Goal: Transaction & Acquisition: Purchase product/service

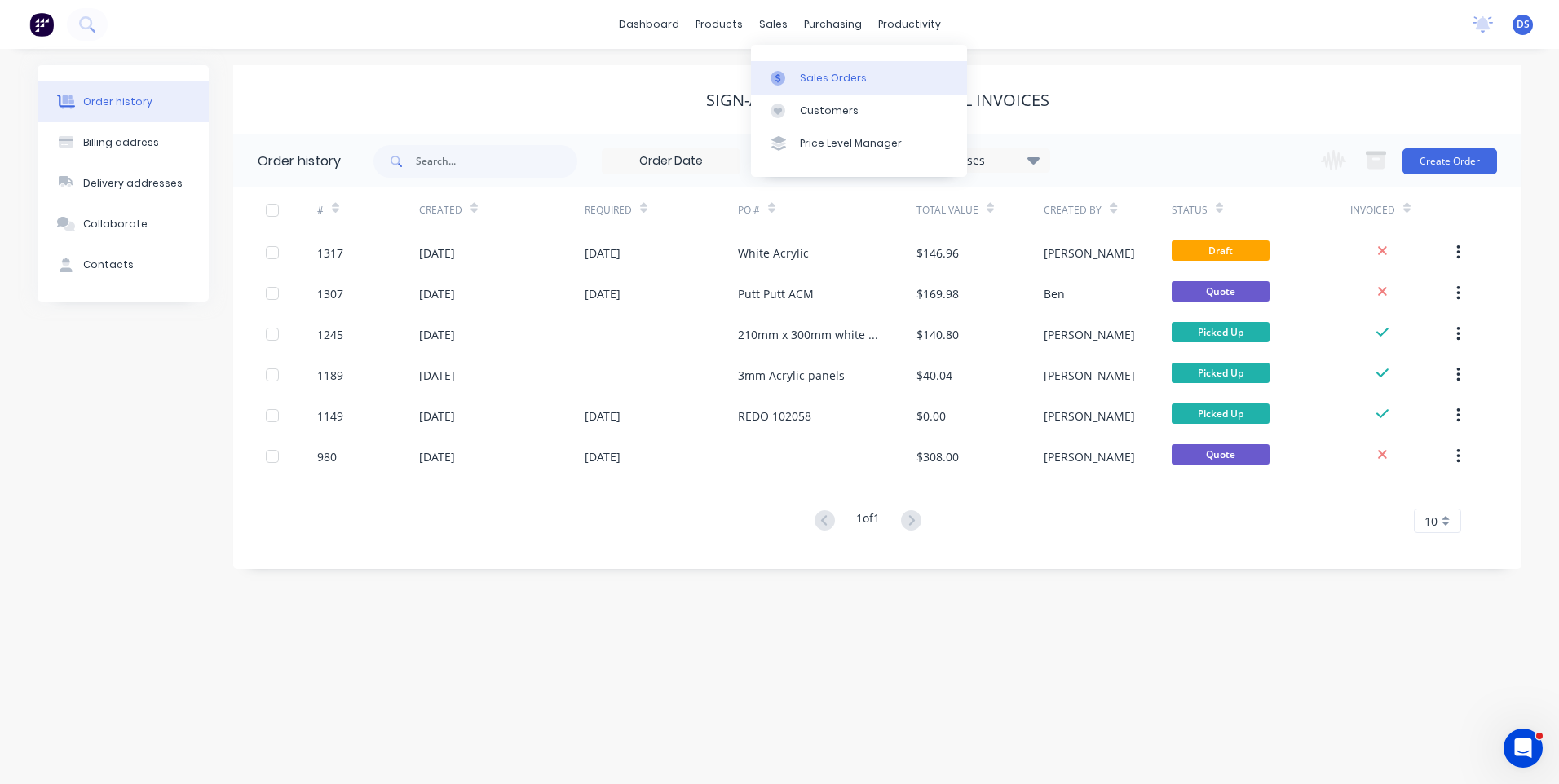
click at [812, 76] on div "Sales Orders" at bounding box center [833, 78] width 67 height 15
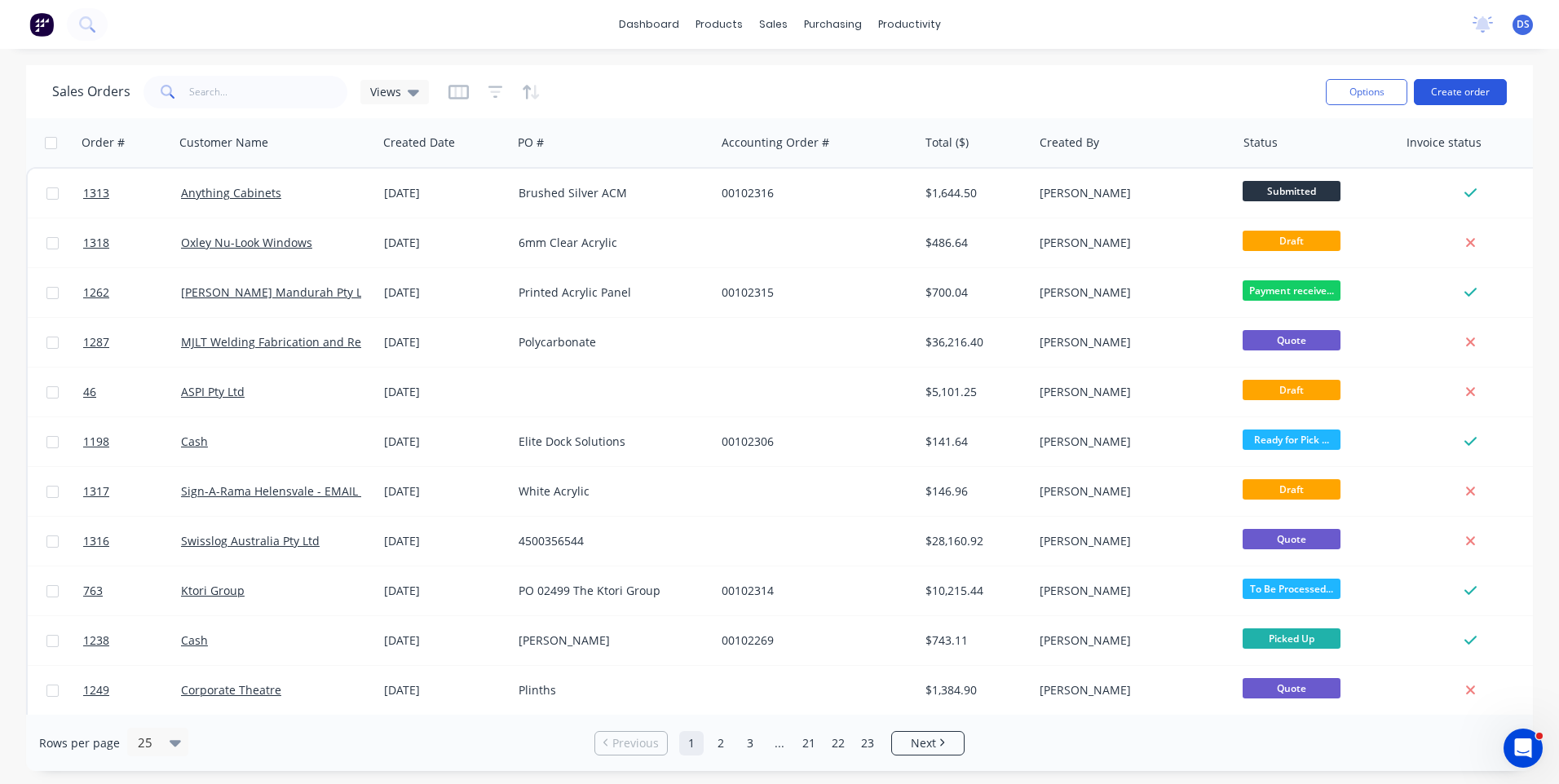
click at [1478, 89] on button "Create order" at bounding box center [1460, 92] width 93 height 26
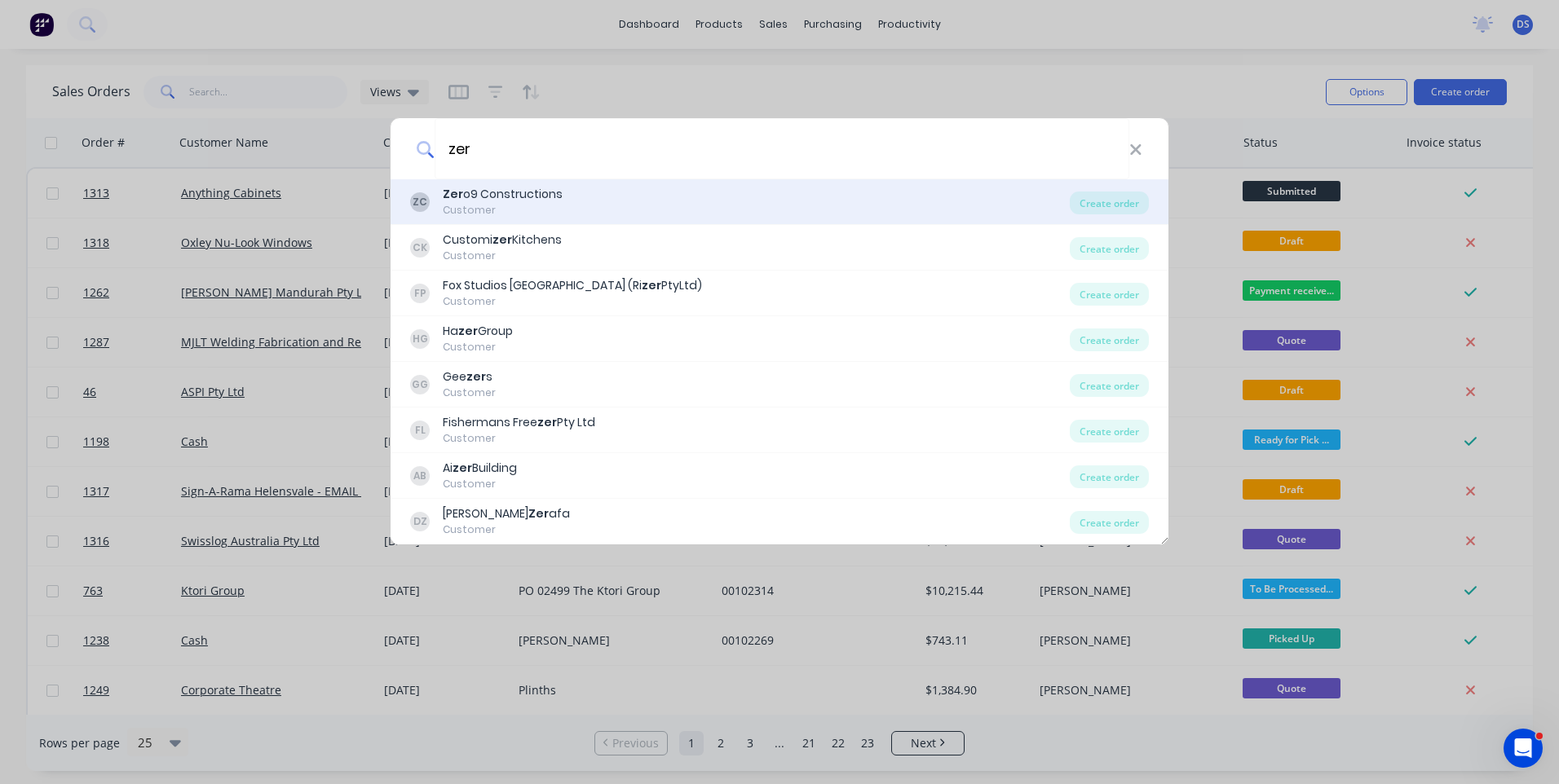
type input "zer"
click at [483, 209] on div "Customer" at bounding box center [503, 210] width 120 height 15
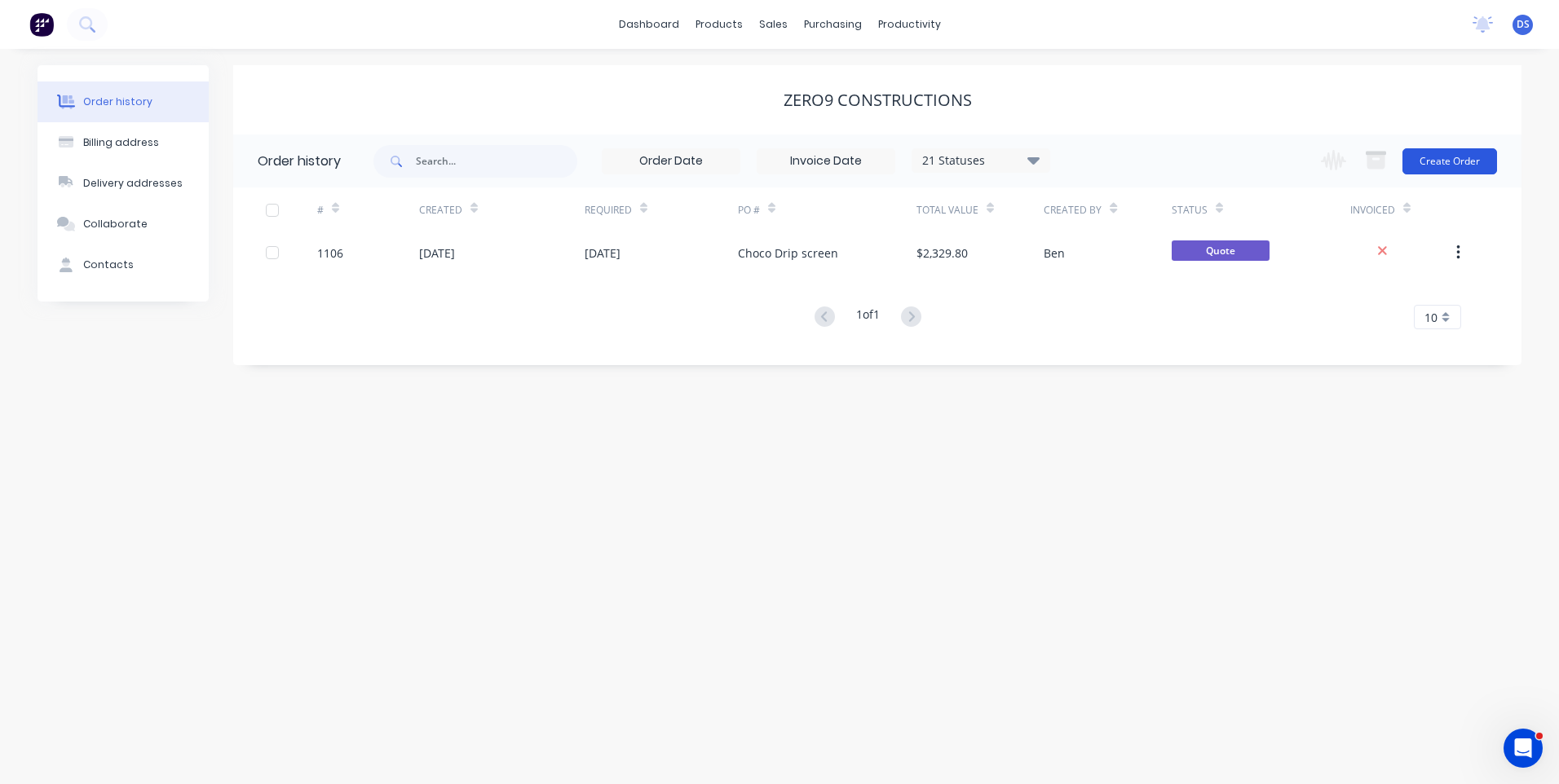
click at [1455, 169] on button "Create Order" at bounding box center [1449, 161] width 95 height 26
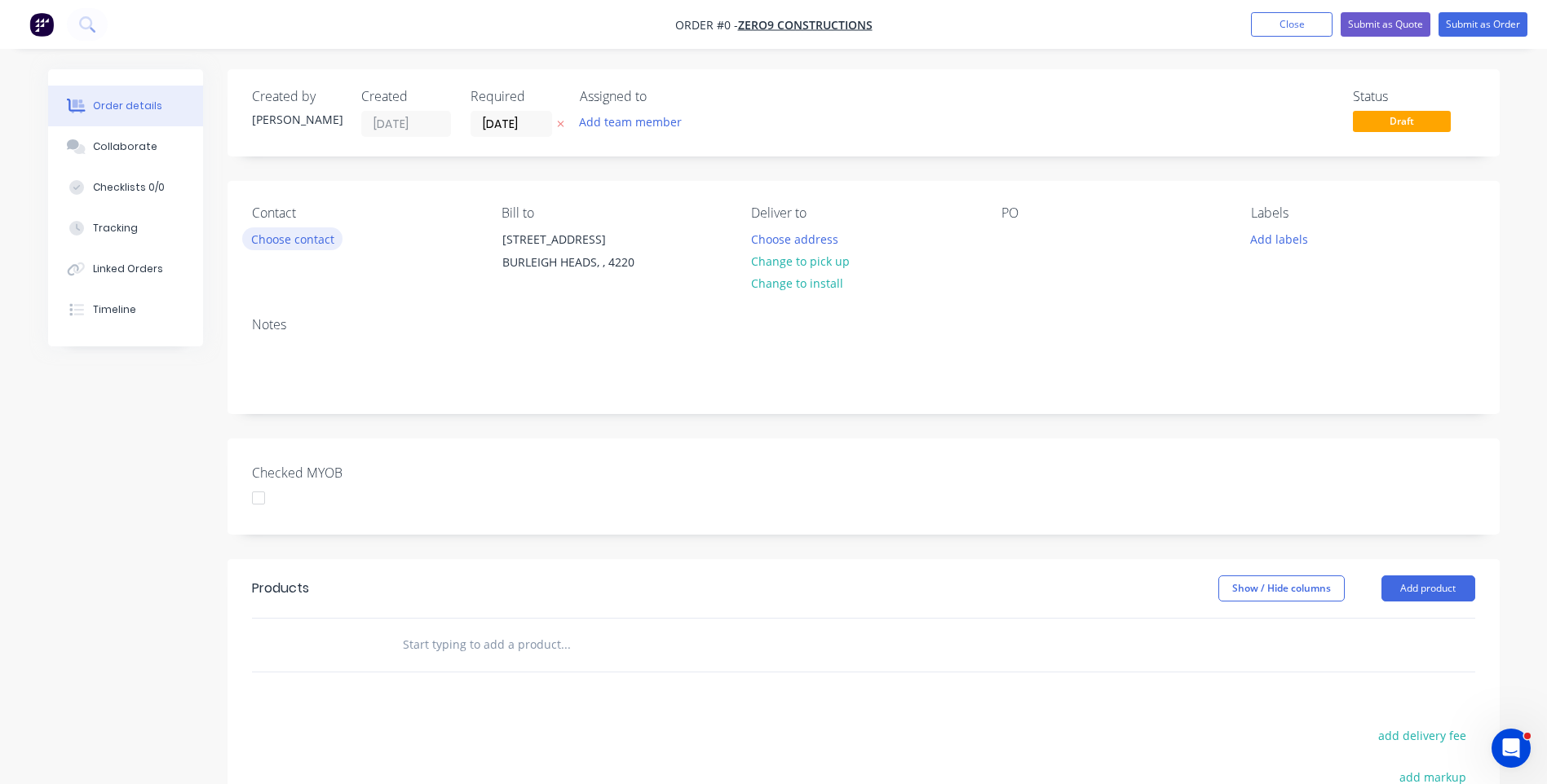
click at [318, 246] on button "Choose contact" at bounding box center [292, 238] width 100 height 22
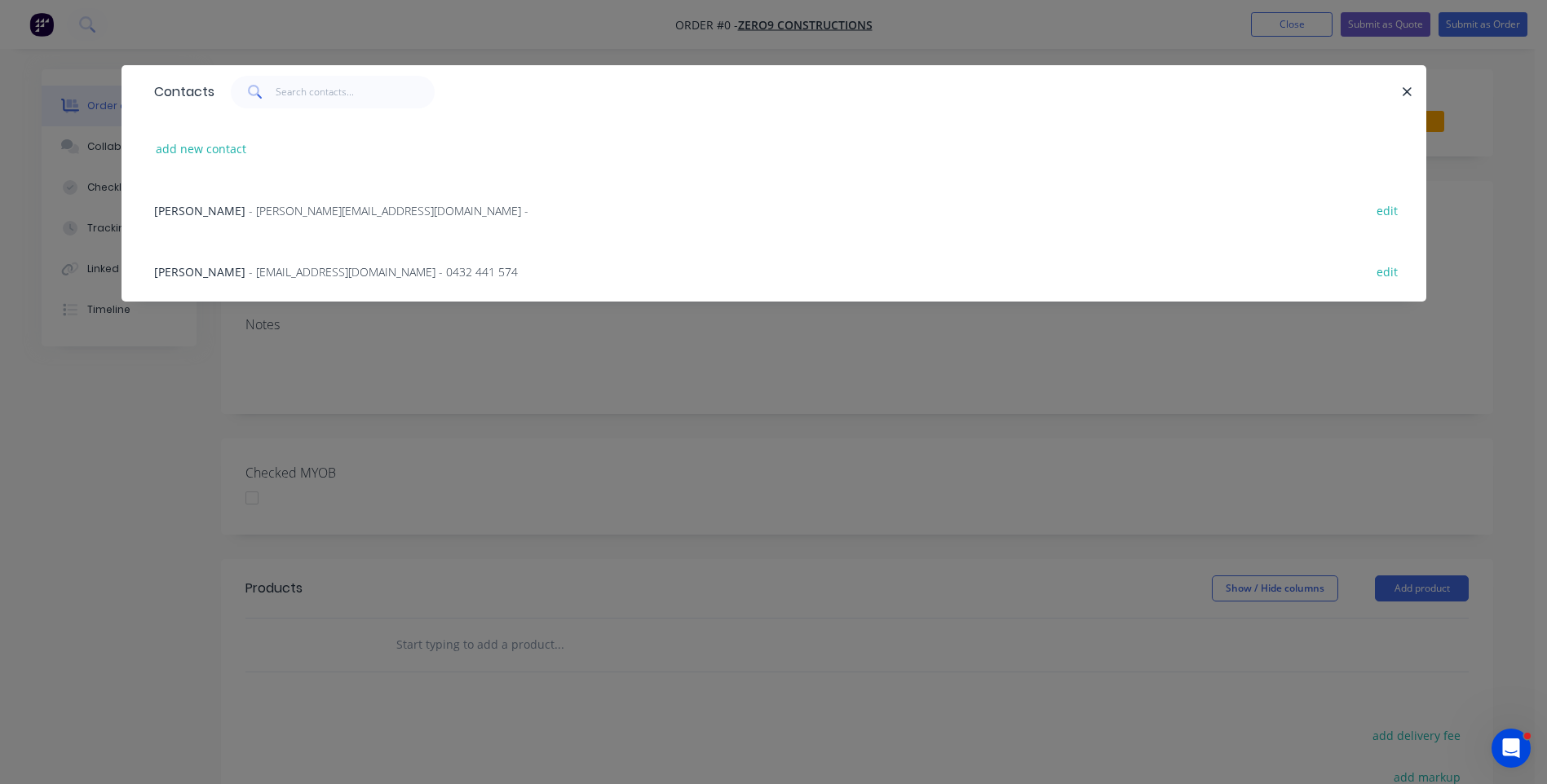
click at [311, 217] on span "- [PERSON_NAME][EMAIL_ADDRESS][DOMAIN_NAME] -" at bounding box center [388, 210] width 280 height 16
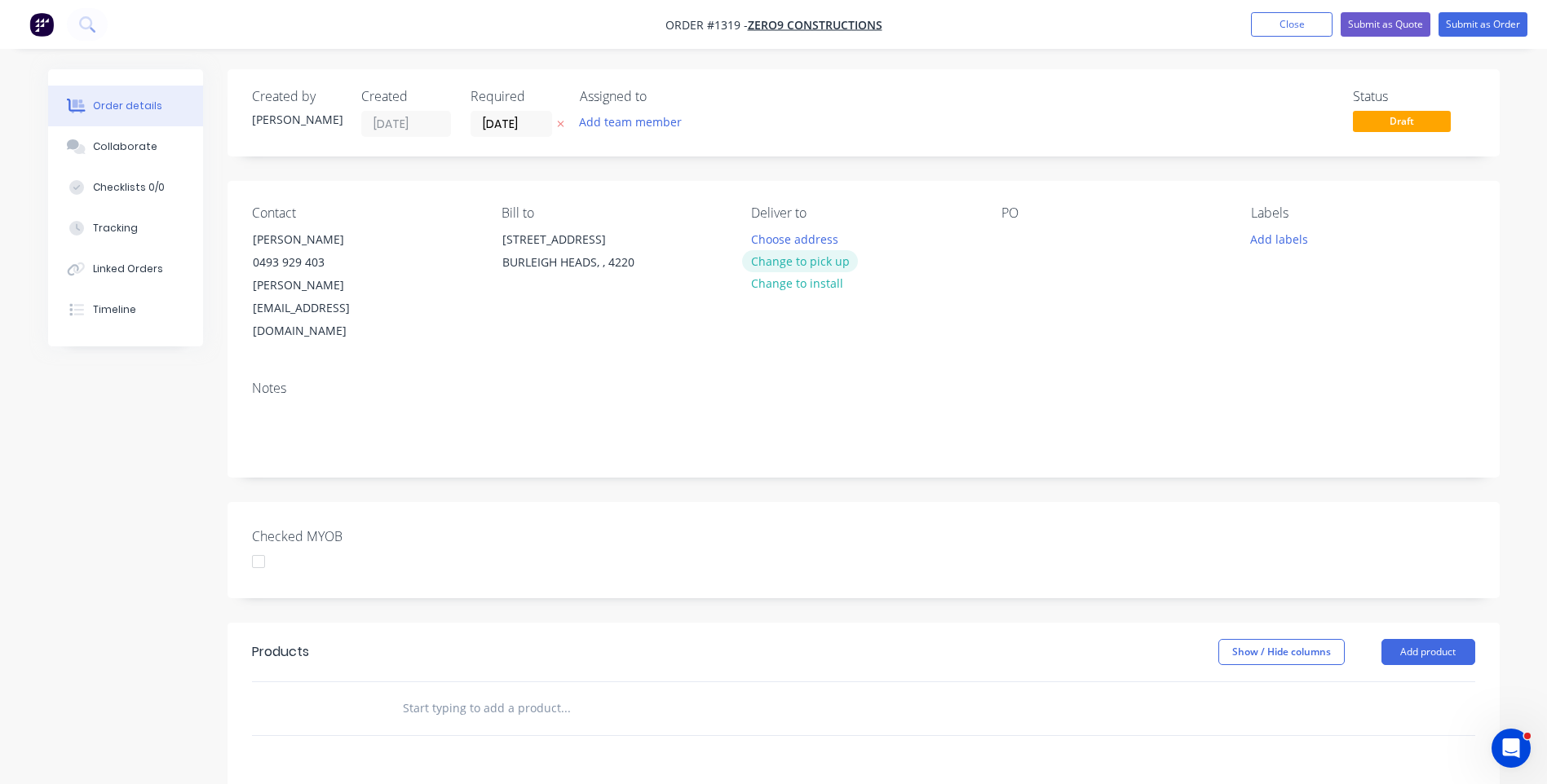
click at [772, 271] on button "Change to pick up" at bounding box center [800, 260] width 116 height 22
click at [1010, 236] on div at bounding box center [1014, 239] width 26 height 24
click at [1286, 236] on button "Add labels" at bounding box center [1278, 238] width 75 height 22
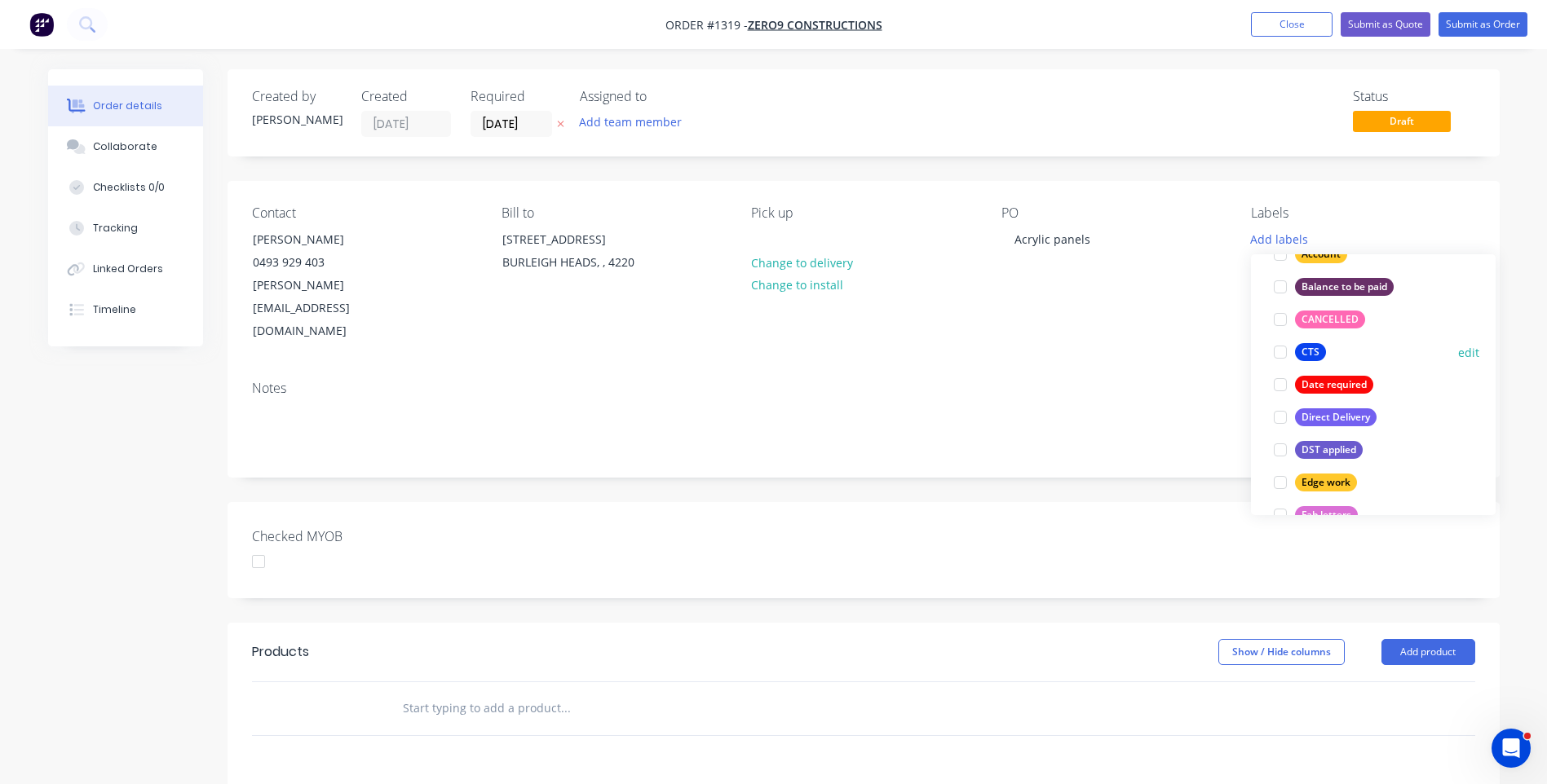
click at [1309, 353] on div "CTS" at bounding box center [1310, 352] width 31 height 18
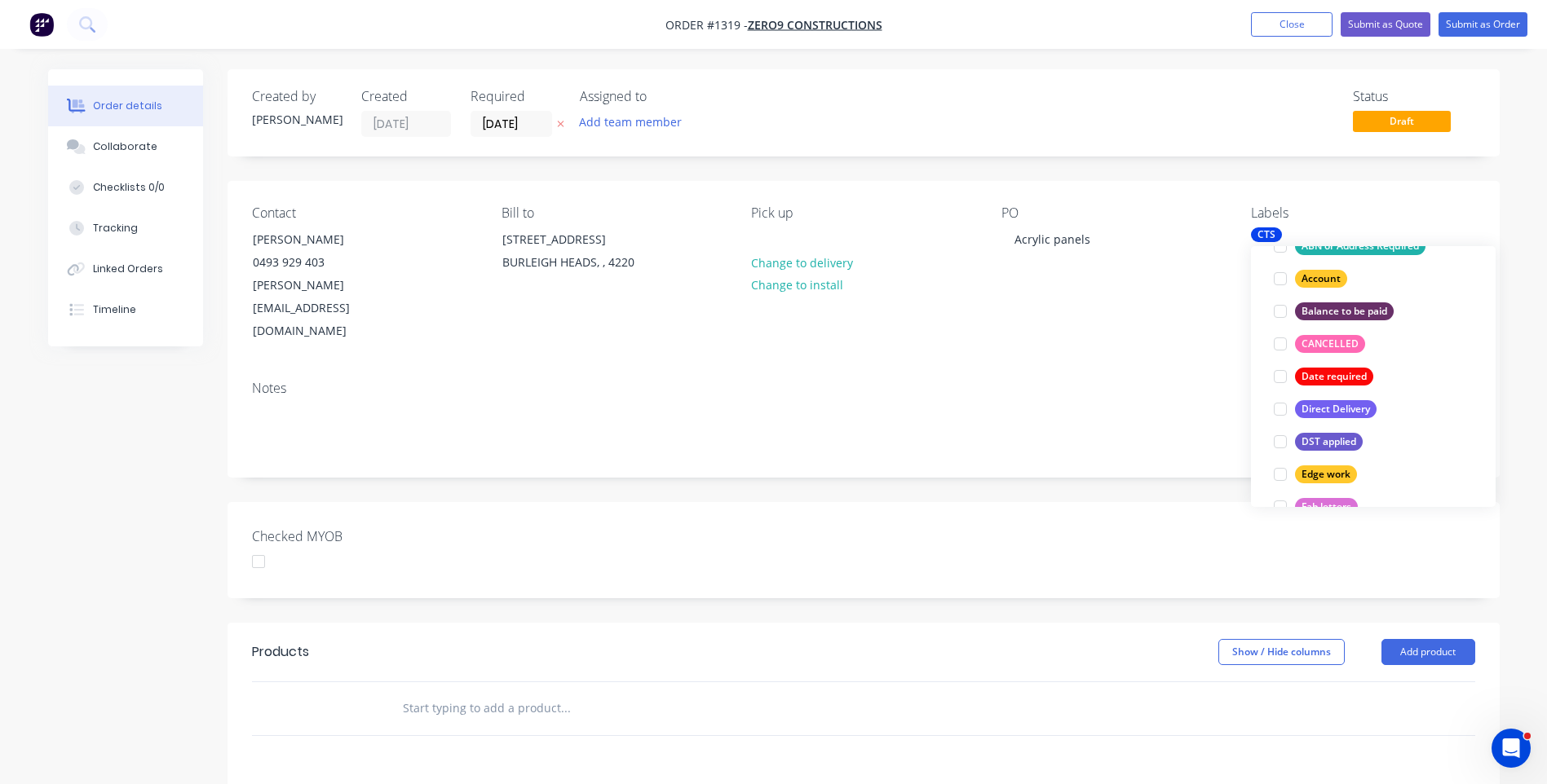
scroll to position [32, 0]
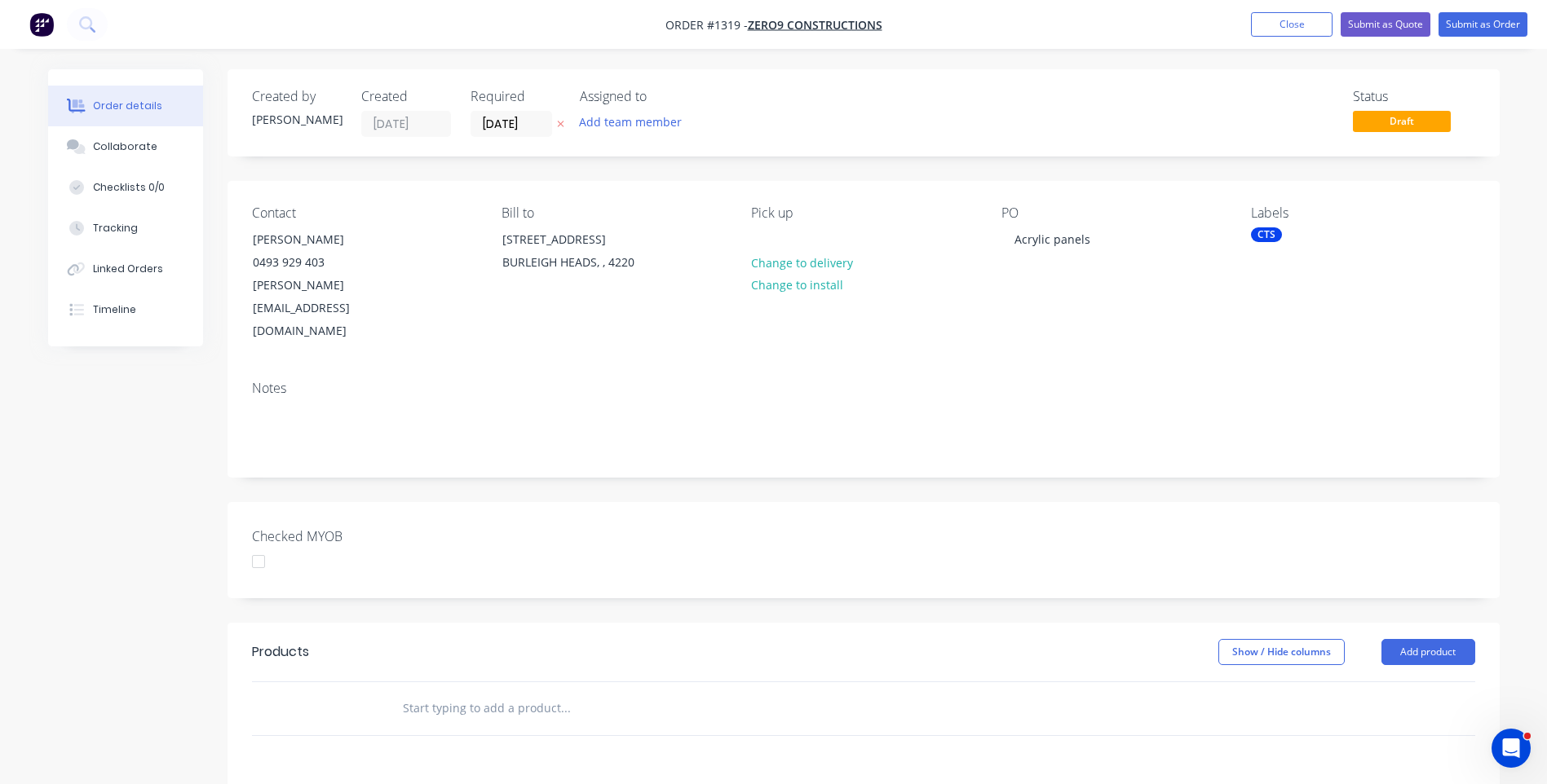
click at [1028, 381] on div "Notes" at bounding box center [863, 388] width 1223 height 16
click at [1419, 638] on button "Add product" at bounding box center [1428, 652] width 94 height 26
click at [1379, 681] on div "Product catalogue" at bounding box center [1397, 693] width 125 height 24
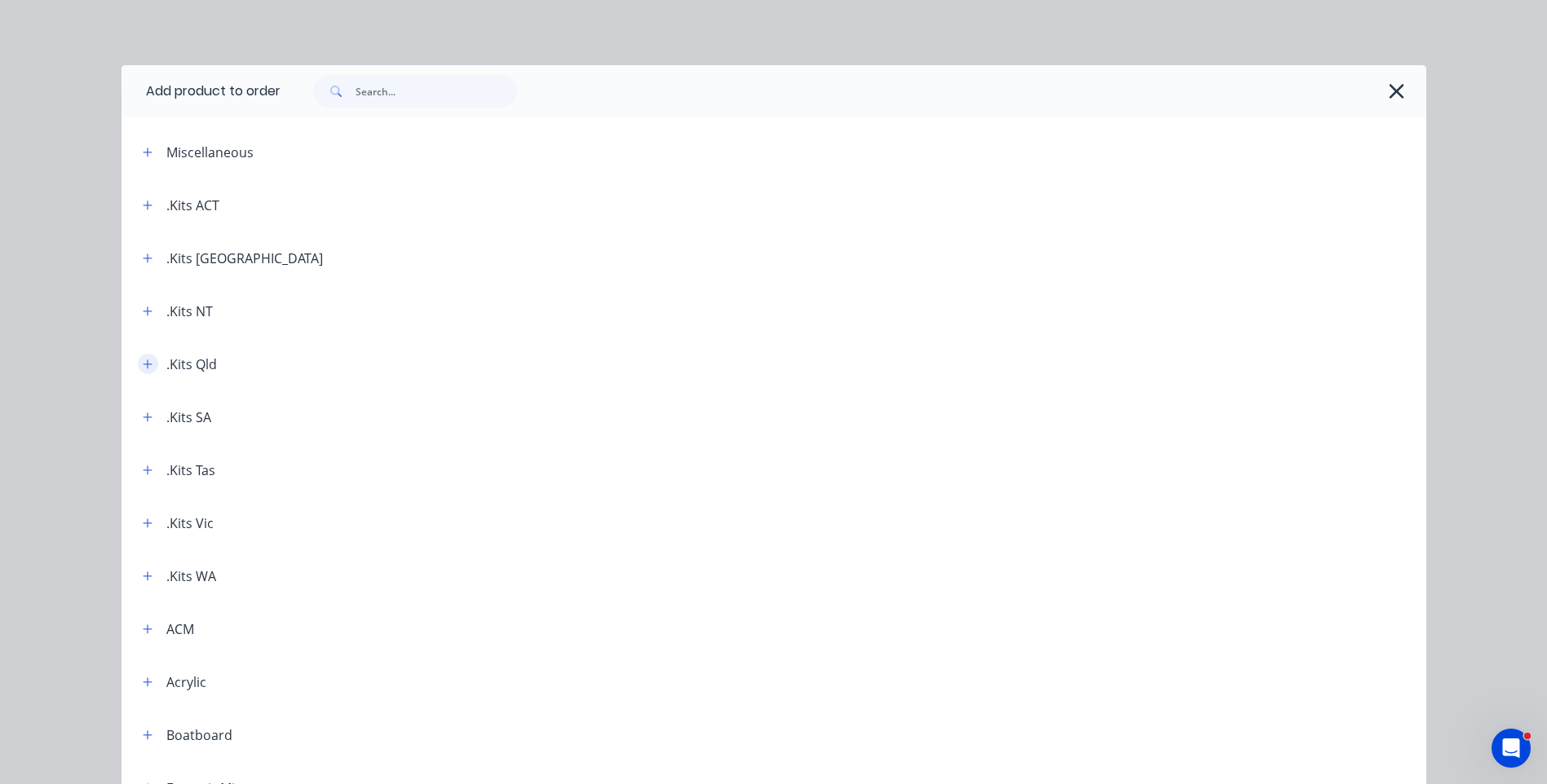
click at [147, 371] on button "button" at bounding box center [147, 363] width 20 height 20
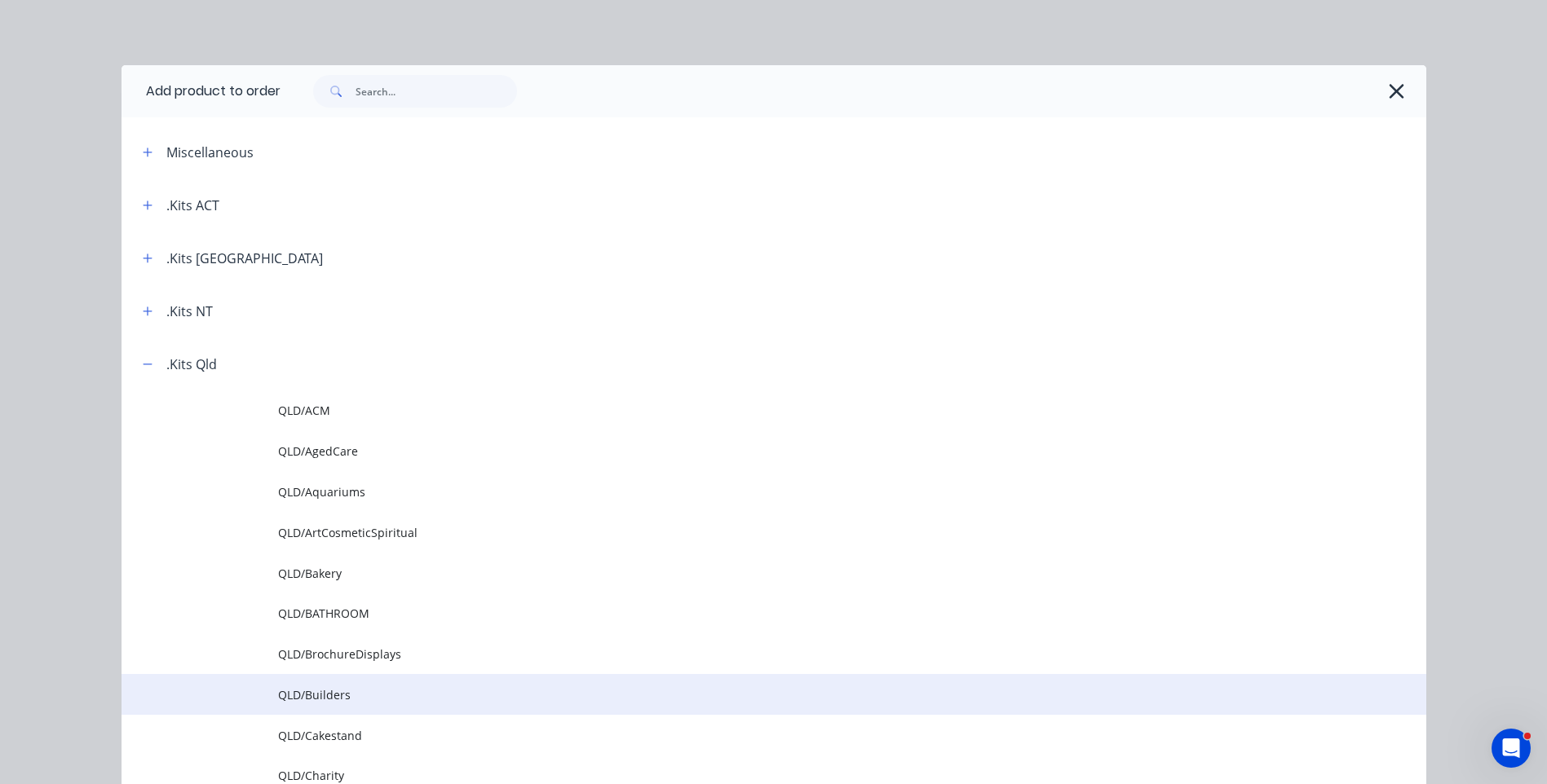
click at [333, 702] on span "QLD/Builders" at bounding box center [737, 695] width 918 height 18
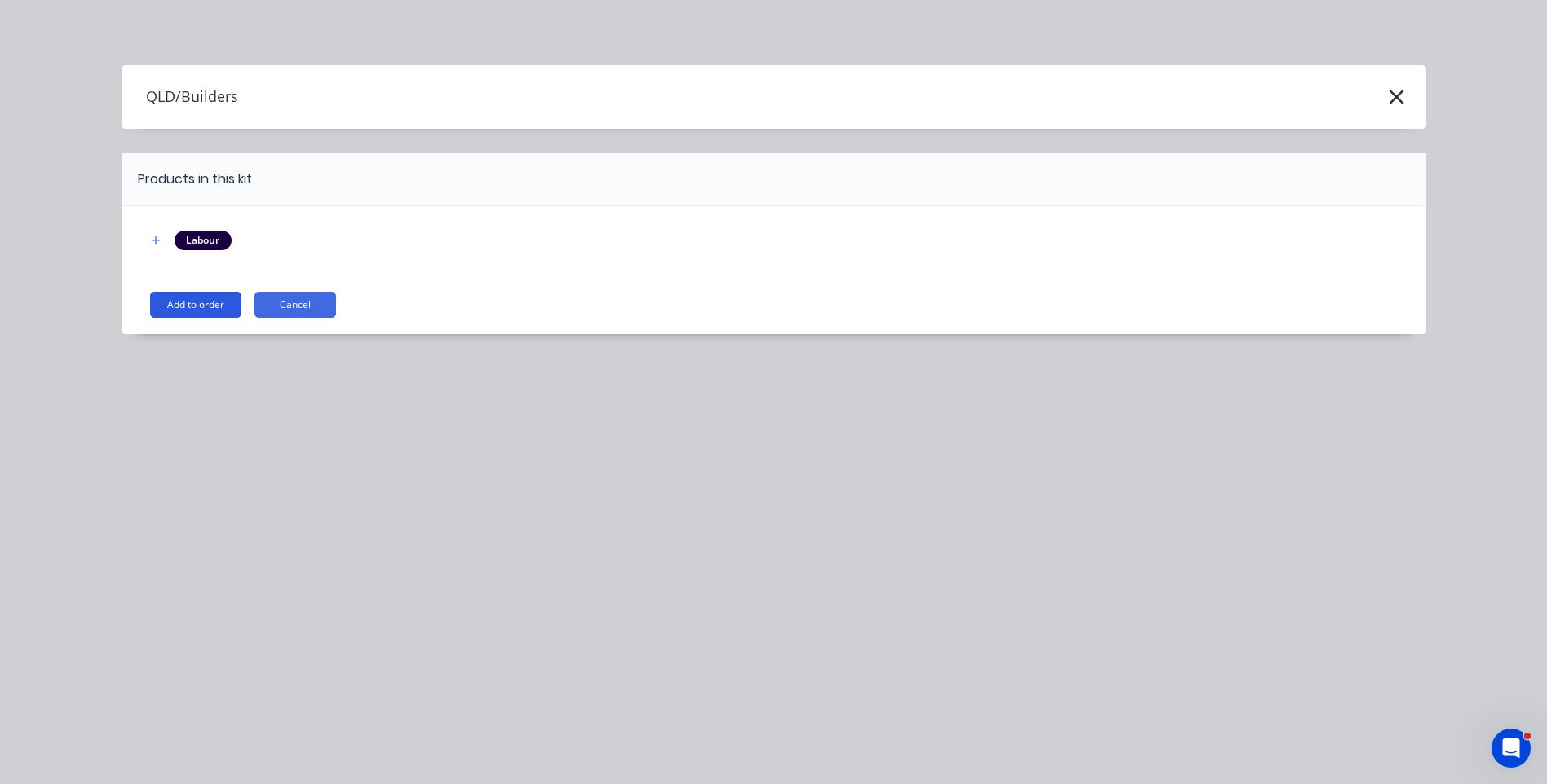
click at [198, 302] on button "Add to order" at bounding box center [196, 305] width 91 height 26
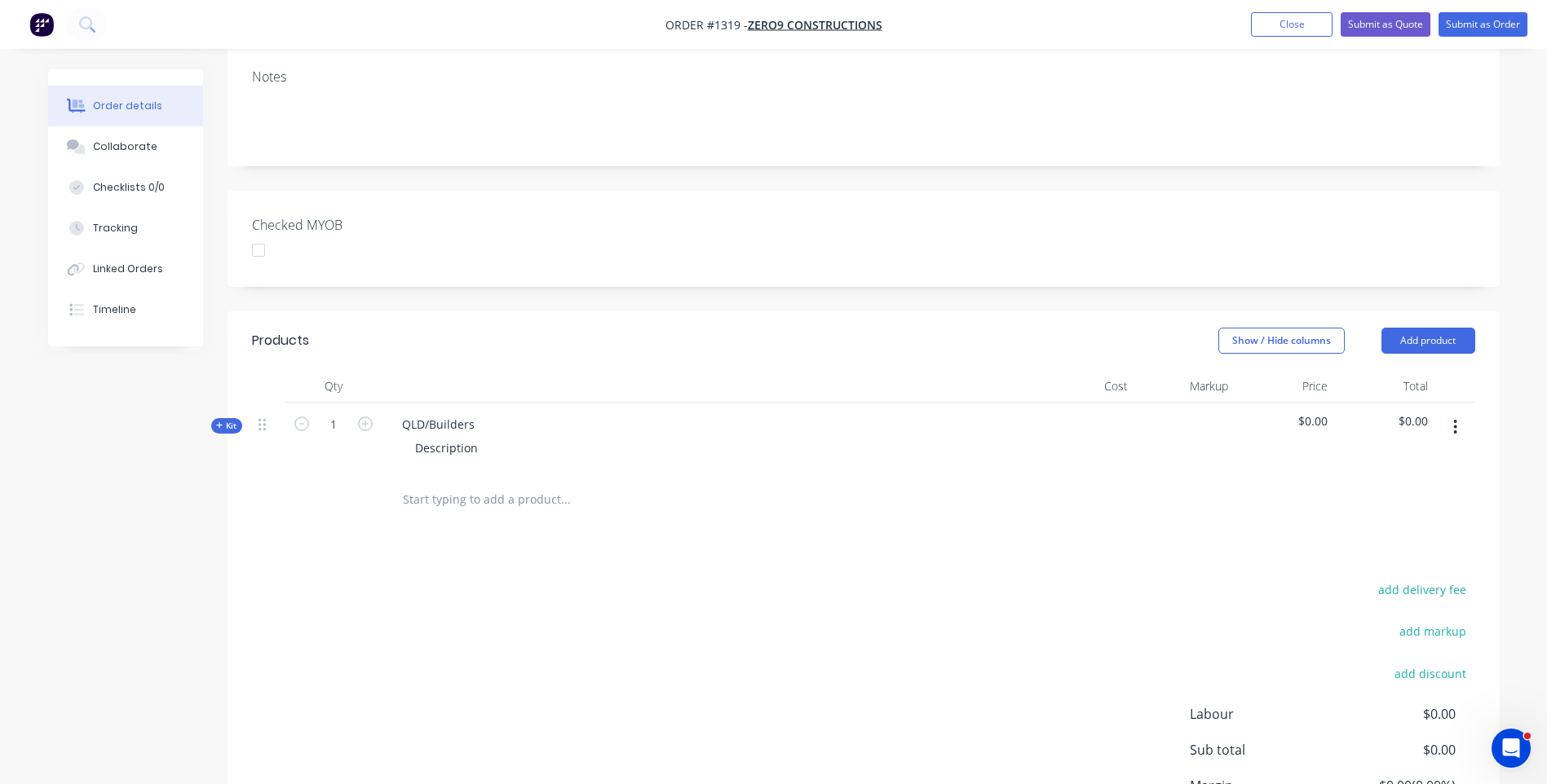
scroll to position [326, 0]
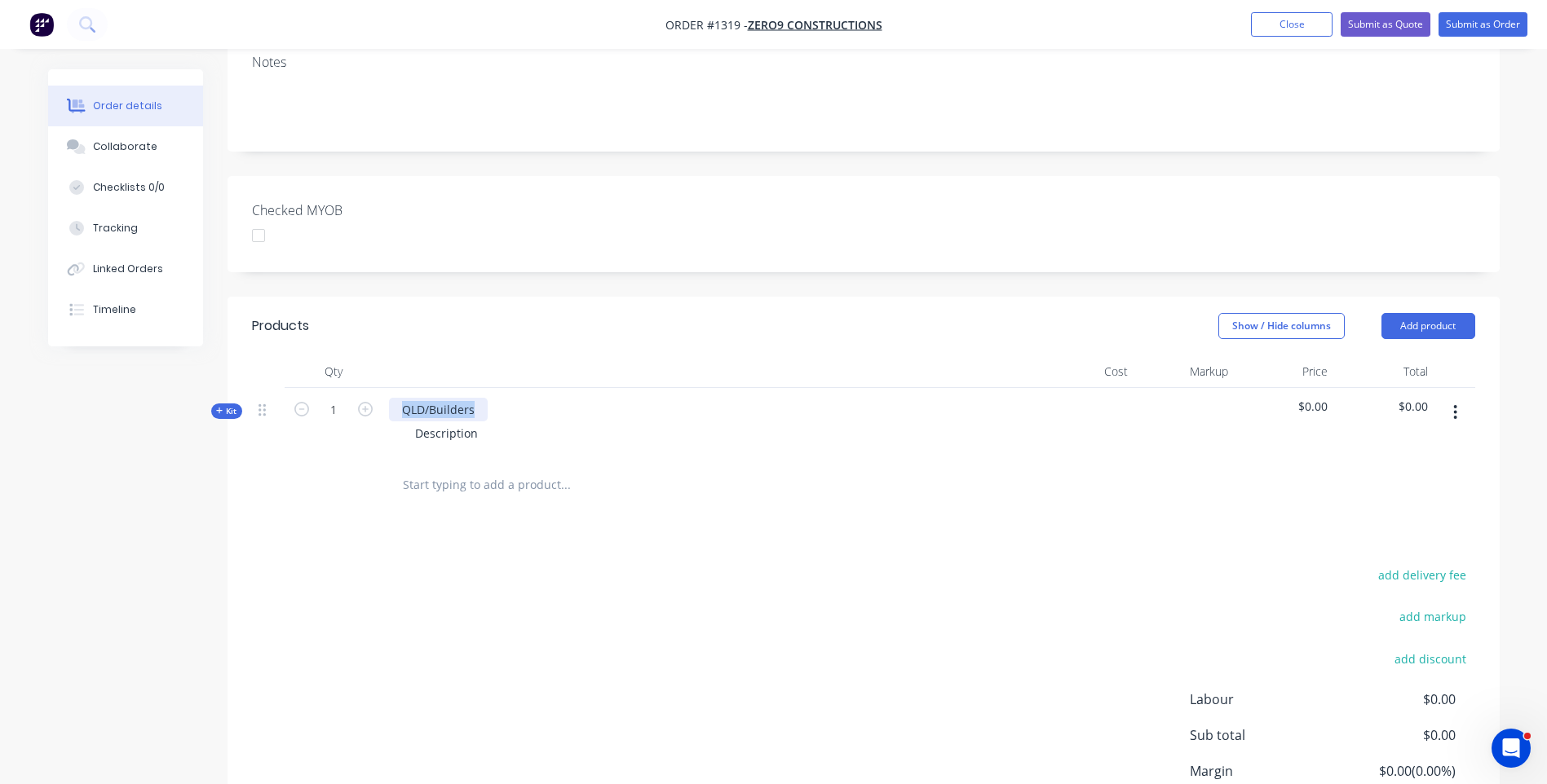
drag, startPoint x: 483, startPoint y: 362, endPoint x: 397, endPoint y: 362, distance: 86.0
click at [397, 397] on div "QLD/Builders" at bounding box center [438, 409] width 98 height 24
click at [208, 453] on div "Created by [PERSON_NAME] Created [DATE] Required [DATE] Assigned to Add team me…" at bounding box center [774, 335] width 1451 height 1184
drag, startPoint x: 485, startPoint y: 387, endPoint x: 415, endPoint y: 385, distance: 70.0
click at [415, 421] on div "Description" at bounding box center [446, 432] width 89 height 24
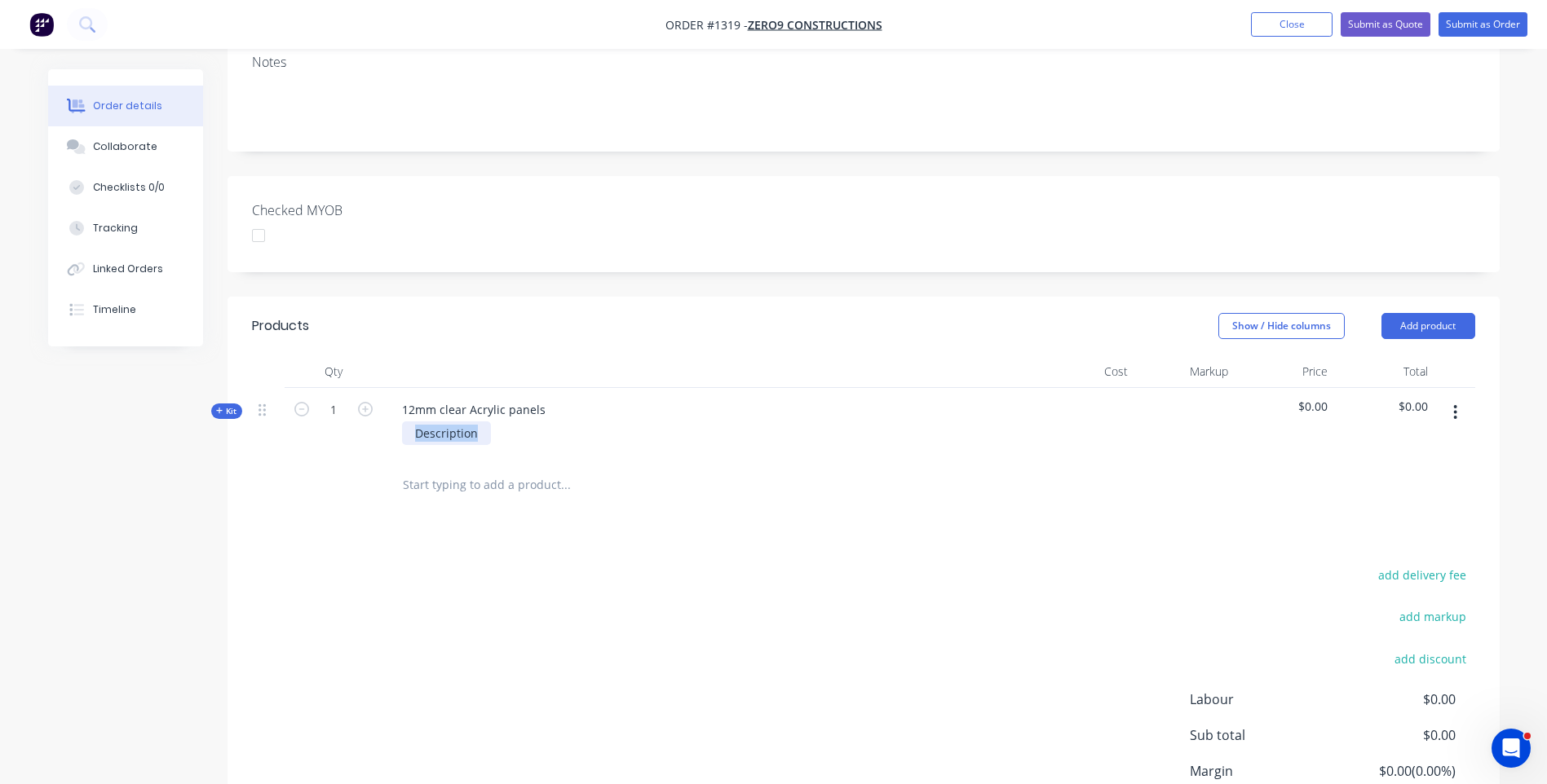
paste div
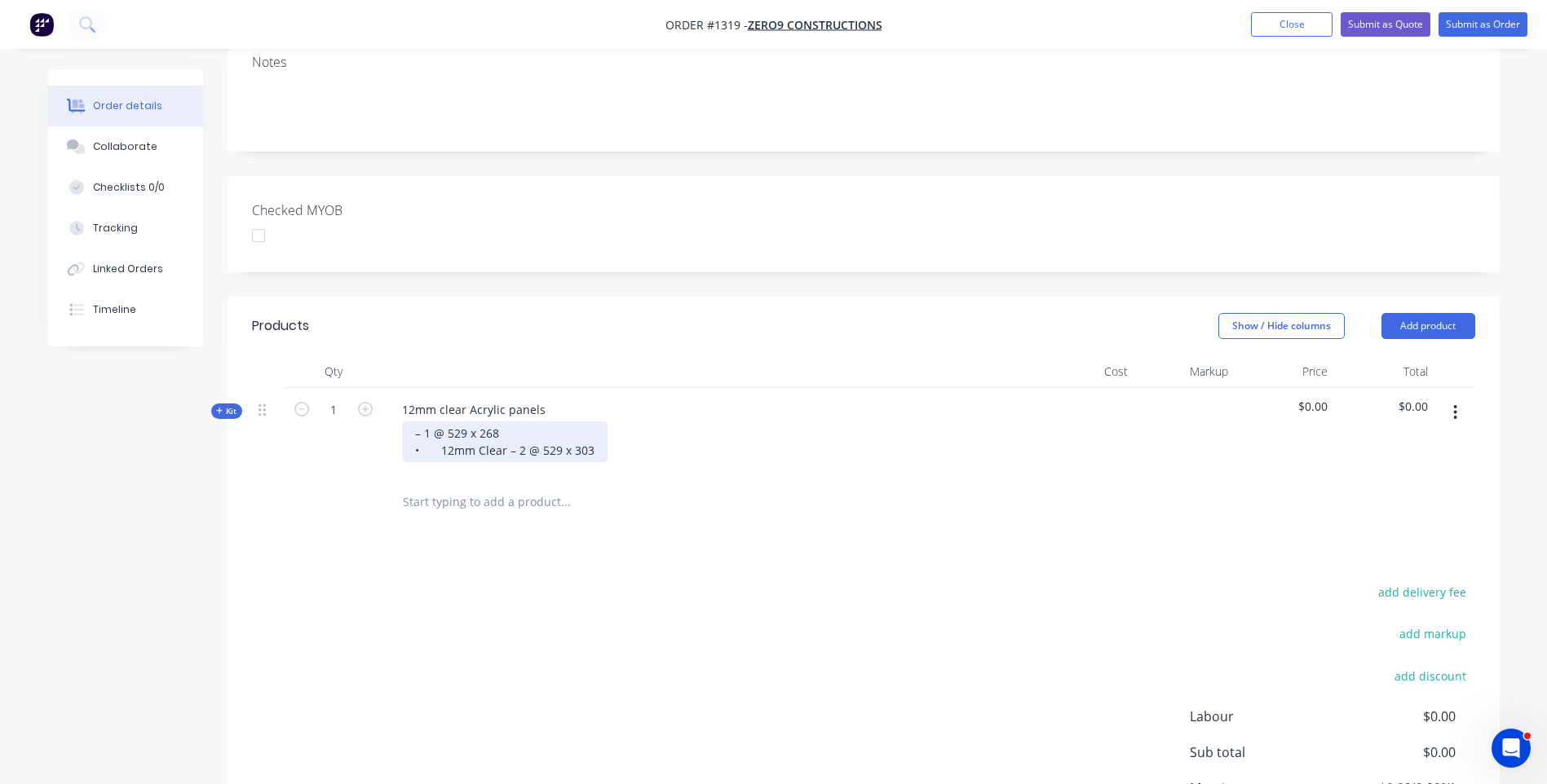
click at [517, 421] on div "– 1 @ 529 x 268 • 12mm Clear – 2 @ 529 x 303" at bounding box center [505, 441] width 205 height 40
click at [425, 421] on div "– 1 @ 529 x 268 2 @ 529 x 303" at bounding box center [456, 441] width 110 height 40
click at [502, 581] on div "add delivery fee add markup add discount Labour $0.00 Sub total $0.00 Margin $0…" at bounding box center [863, 738] width 1223 height 315
click at [216, 407] on icon at bounding box center [219, 410] width 7 height 8
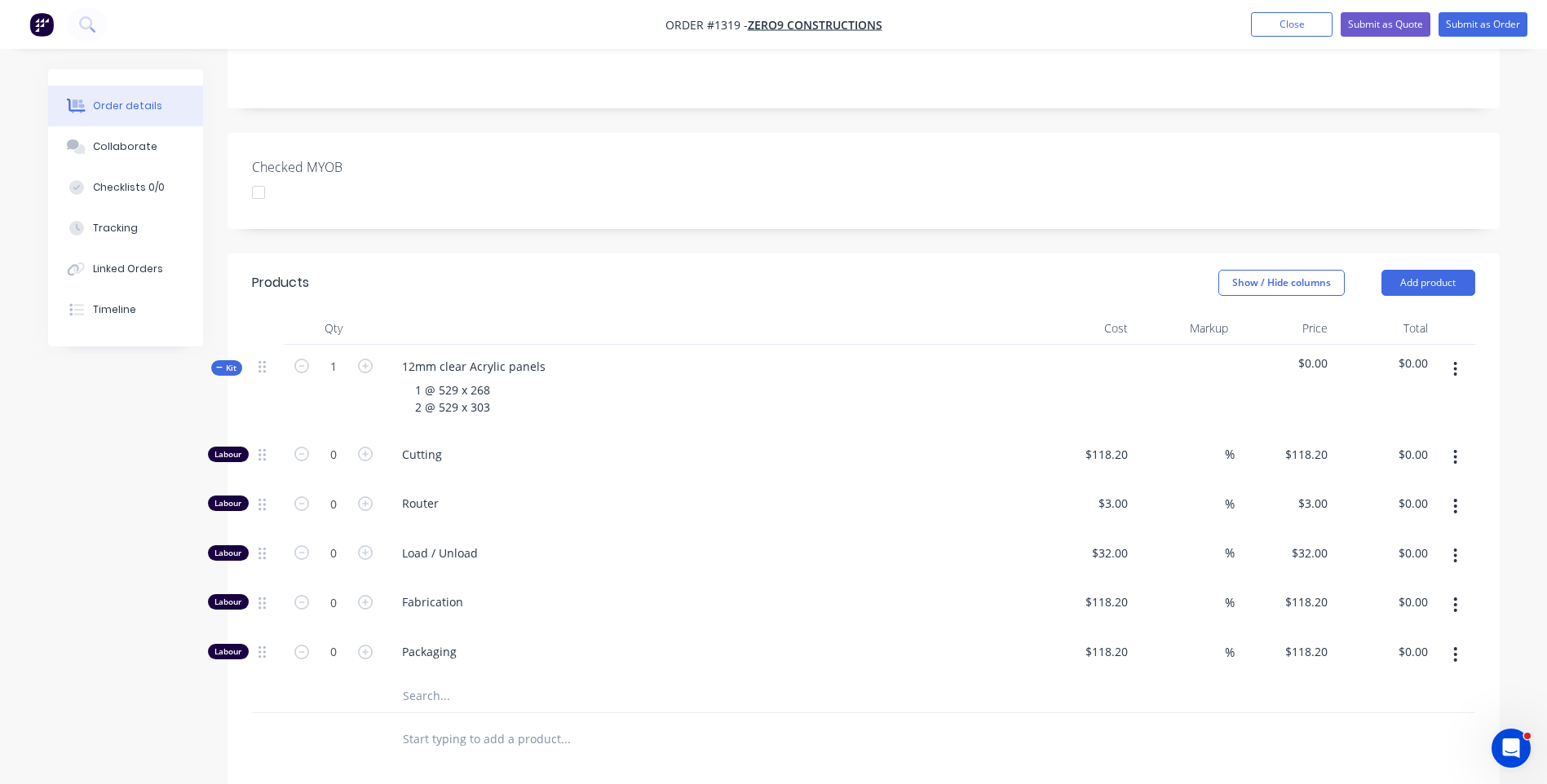
scroll to position [408, 0]
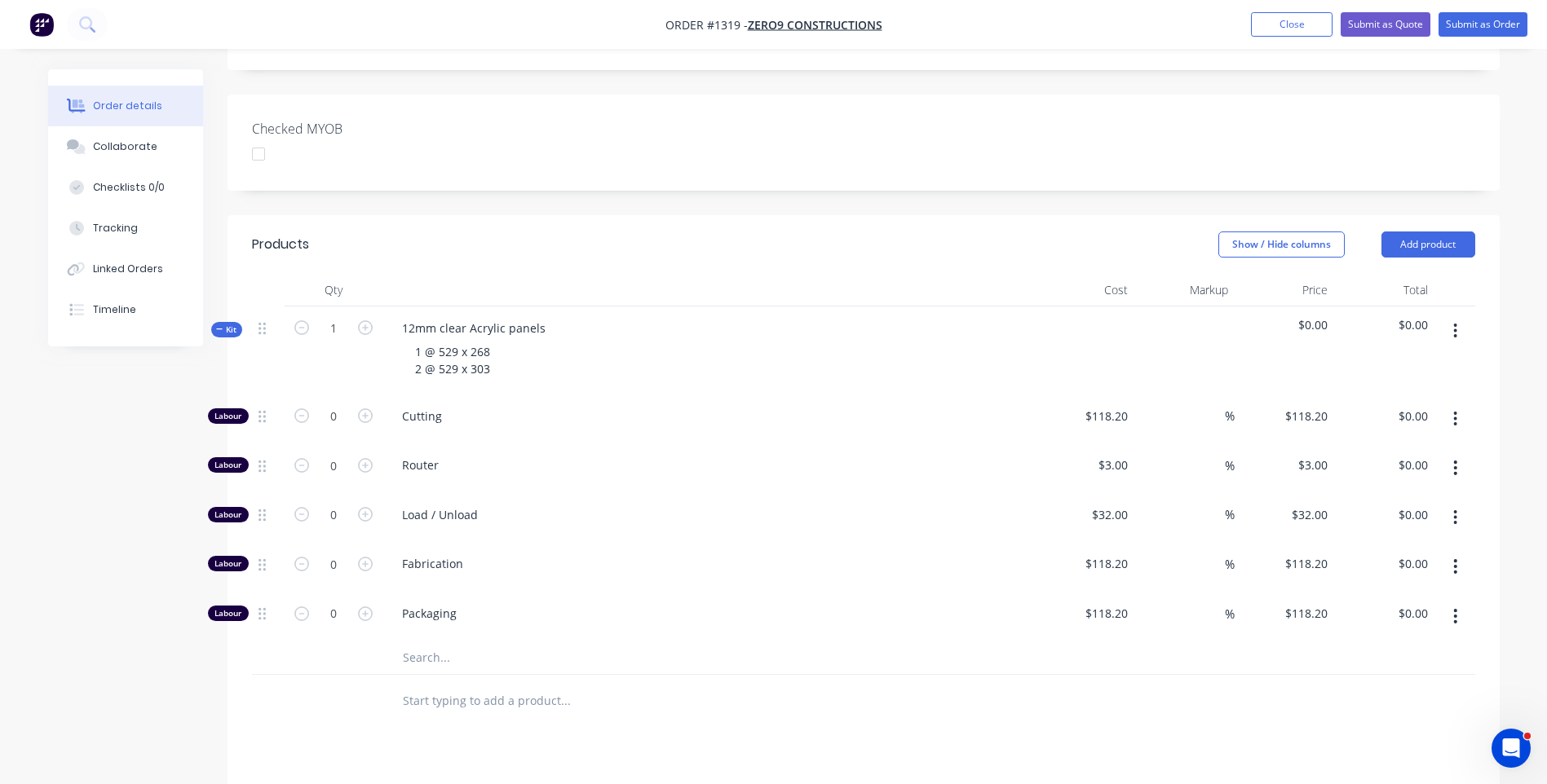
click at [437, 641] on input "text" at bounding box center [565, 657] width 326 height 32
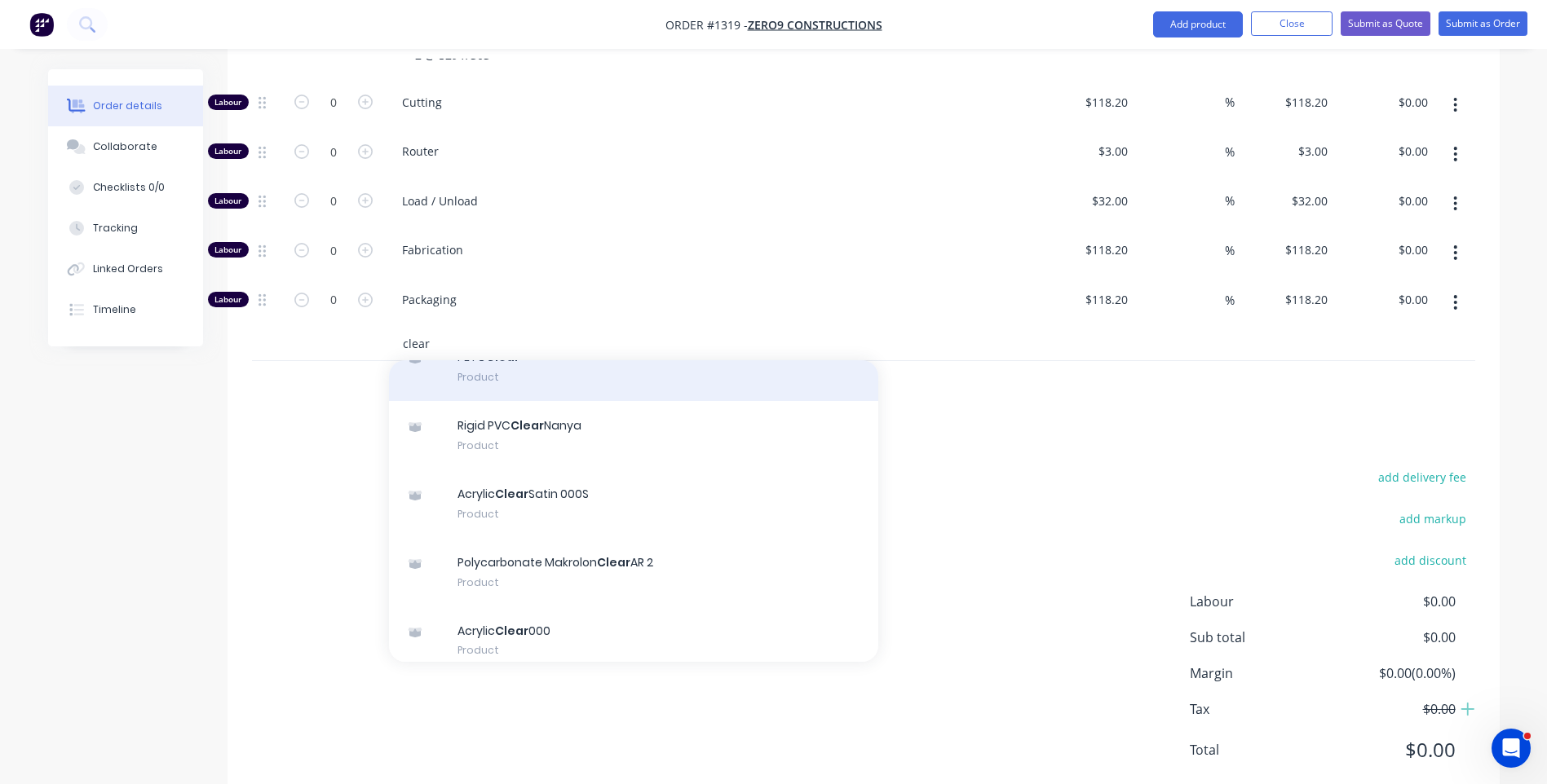
scroll to position [163, 0]
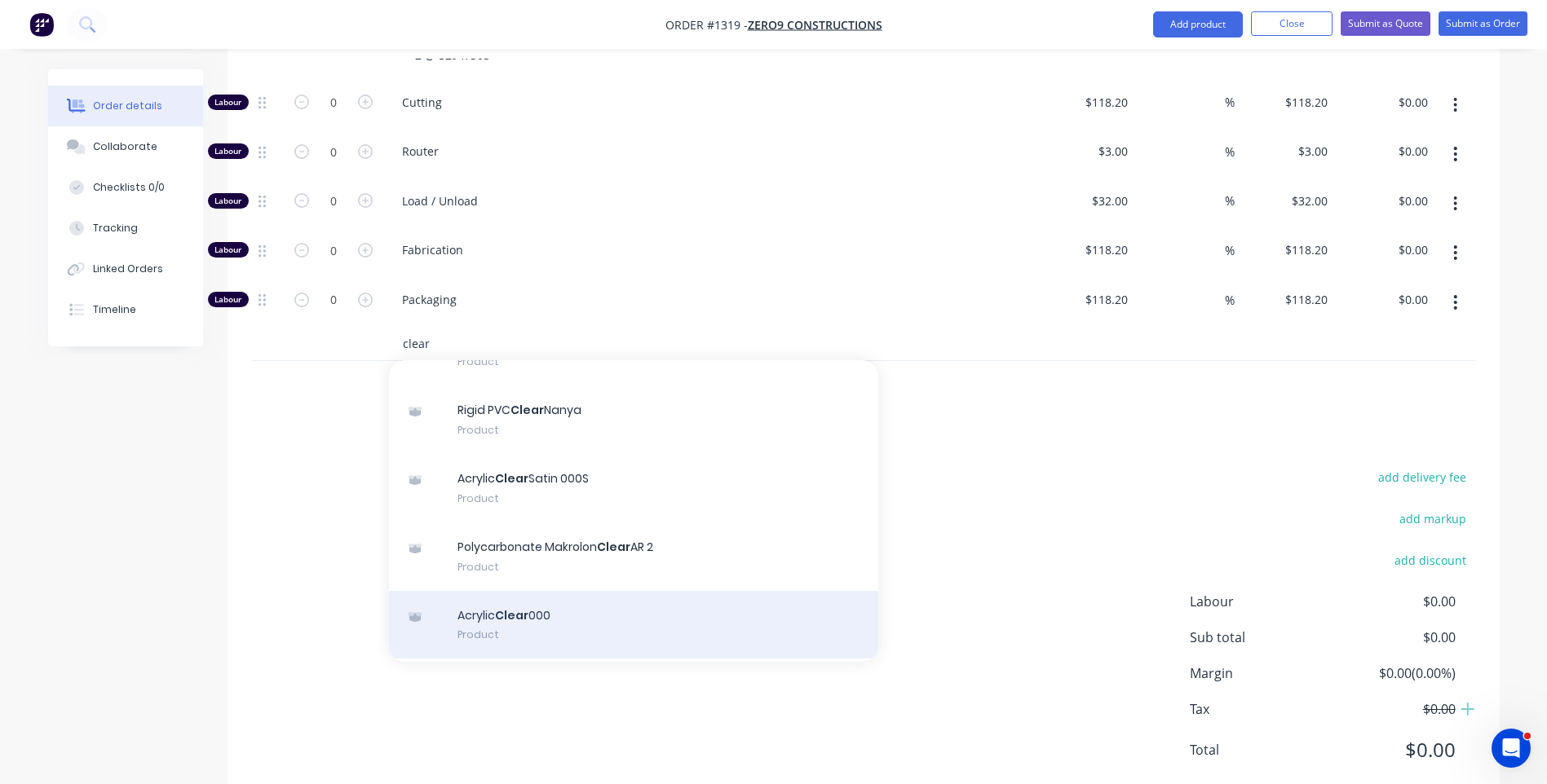
type input "clear"
click at [541, 591] on div "Acrylic Clear 000 Product" at bounding box center [634, 625] width 490 height 68
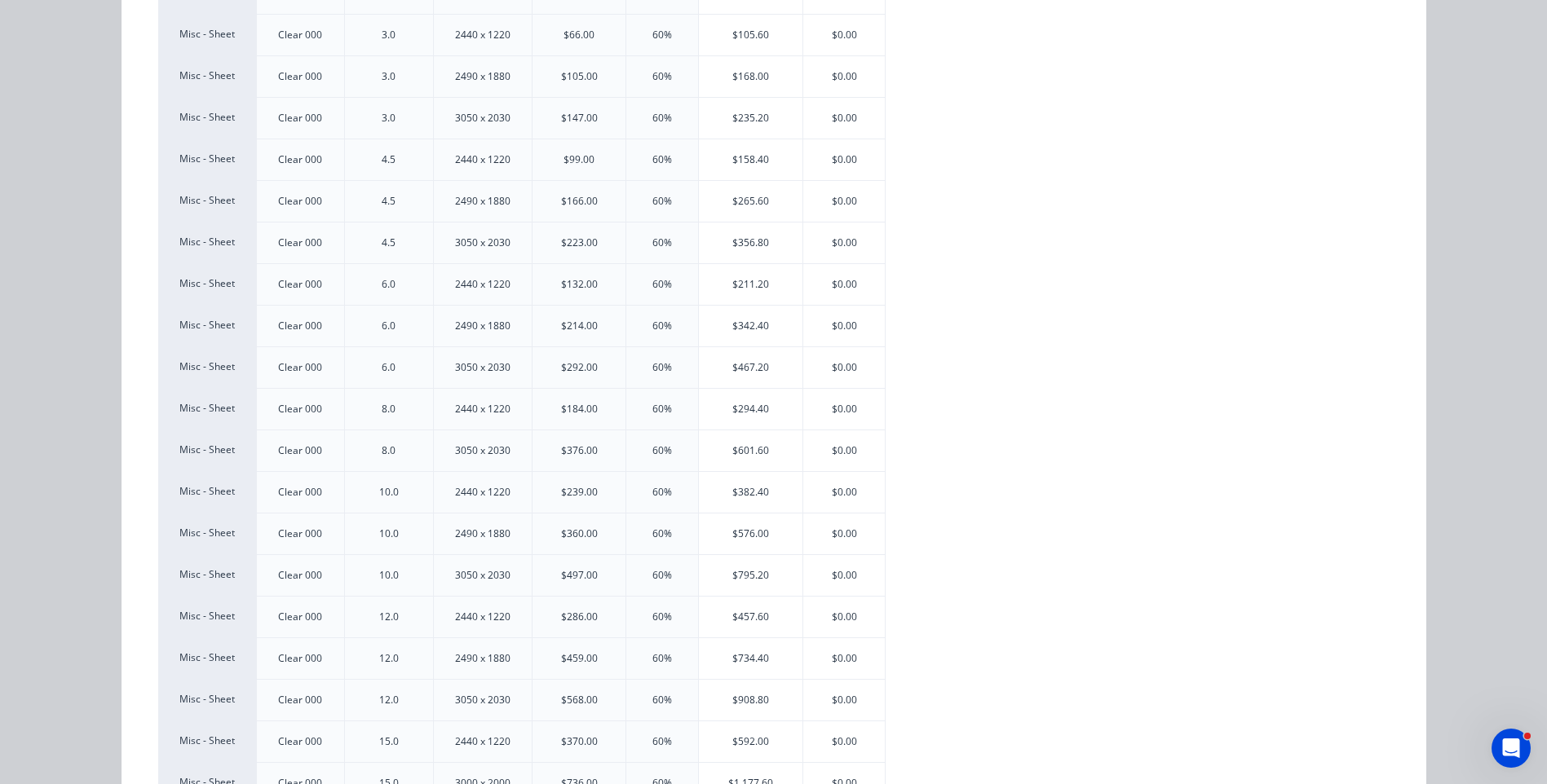
scroll to position [326, 0]
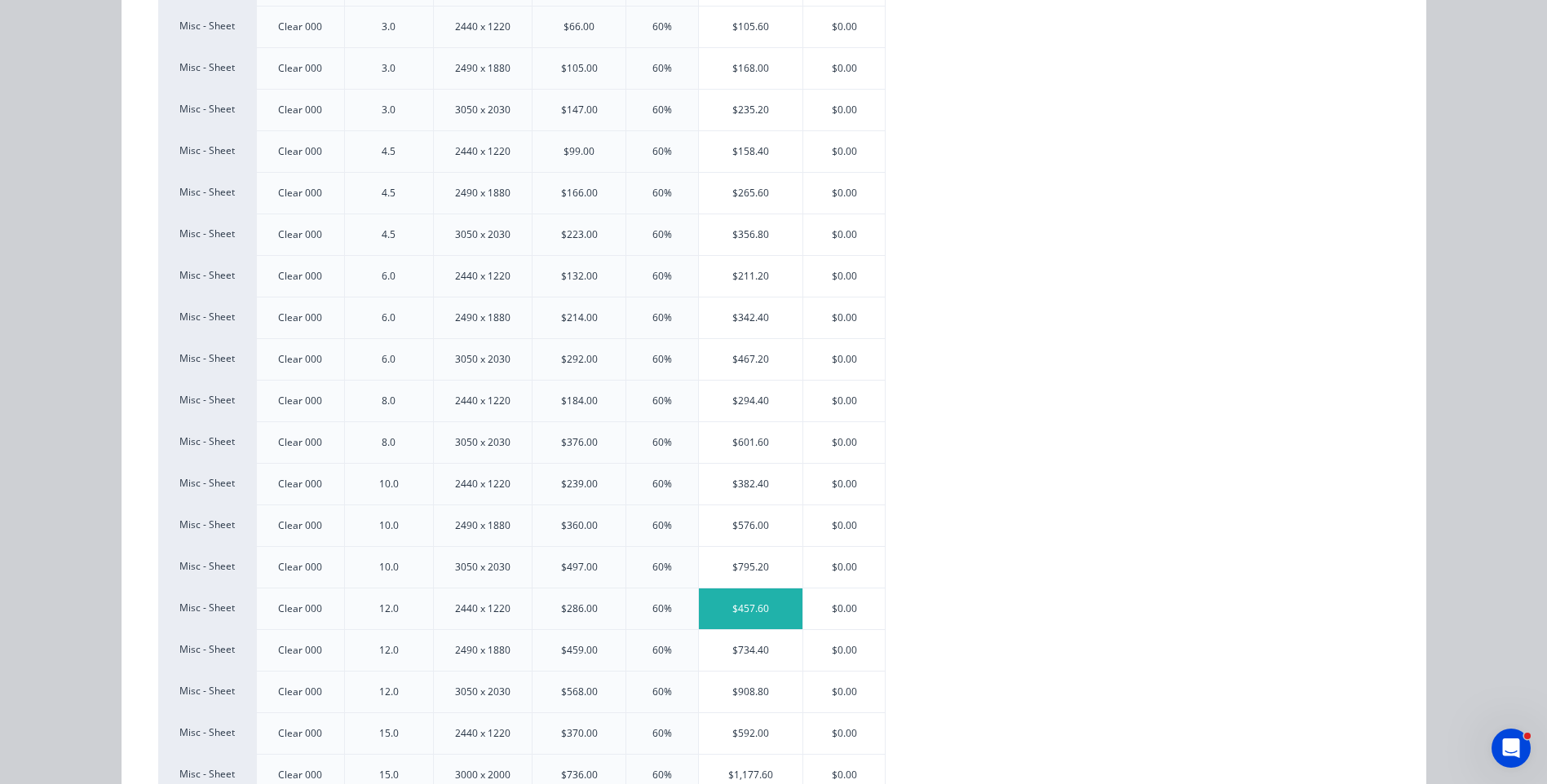
click at [740, 617] on div "$457.60" at bounding box center [750, 609] width 104 height 40
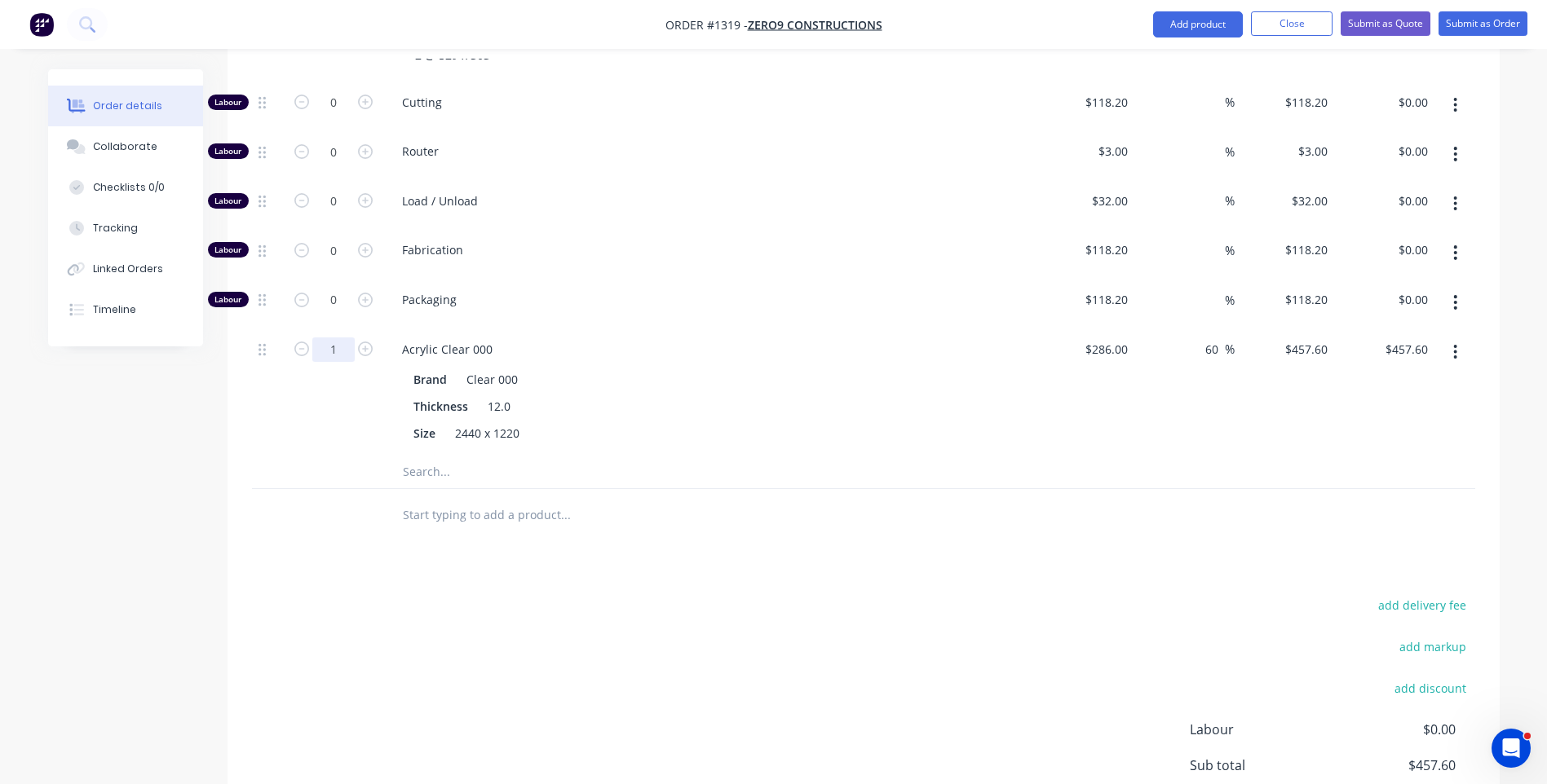
click at [345, 115] on input "1" at bounding box center [333, 103] width 42 height 25
type input "0.25"
type input "$114.40"
click at [401, 594] on div "add delivery fee add markup add discount Labour $0.00 Sub total $457.60 Margin …" at bounding box center [863, 751] width 1223 height 315
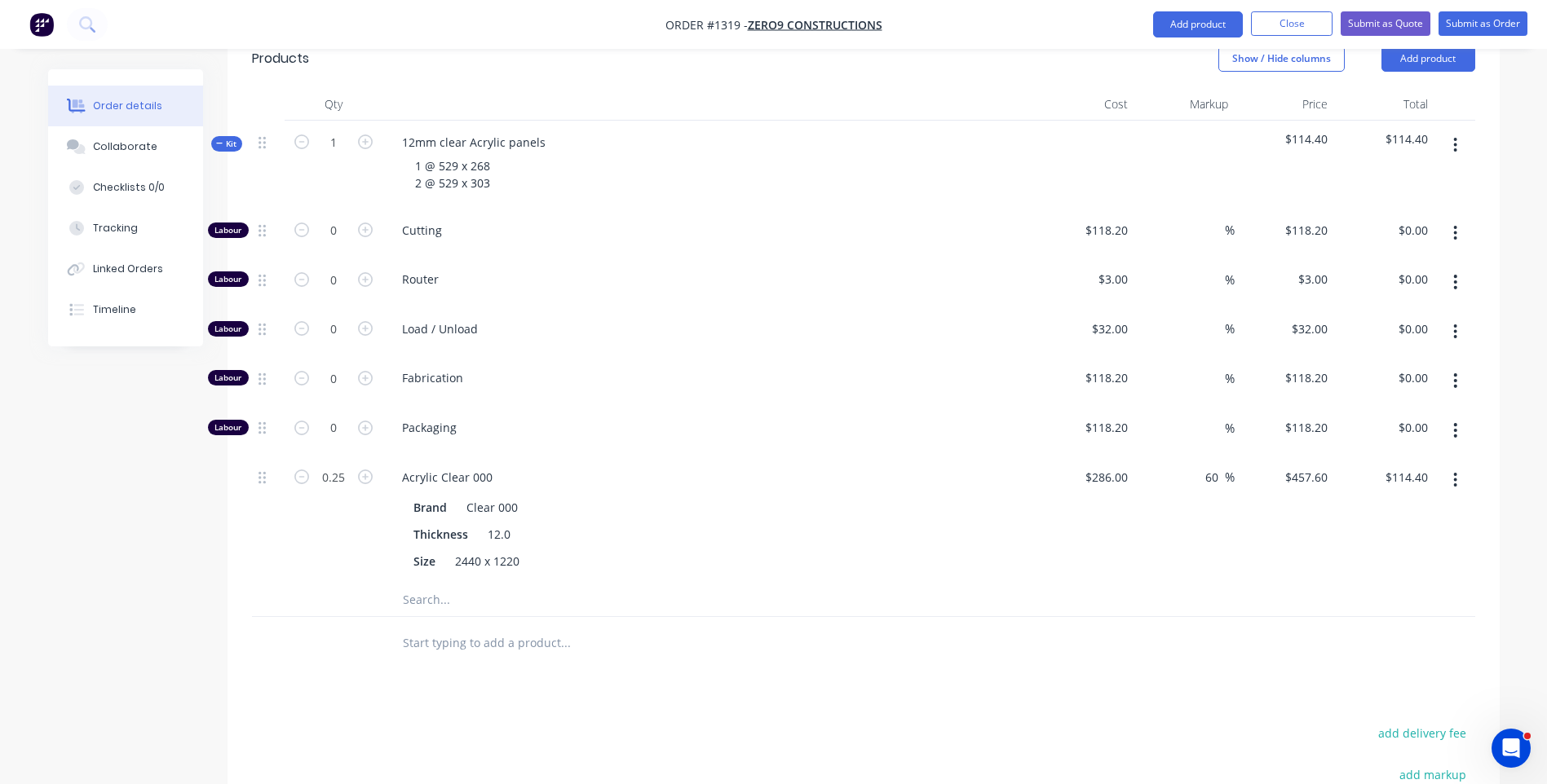
scroll to position [558, 0]
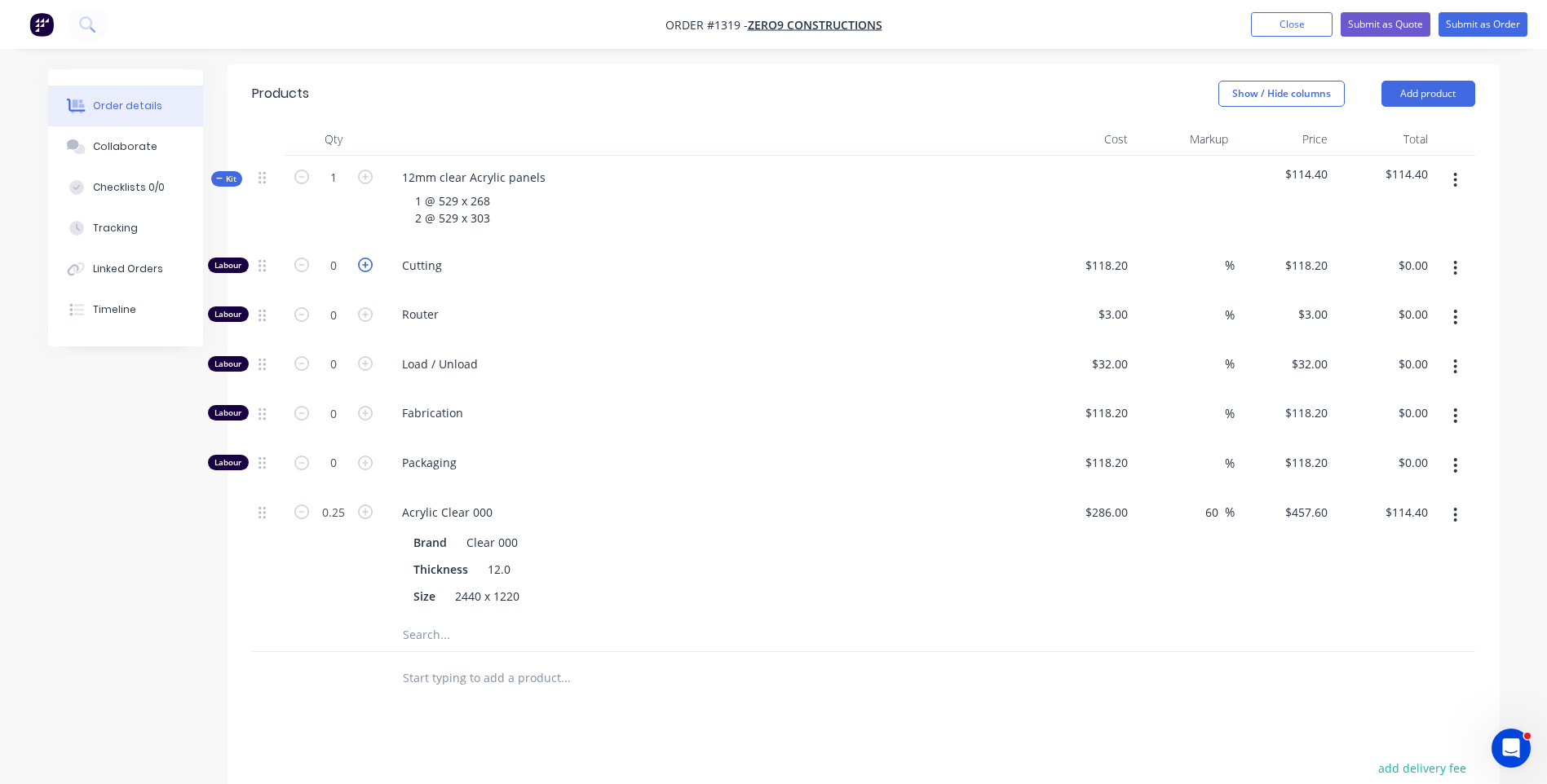
click at [368, 258] on icon "button" at bounding box center [365, 265] width 15 height 15
type input "1"
type input "$118.20"
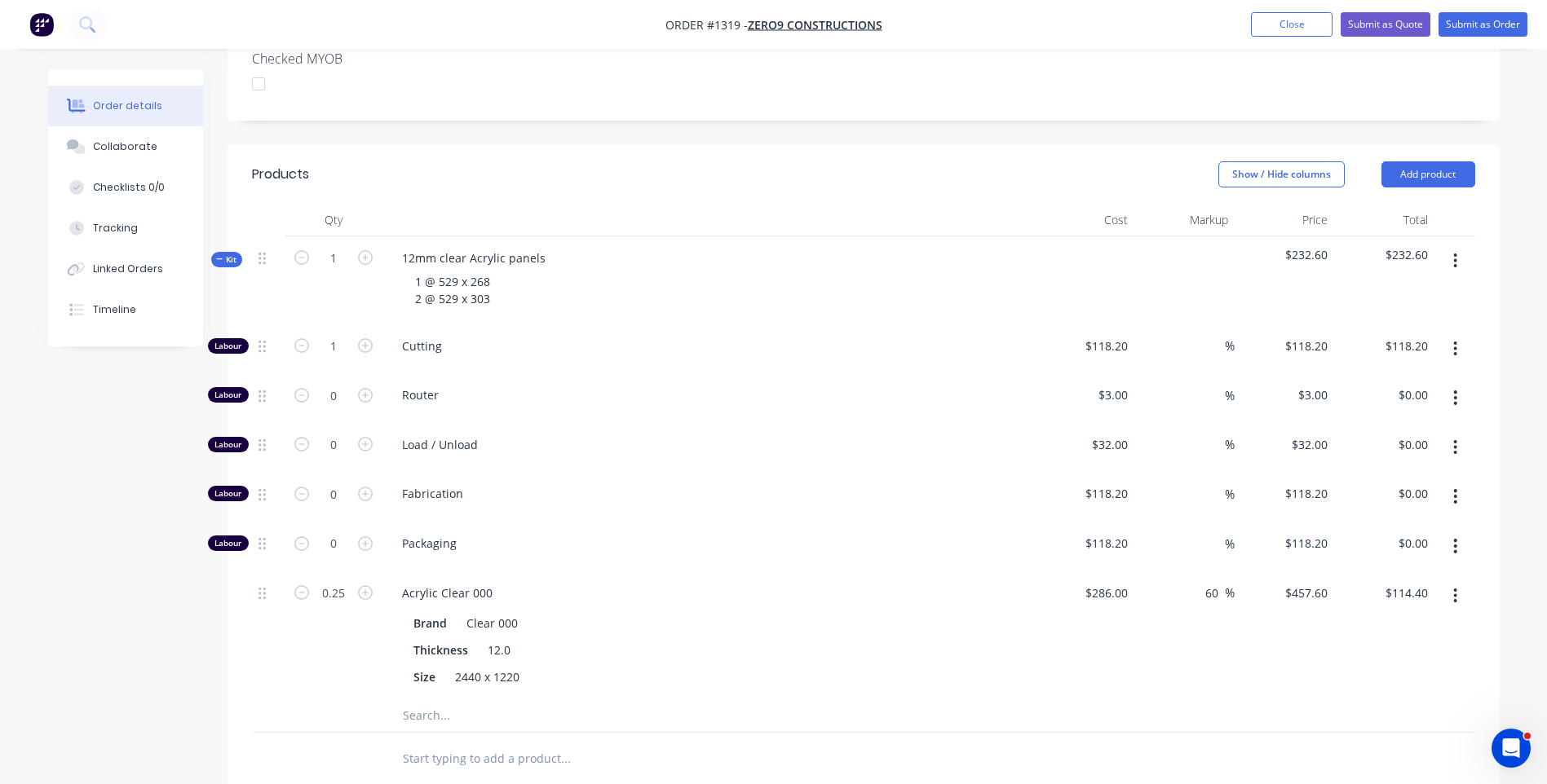
scroll to position [477, 0]
click at [1400, 162] on button "Add product" at bounding box center [1428, 175] width 94 height 26
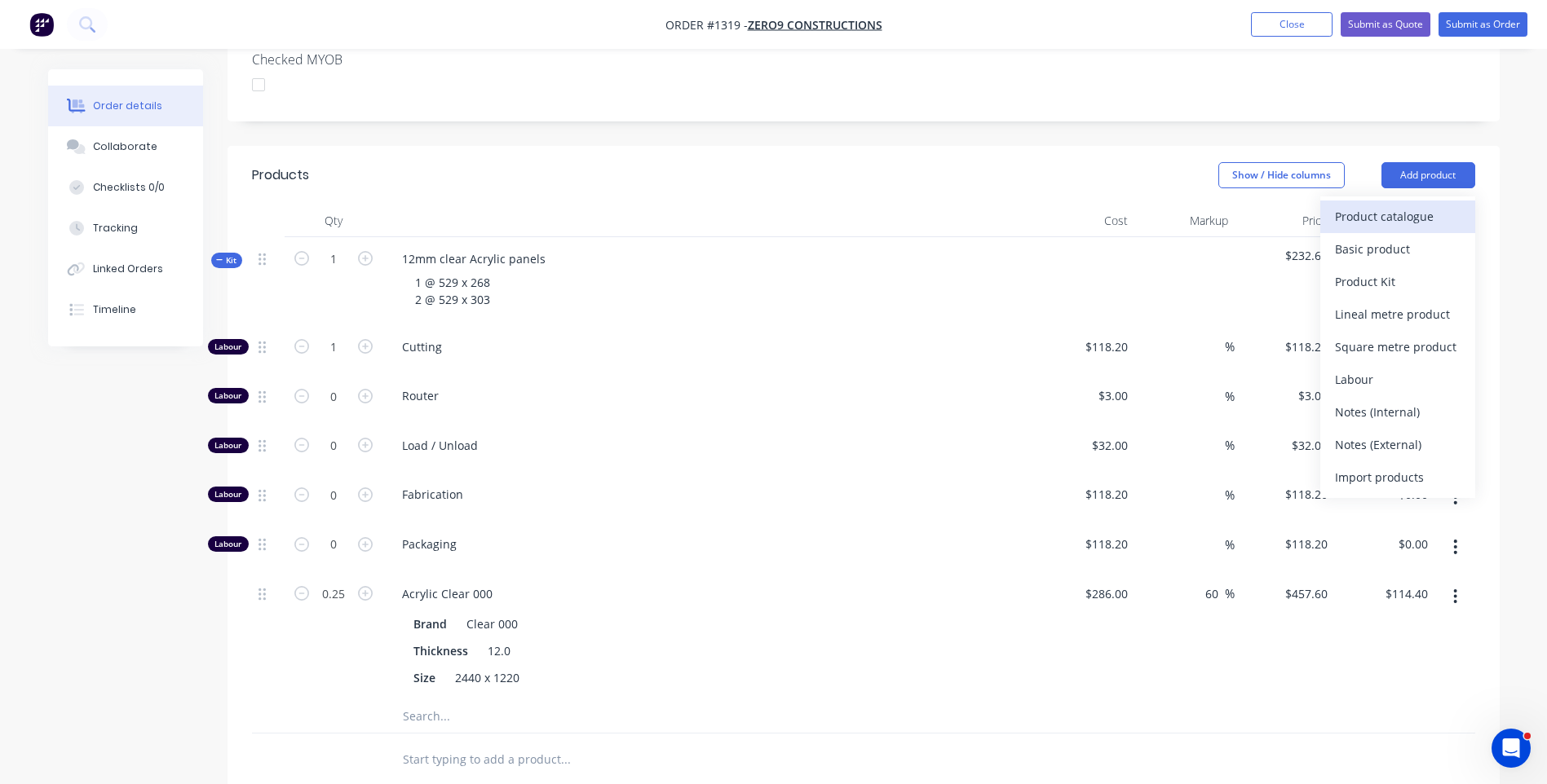
click at [1392, 204] on div "Product catalogue" at bounding box center [1397, 216] width 125 height 24
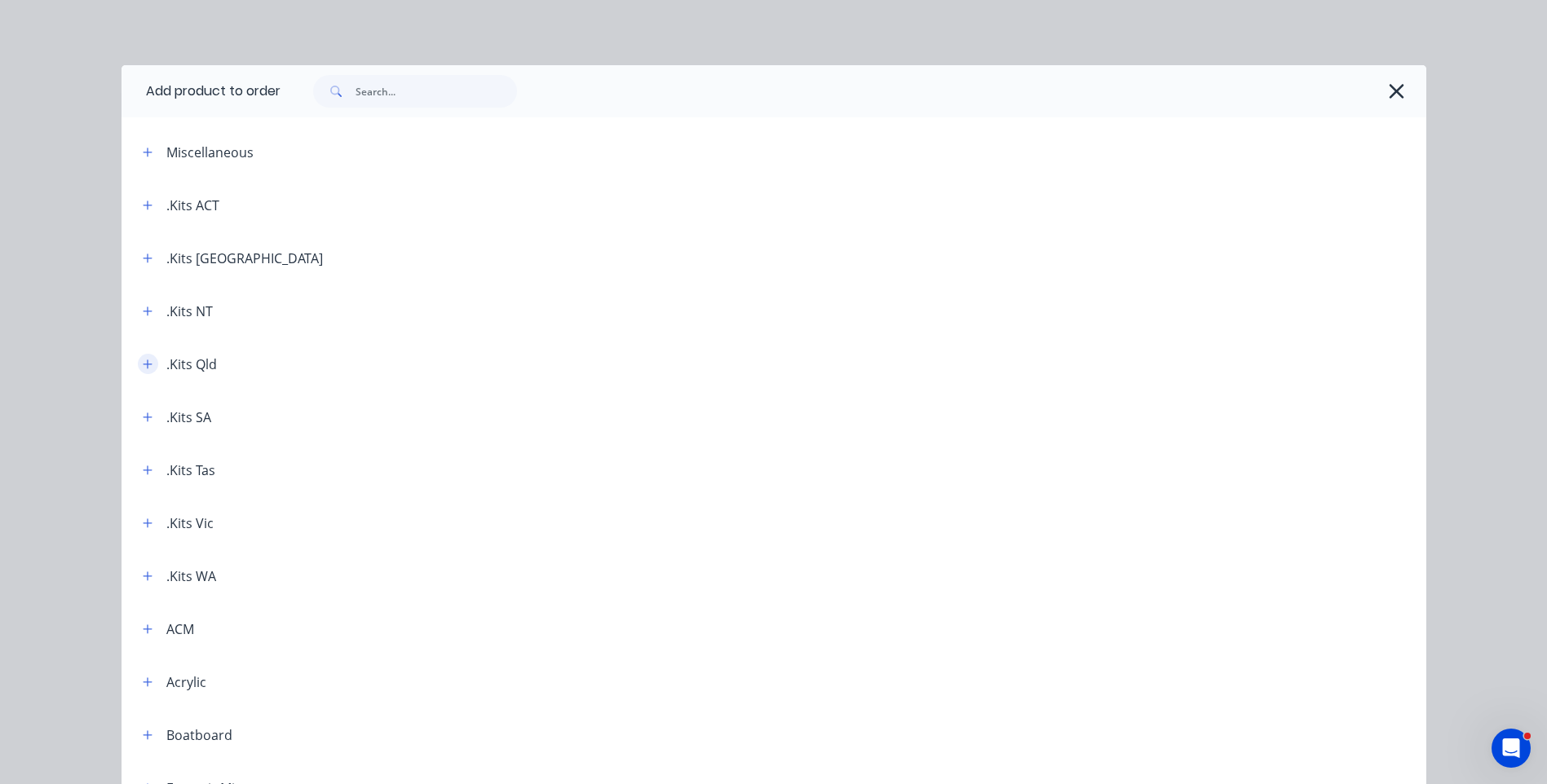
click at [143, 364] on icon "button" at bounding box center [147, 364] width 9 height 9
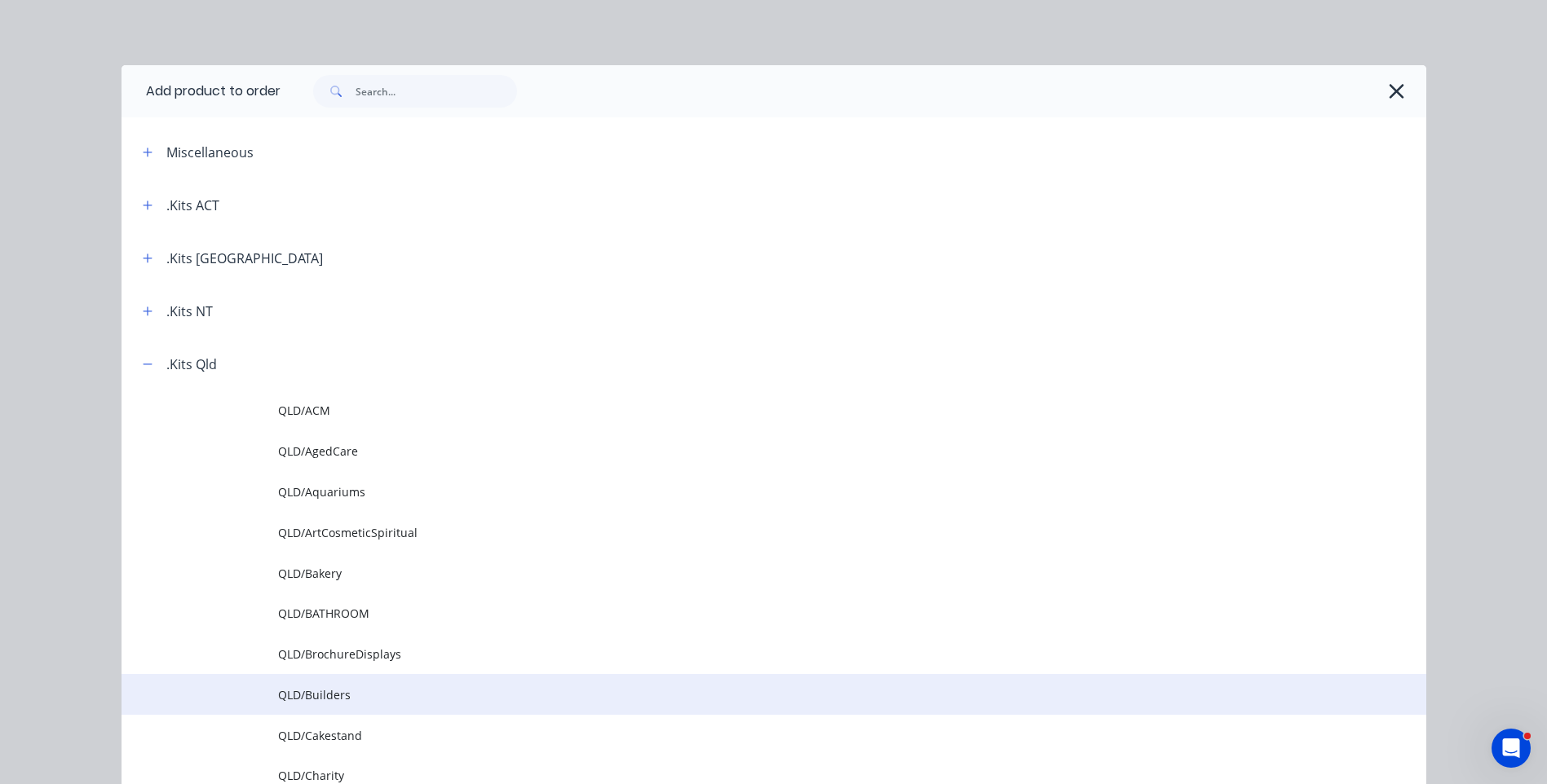
click at [321, 695] on span "QLD/Builders" at bounding box center [737, 695] width 918 height 18
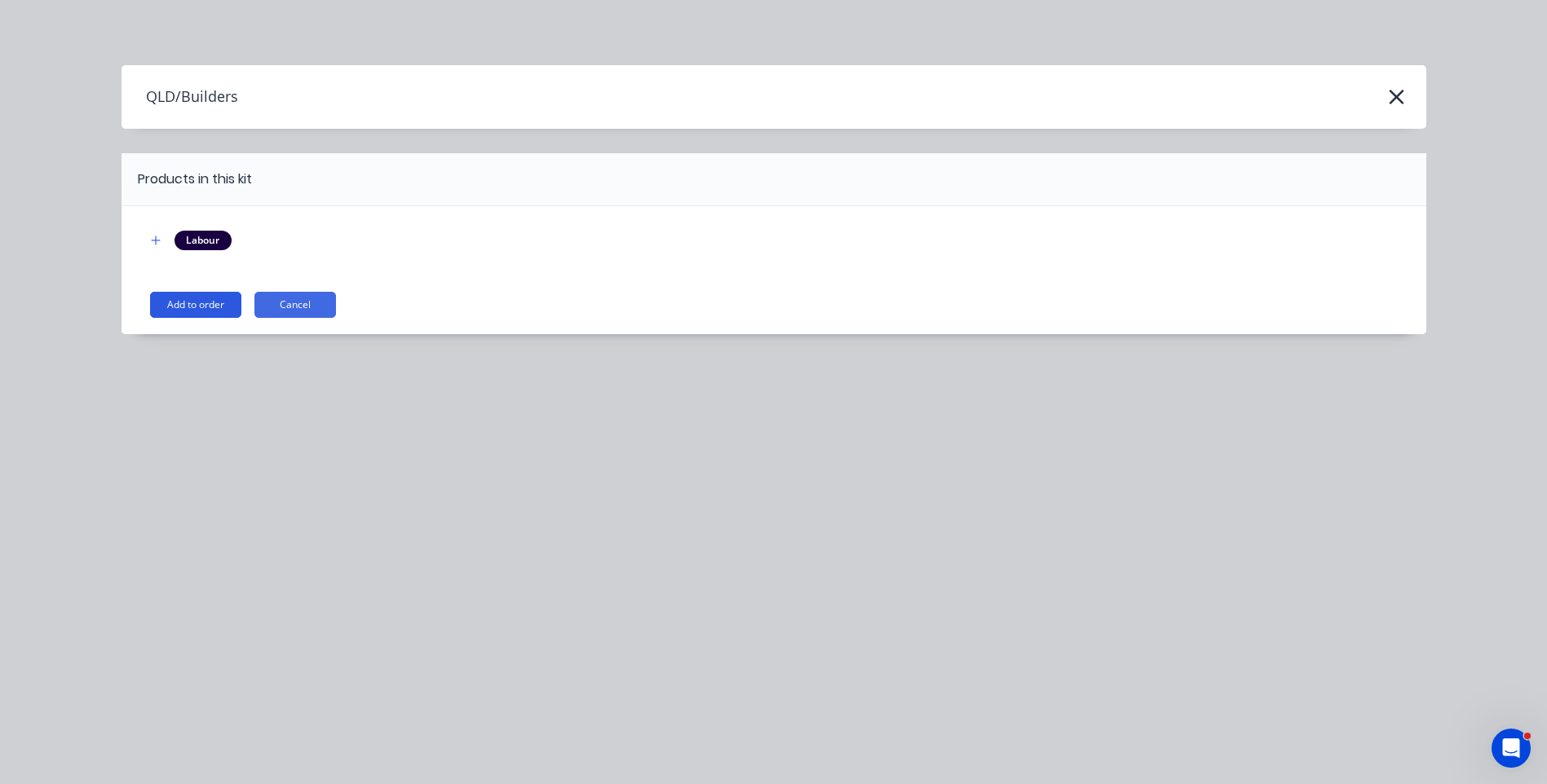
click at [215, 310] on button "Add to order" at bounding box center [196, 305] width 91 height 26
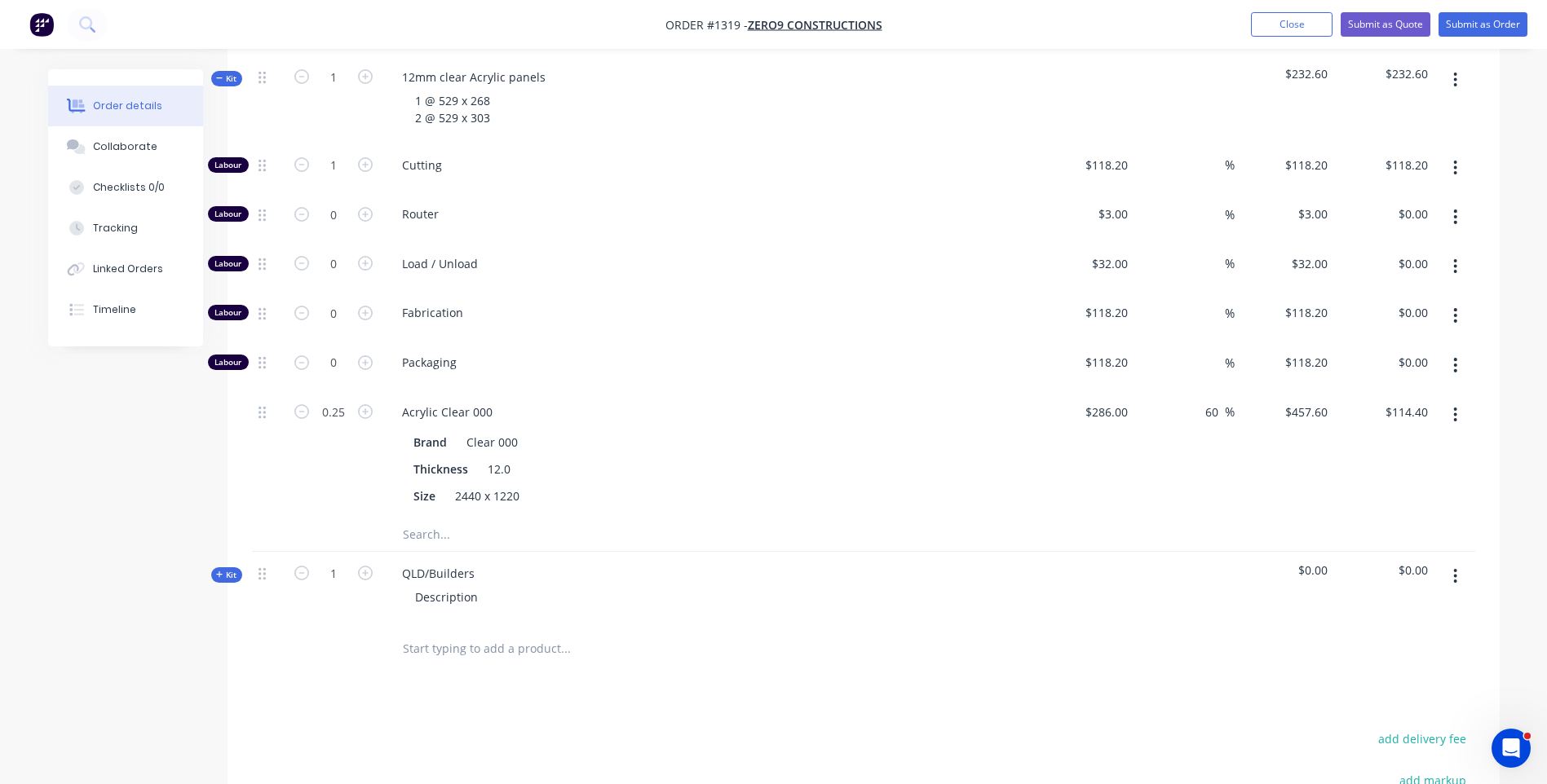
scroll to position [558, 0]
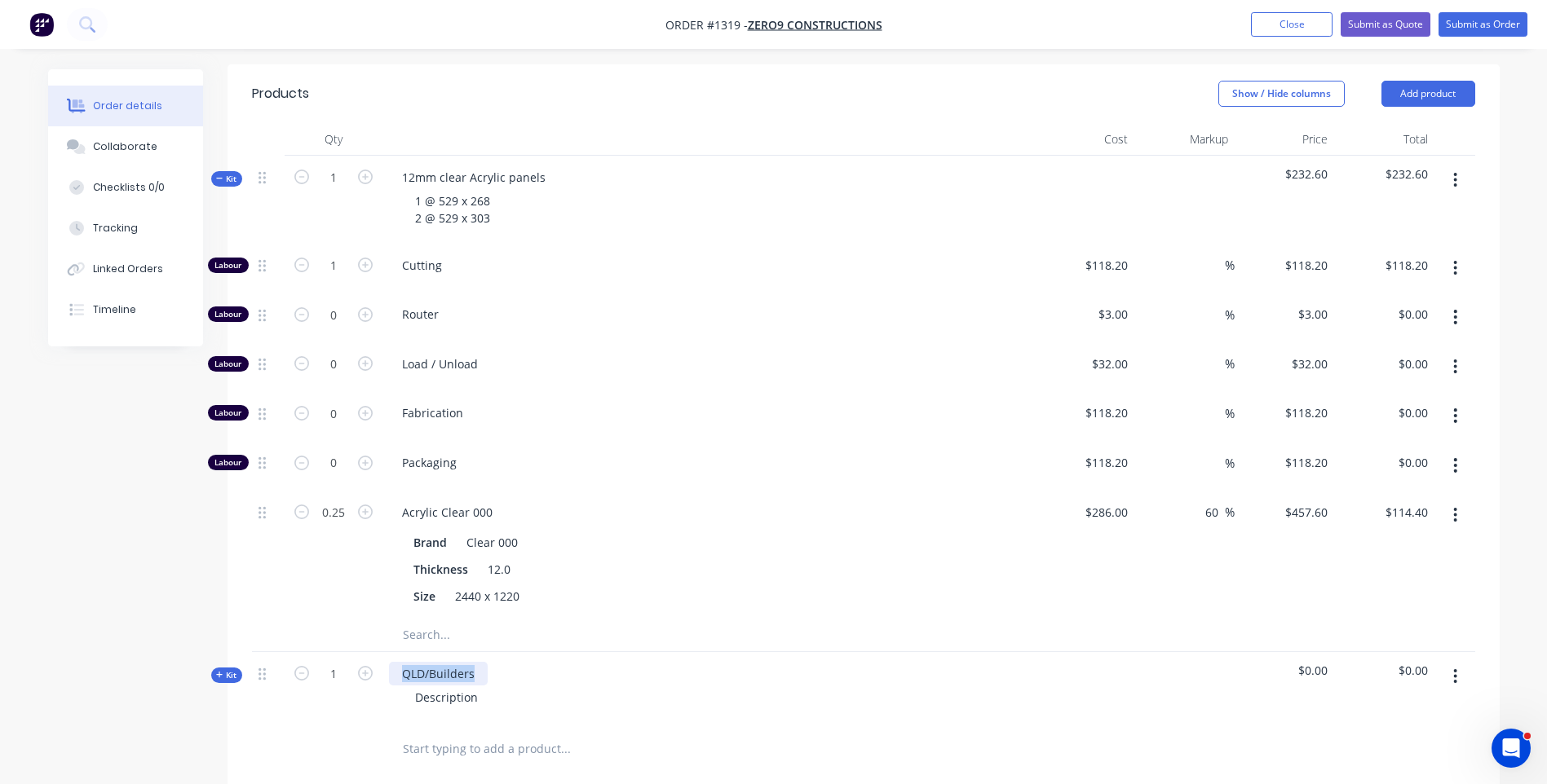
drag, startPoint x: 477, startPoint y: 625, endPoint x: 397, endPoint y: 625, distance: 80.0
click at [397, 661] on div "QLD/Builders" at bounding box center [438, 673] width 98 height 24
click at [669, 618] on input "text" at bounding box center [565, 634] width 326 height 32
drag, startPoint x: 90, startPoint y: 473, endPoint x: 152, endPoint y: 473, distance: 62.0
click at [91, 474] on div "Created by [PERSON_NAME] Created [DATE] Required [DATE] Assigned to Add team me…" at bounding box center [774, 351] width 1451 height 1680
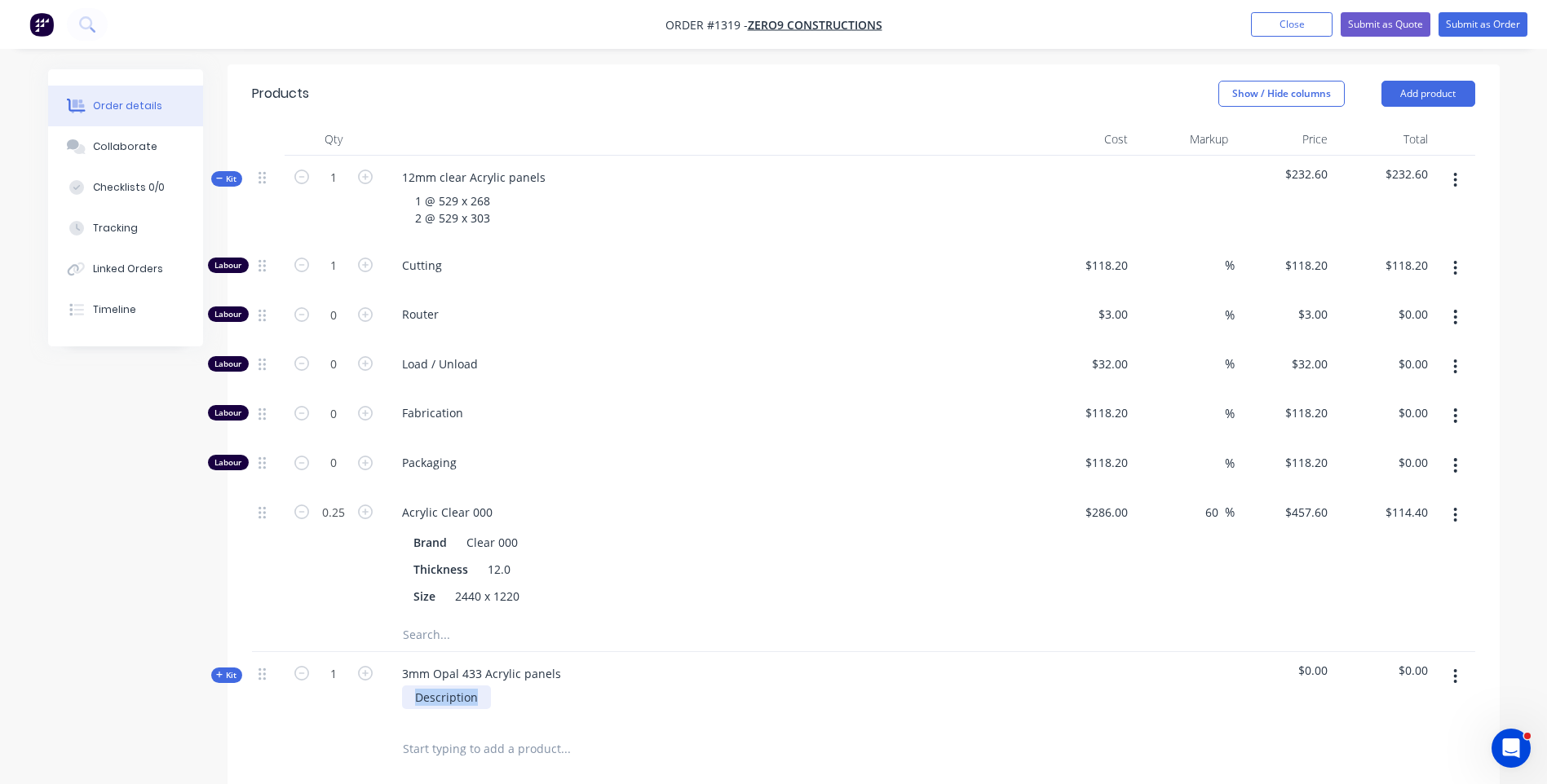
drag, startPoint x: 479, startPoint y: 652, endPoint x: 412, endPoint y: 651, distance: 67.0
click at [412, 685] on div "Description" at bounding box center [446, 696] width 89 height 24
paste div
click at [508, 685] on div "– 1 @ 532 x 268 • 3mm Opal – 2 @ 532 x 303" at bounding box center [500, 705] width 197 height 40
click at [423, 685] on div "– 1 @ 532 x 268 2 @ 532 x 303" at bounding box center [456, 705] width 110 height 40
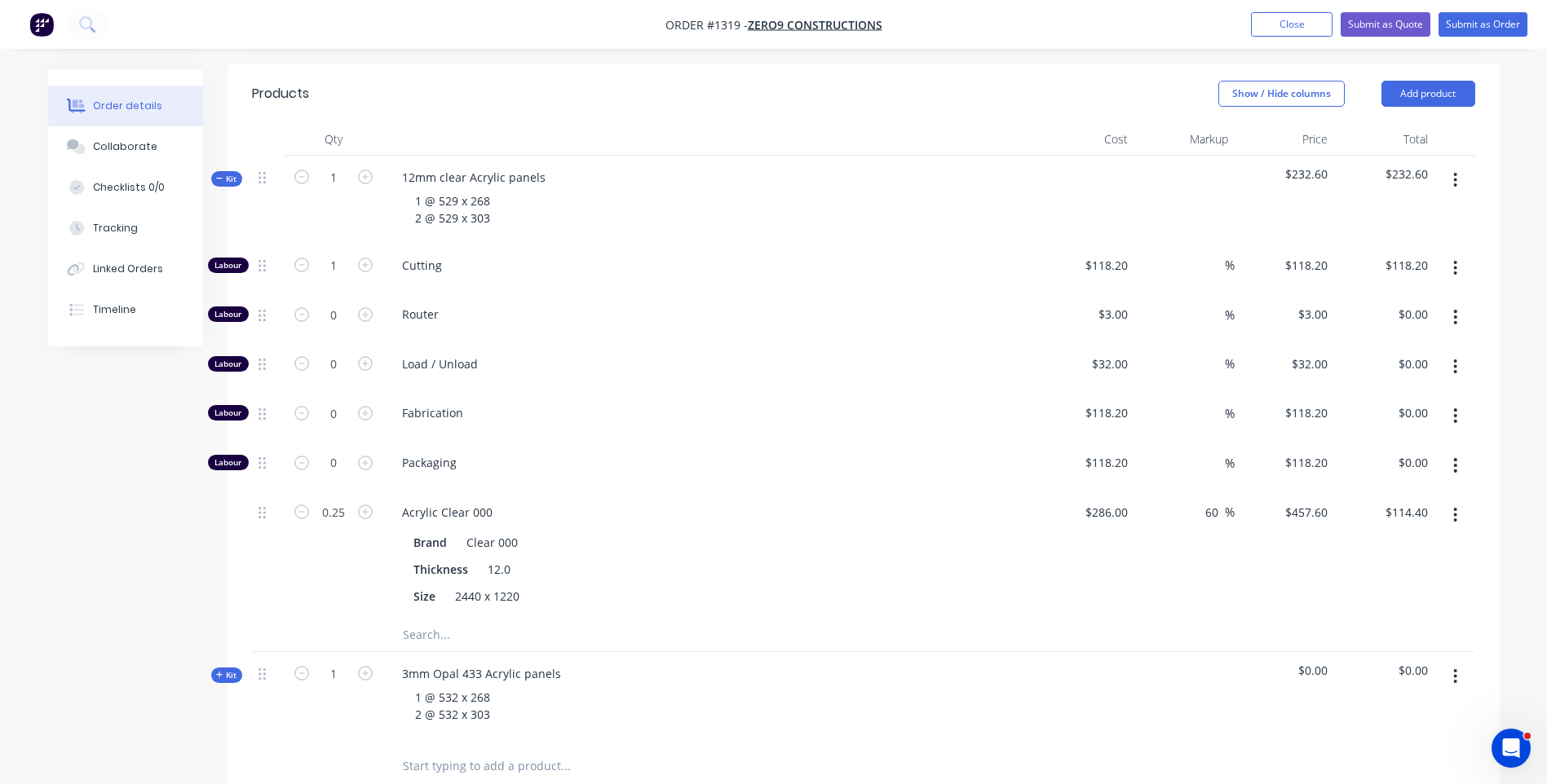
click at [622, 685] on div "1 @ 532 x 268 2 @ 532 x 303" at bounding box center [708, 705] width 639 height 40
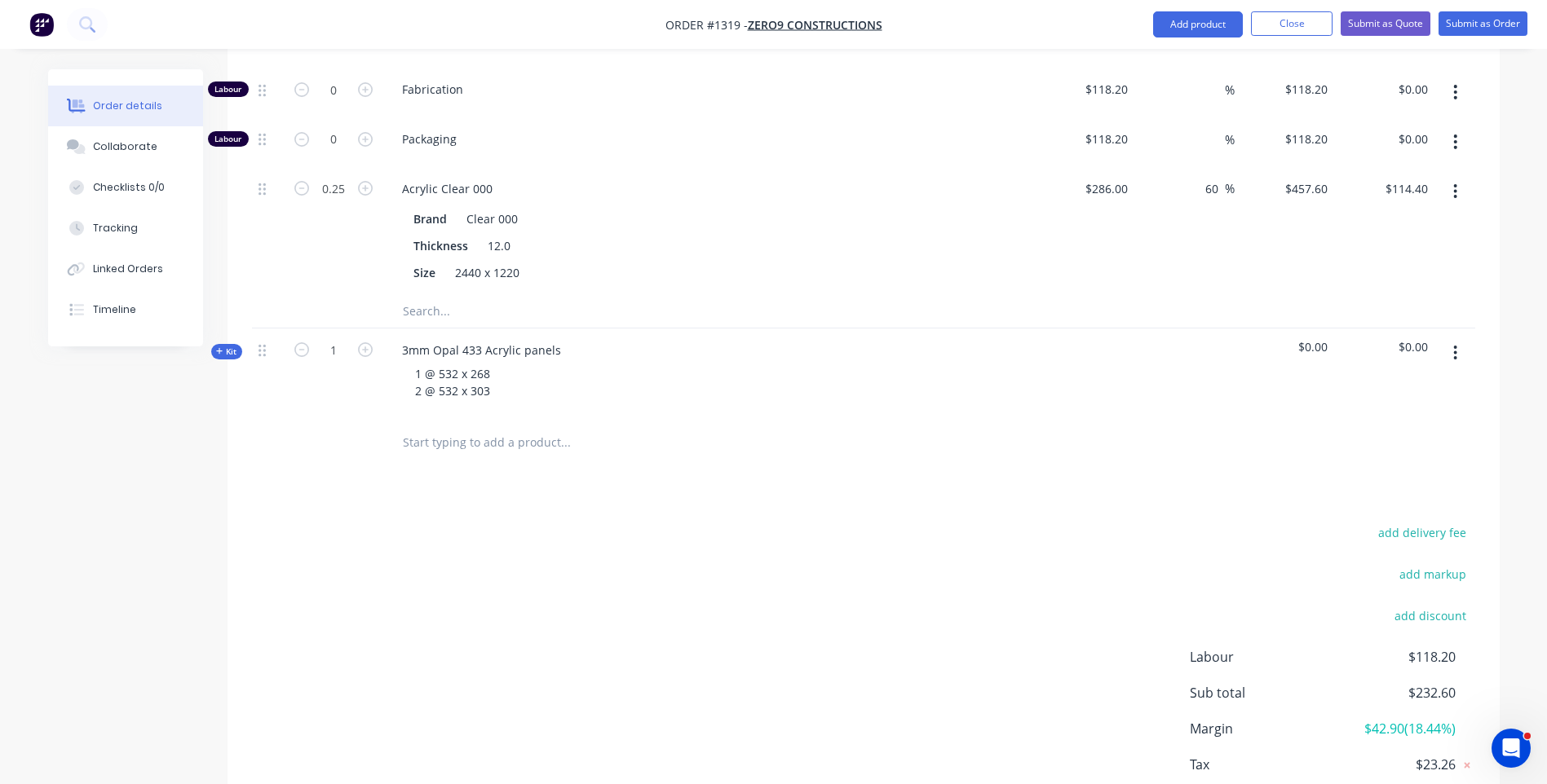
scroll to position [884, 0]
click at [218, 345] on icon at bounding box center [219, 348] width 7 height 8
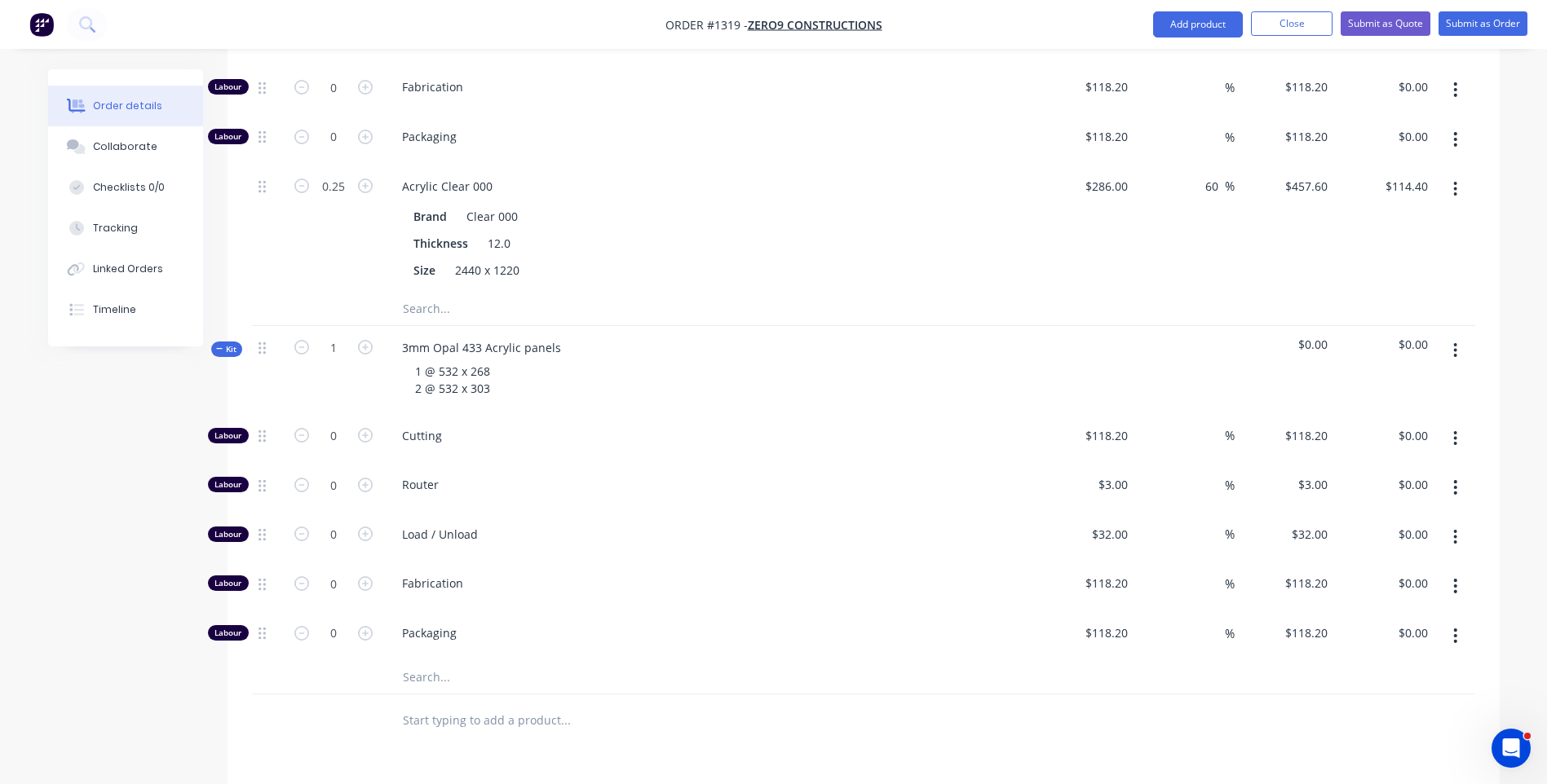
click at [415, 661] on input "text" at bounding box center [565, 677] width 326 height 32
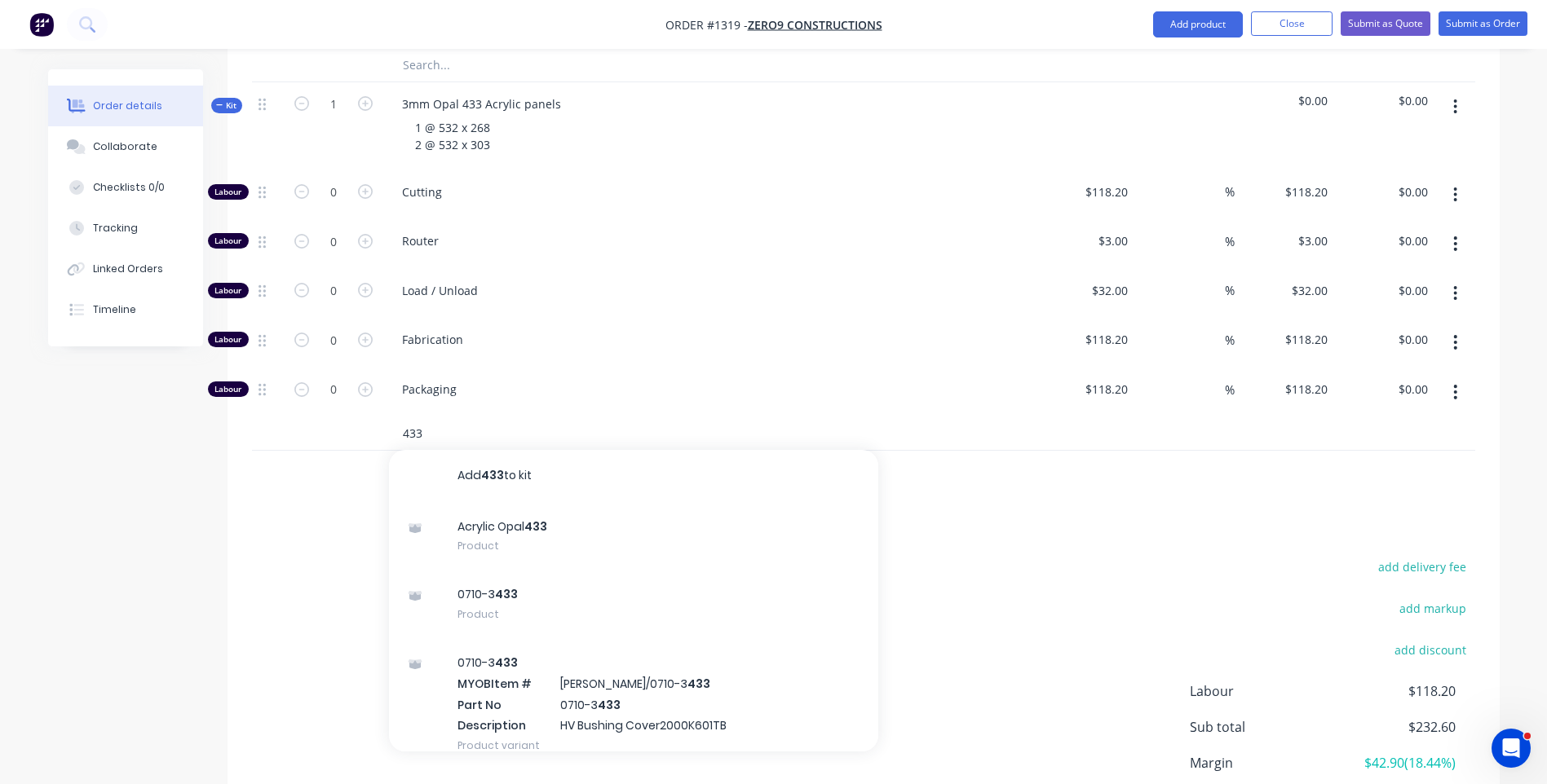
scroll to position [1129, 0]
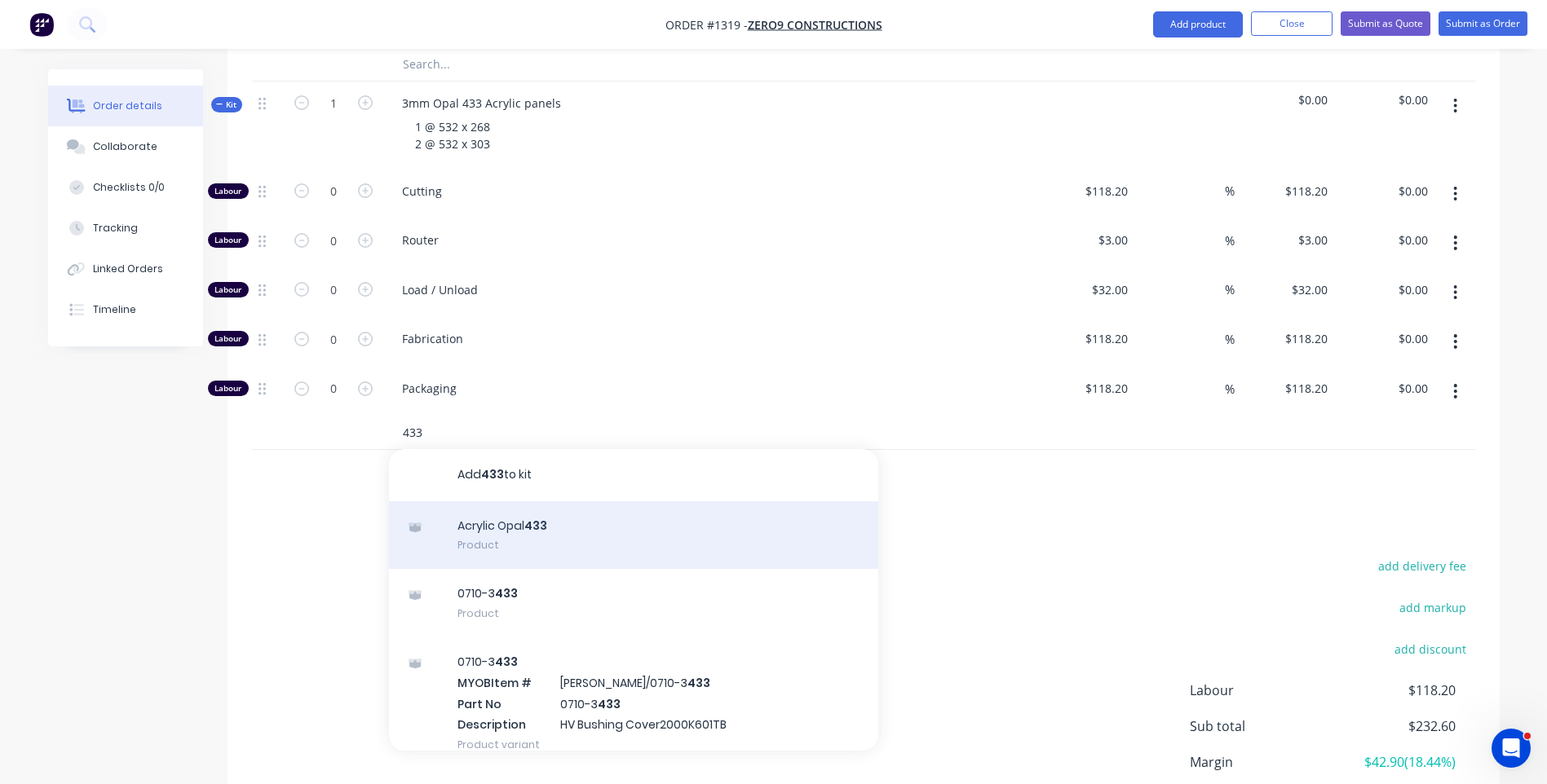
type input "433"
click at [490, 501] on div "Acrylic Opal 433 Product" at bounding box center [634, 535] width 490 height 68
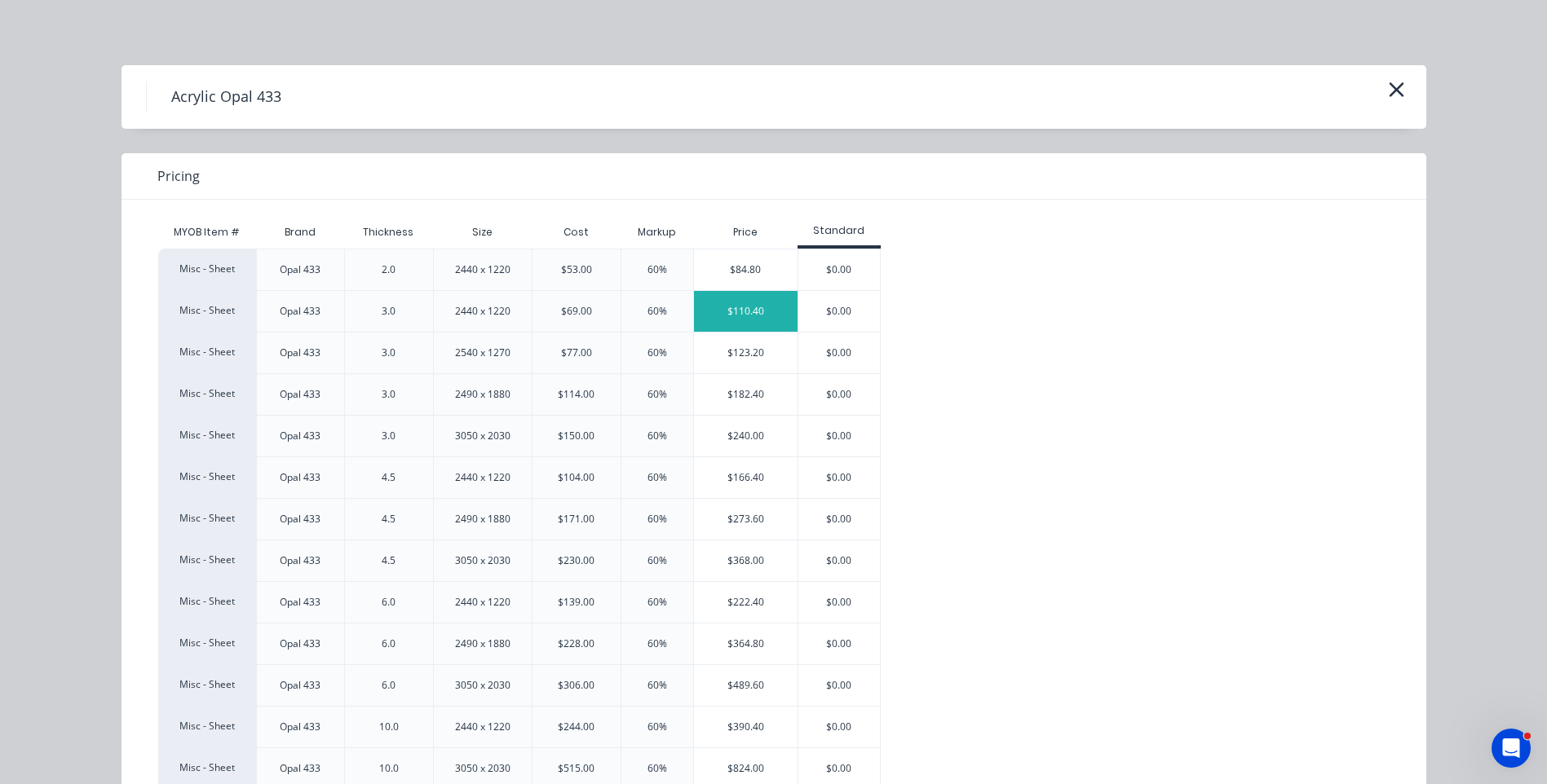
click at [752, 326] on div "$110.40" at bounding box center [746, 311] width 104 height 40
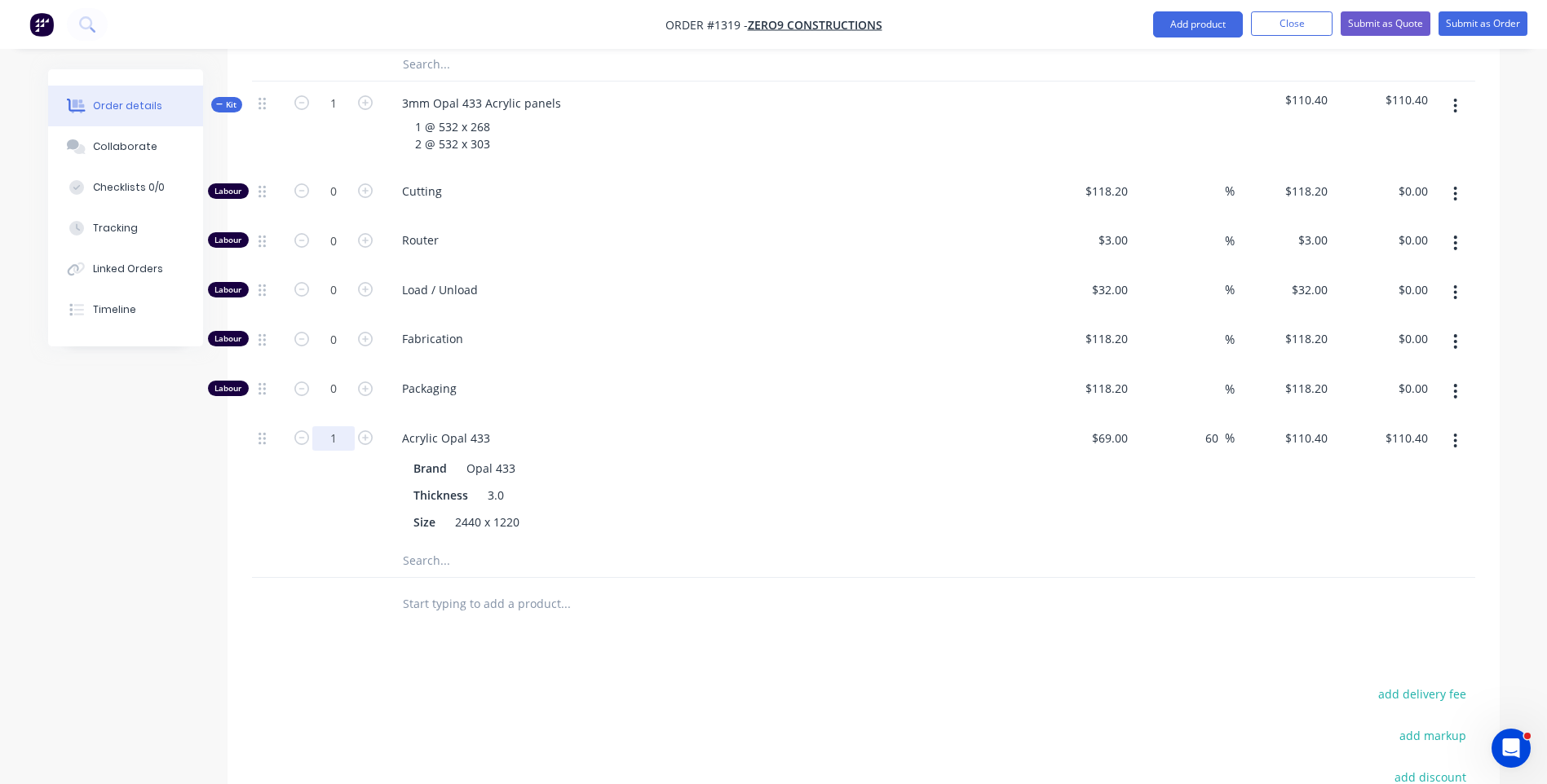
type input "0.25"
type input "$27.60"
type input "1"
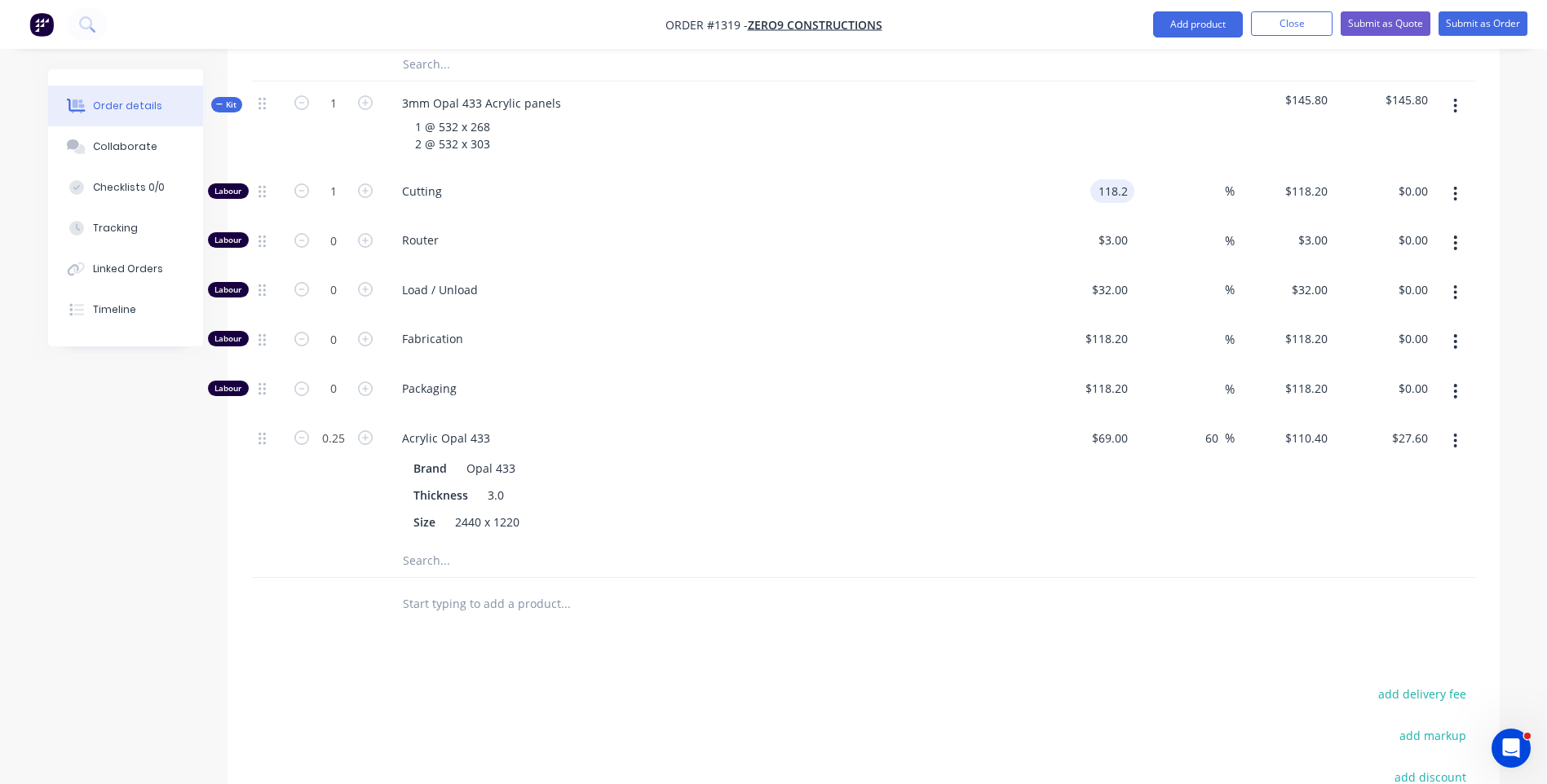
type input "118.2"
type input "$118.20"
click at [1127, 179] on input "118.2" at bounding box center [1115, 190] width 38 height 24
type input "$10.00"
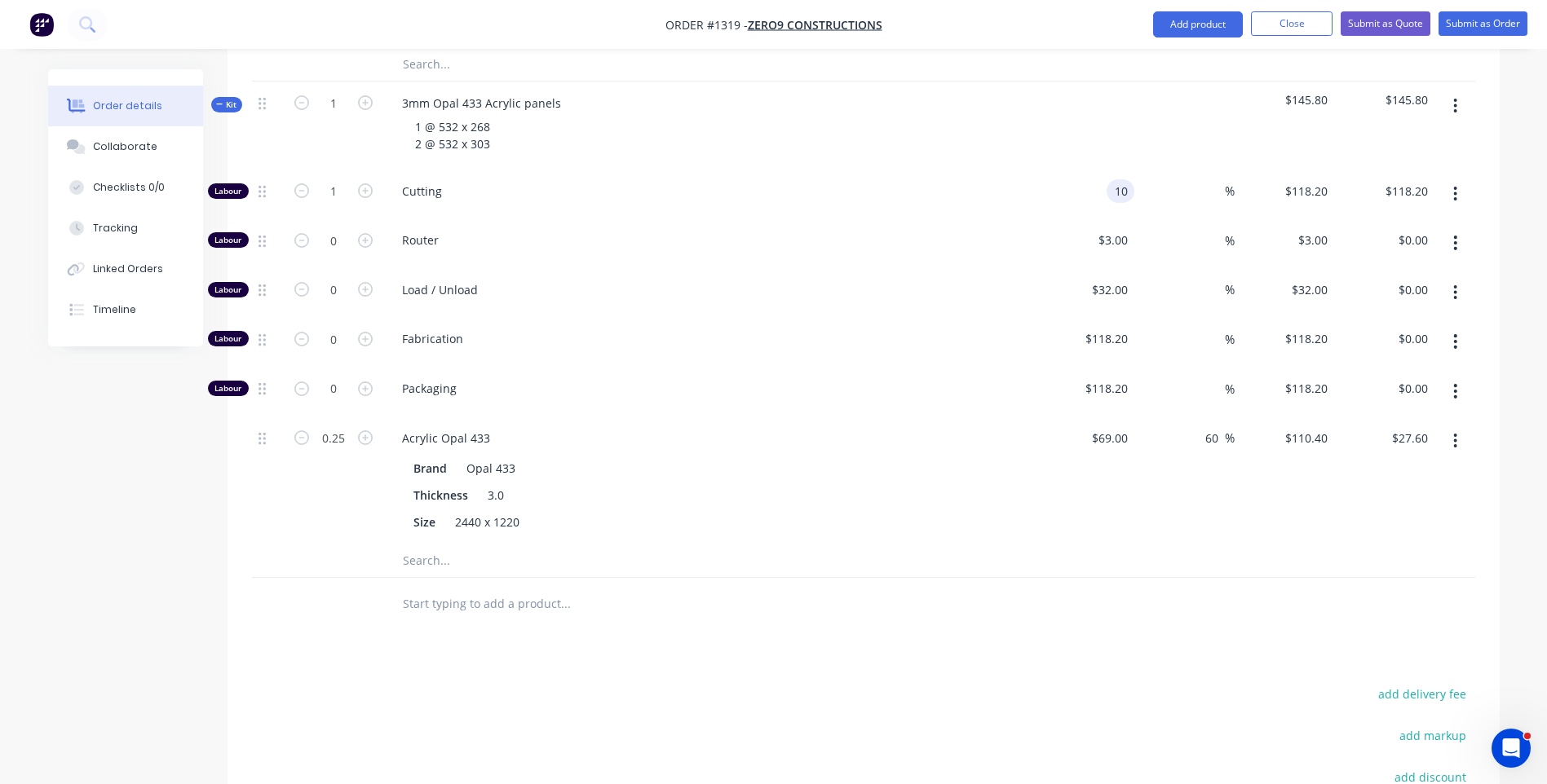
type input "$10.00"
click at [1029, 317] on div "Fabrication" at bounding box center [708, 341] width 652 height 50
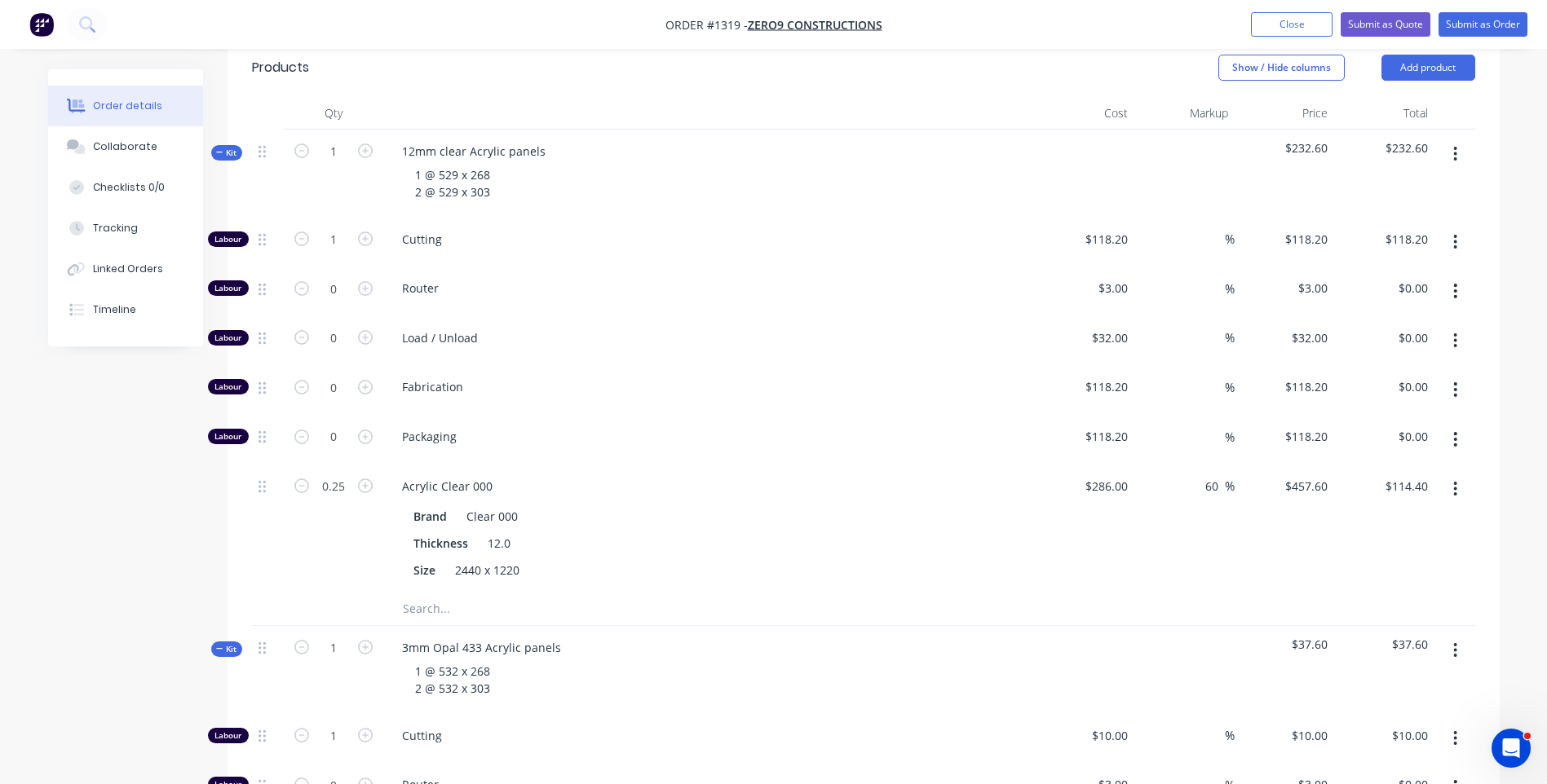
scroll to position [558, 0]
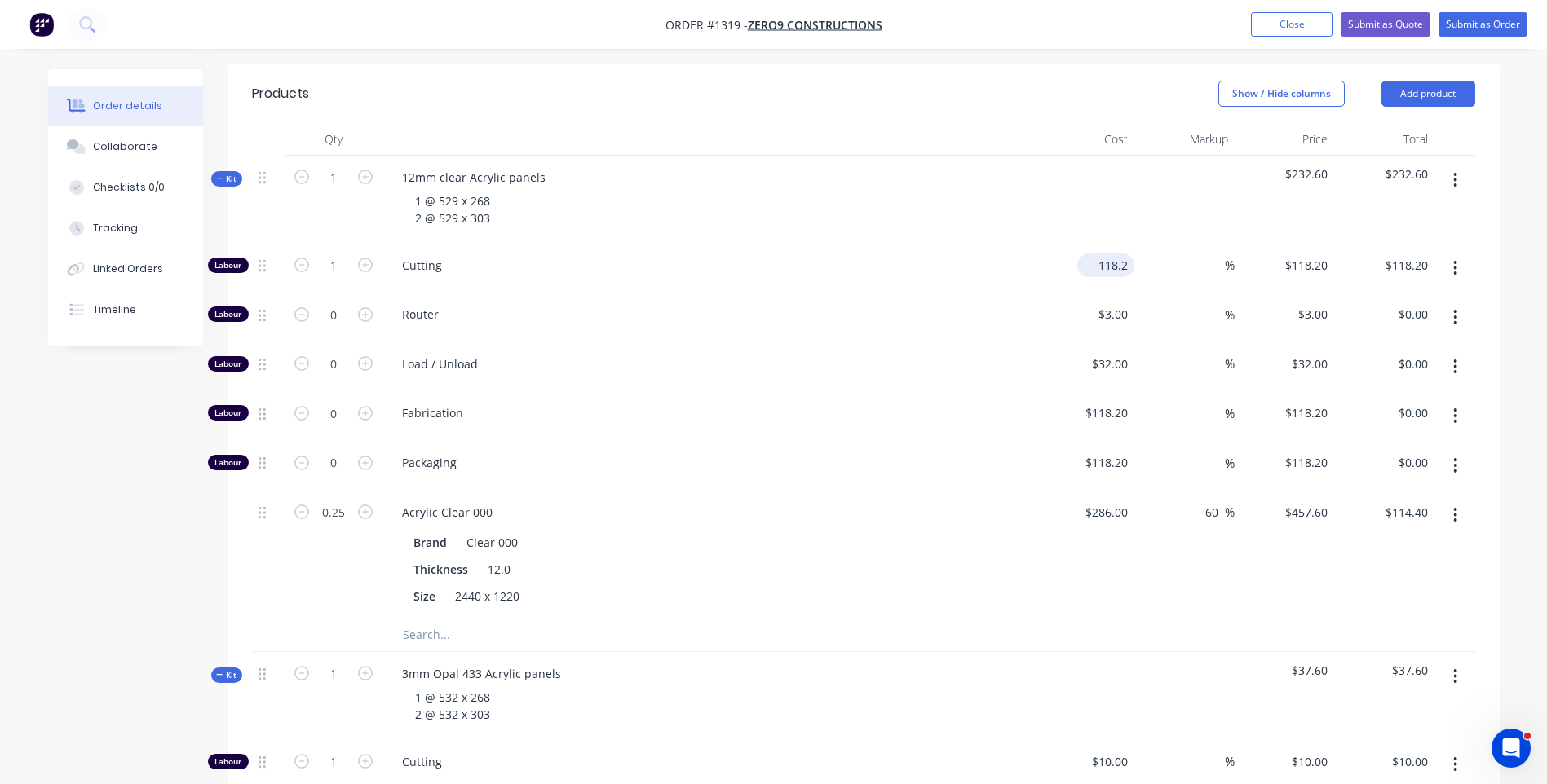
click at [1121, 253] on input "118.2" at bounding box center [1109, 265] width 51 height 24
type input "$10.00"
click at [967, 293] on div "Router" at bounding box center [708, 317] width 652 height 50
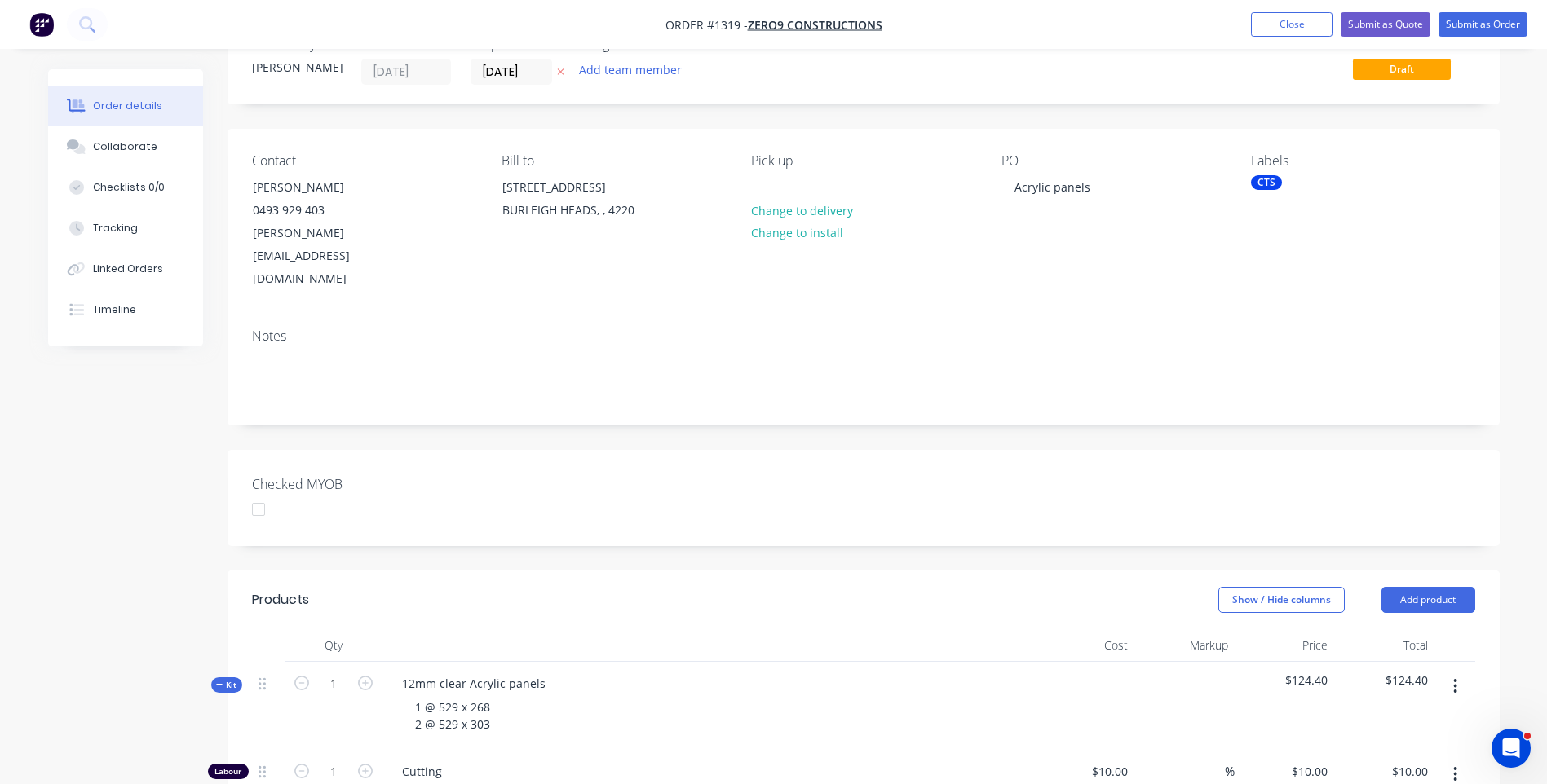
scroll to position [82, 0]
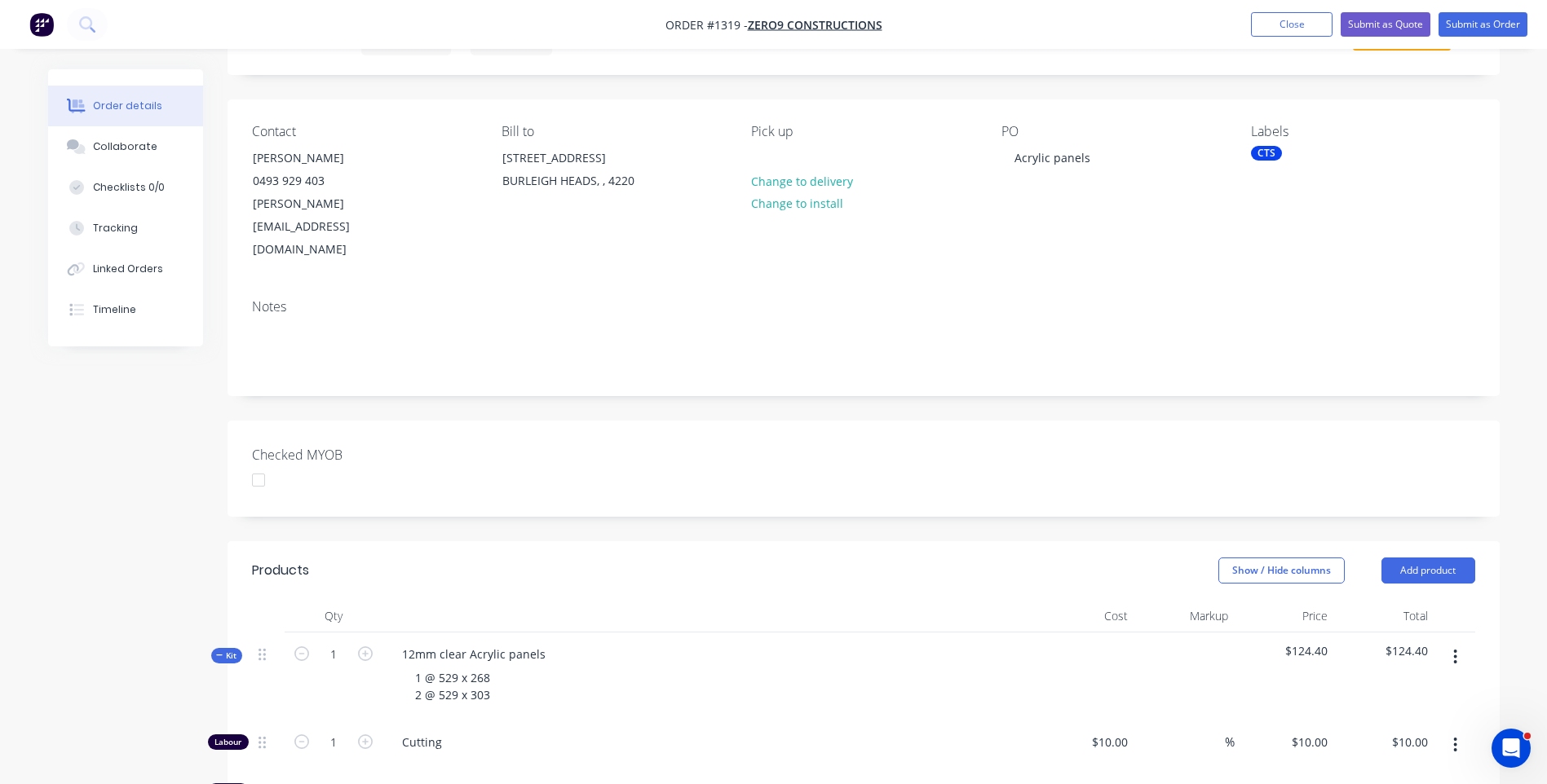
click at [1269, 155] on div "CTS" at bounding box center [1265, 153] width 31 height 15
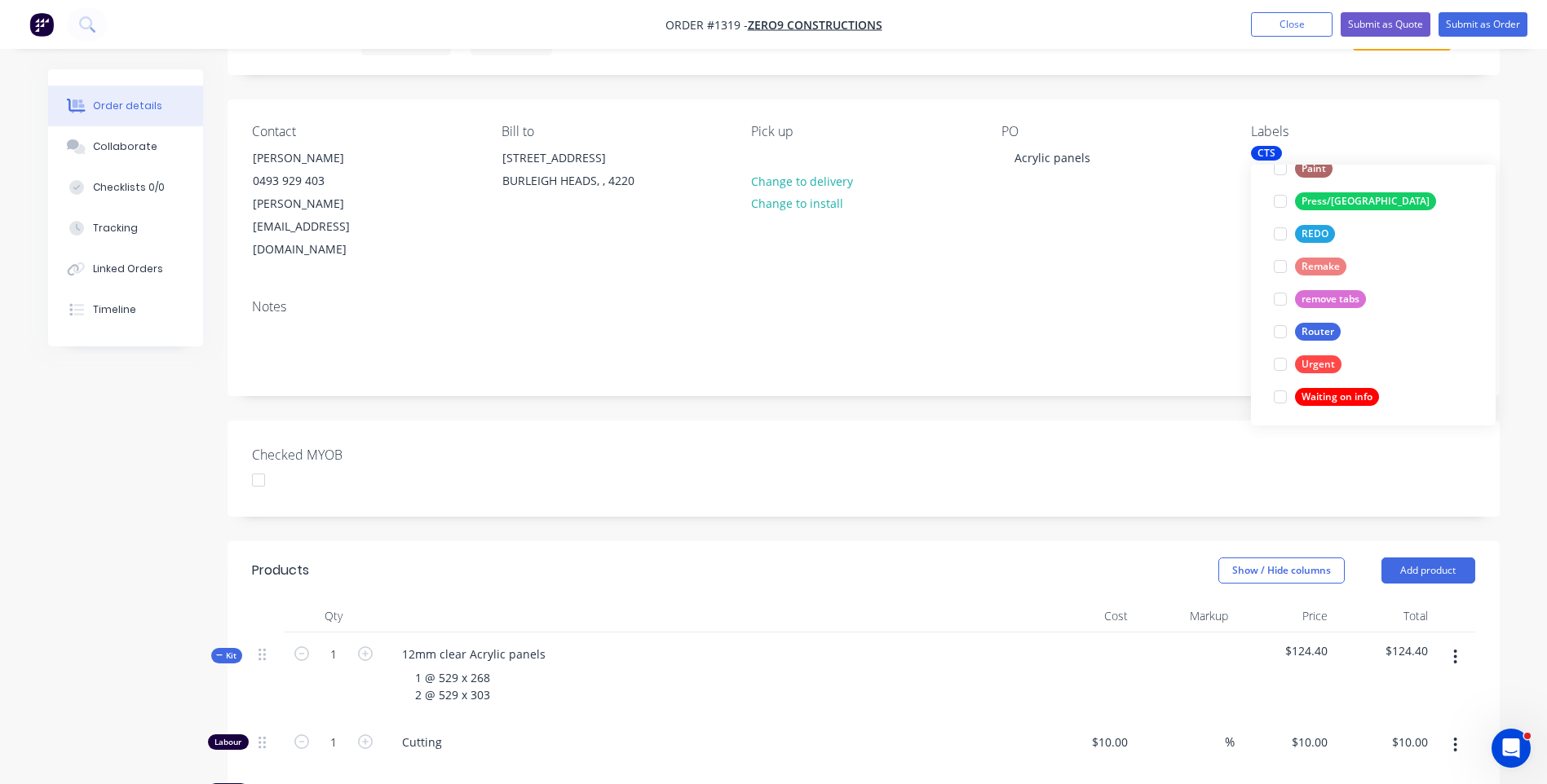
scroll to position [685, 0]
click at [1285, 360] on div at bounding box center [1279, 360] width 32 height 32
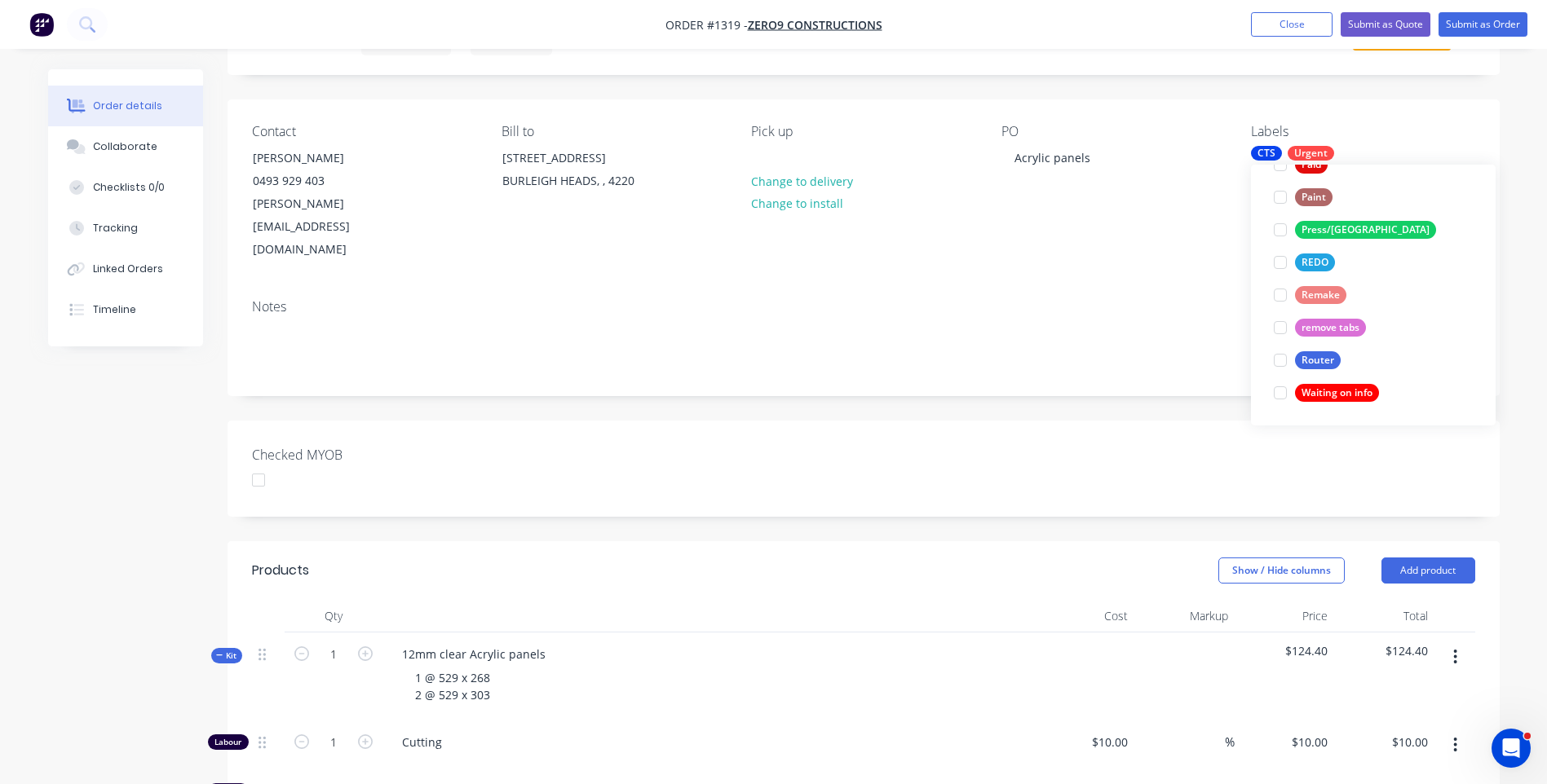
scroll to position [0, 0]
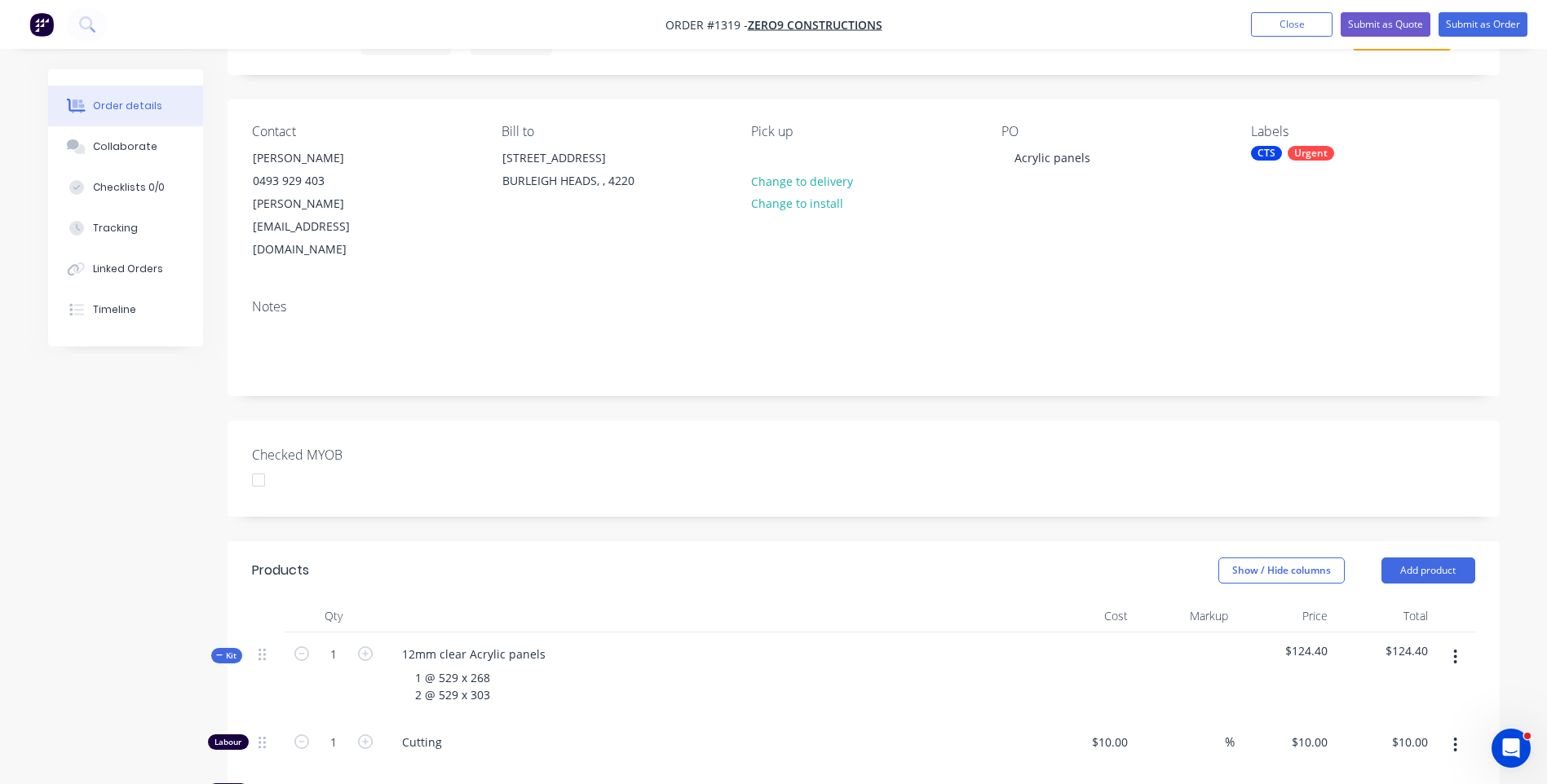
click at [1176, 286] on div "Notes" at bounding box center [863, 340] width 1272 height 110
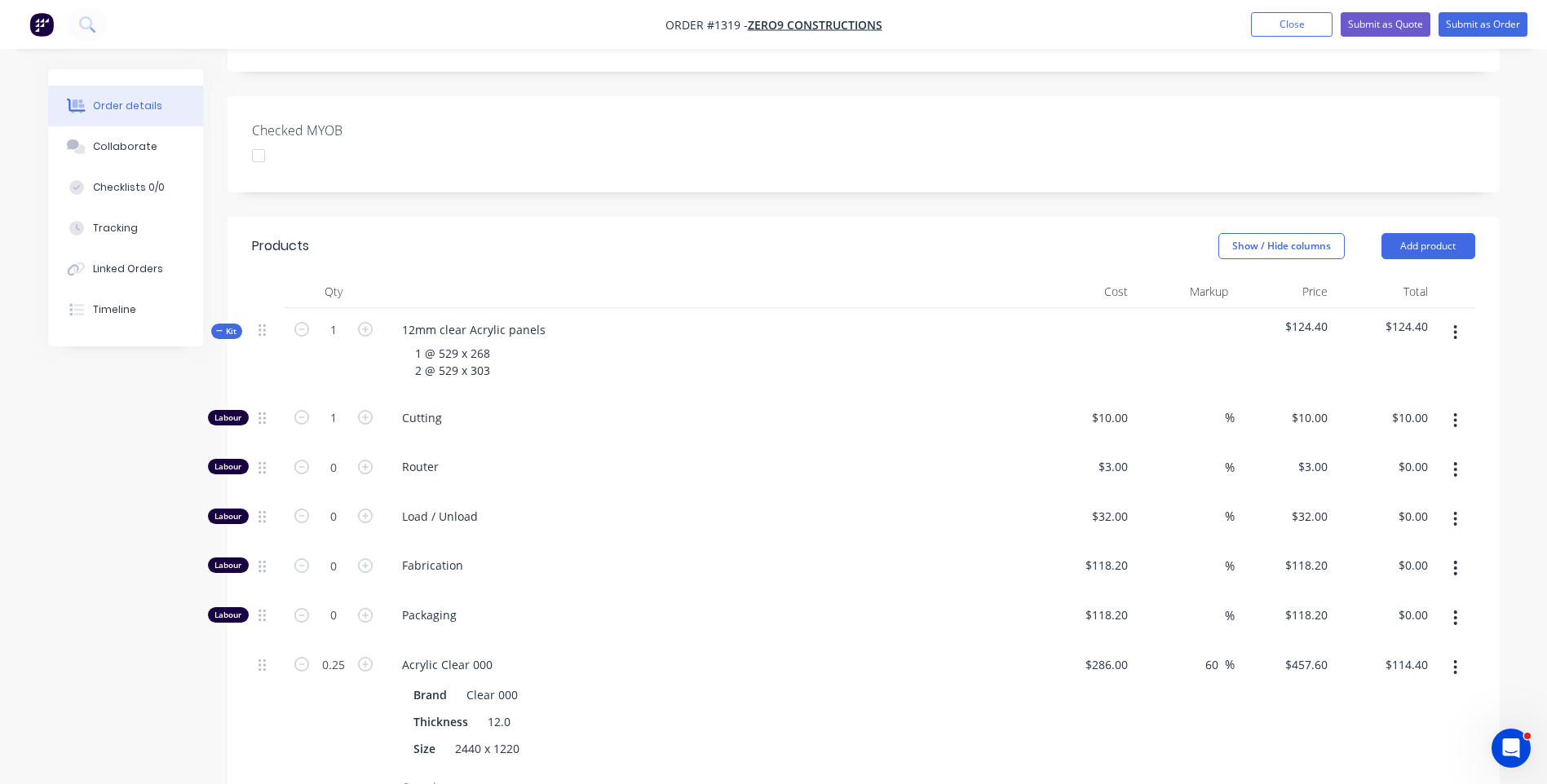
scroll to position [408, 0]
click at [139, 151] on div "Collaborate" at bounding box center [125, 146] width 64 height 15
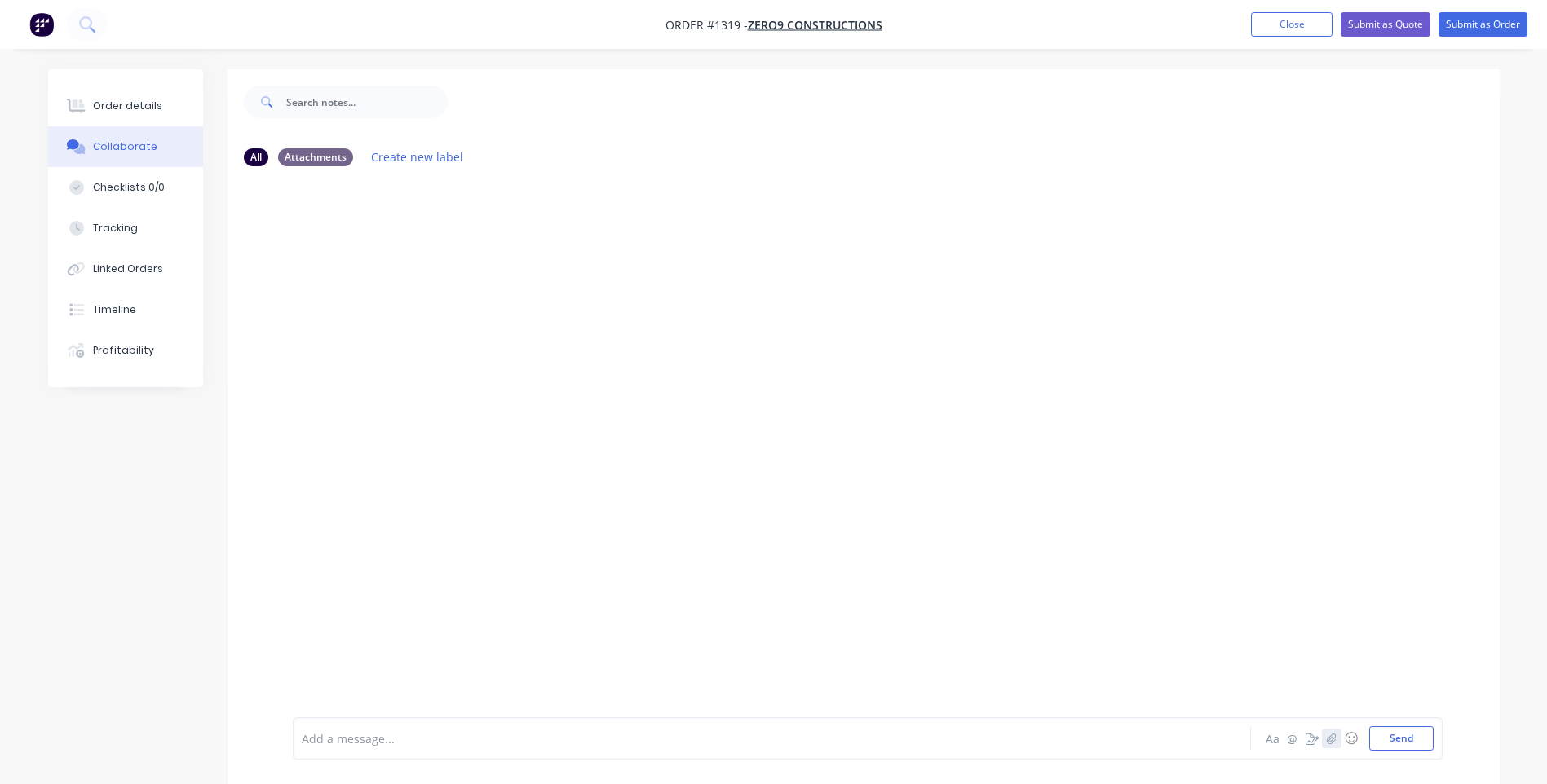
click at [1329, 742] on icon "button" at bounding box center [1331, 738] width 9 height 11
click at [1400, 744] on button "Send" at bounding box center [1400, 738] width 64 height 25
click at [117, 115] on button "Order details" at bounding box center [125, 106] width 155 height 40
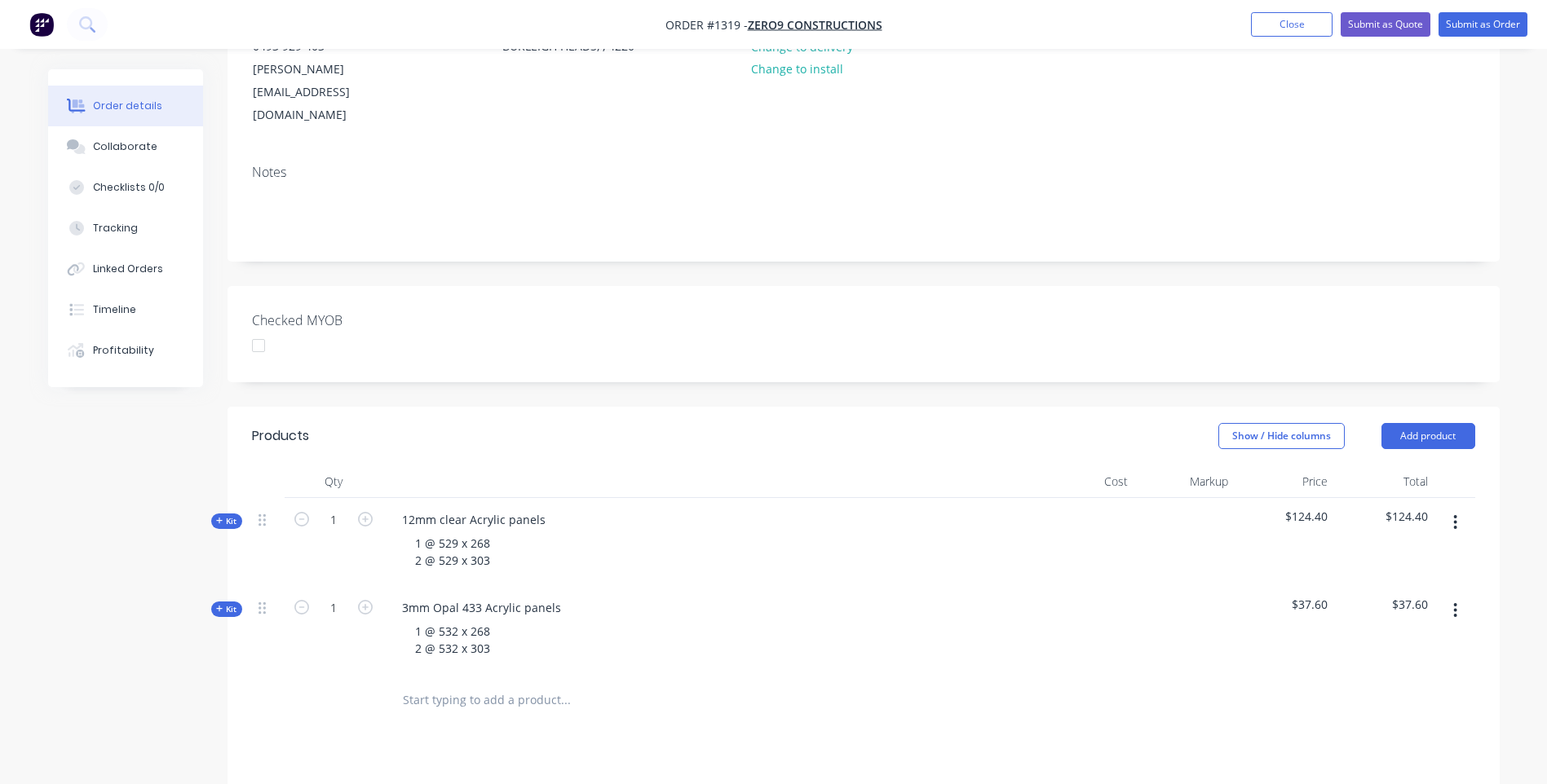
scroll to position [245, 0]
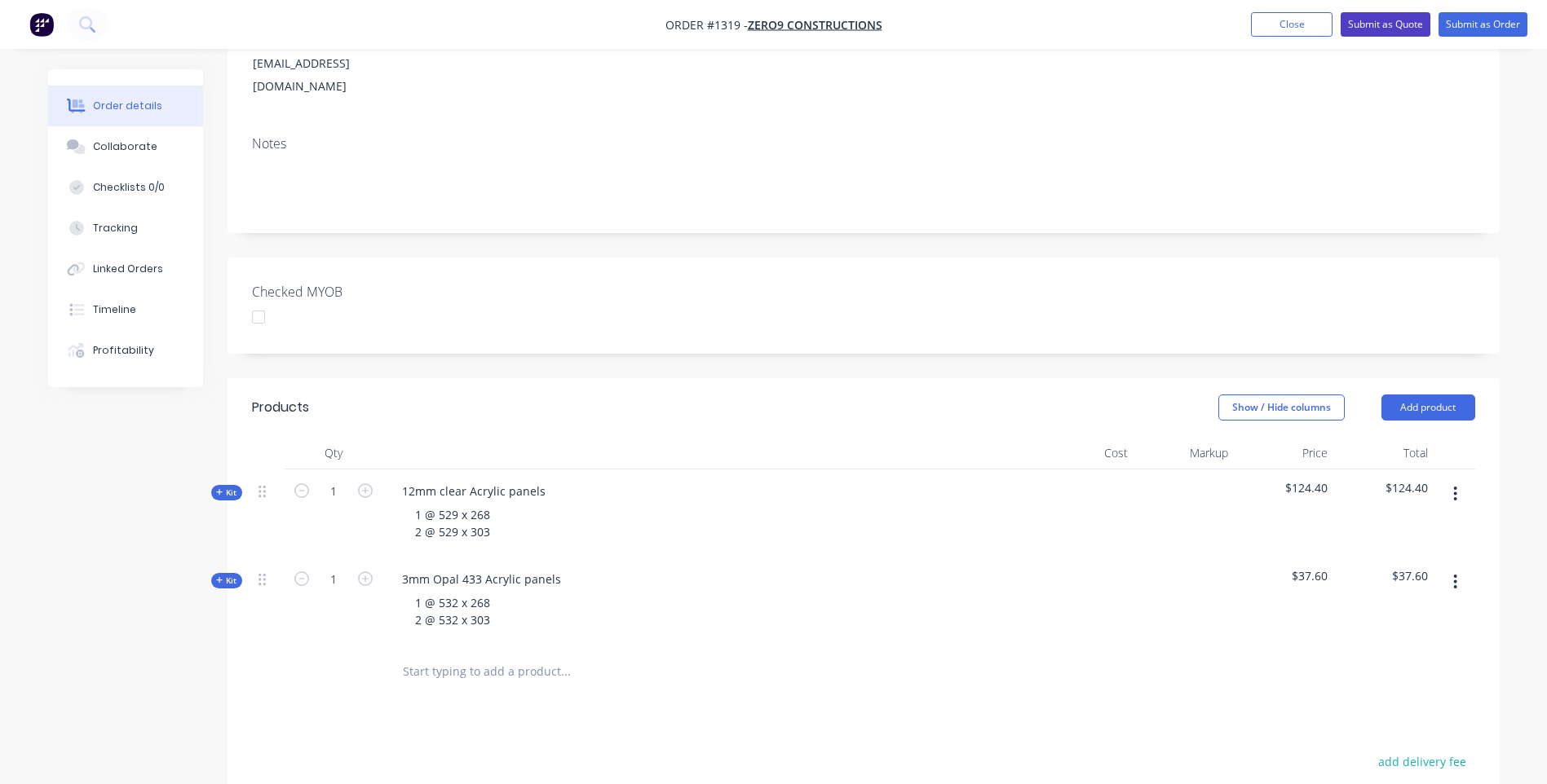
click at [1371, 29] on button "Submit as Quote" at bounding box center [1386, 25] width 90 height 25
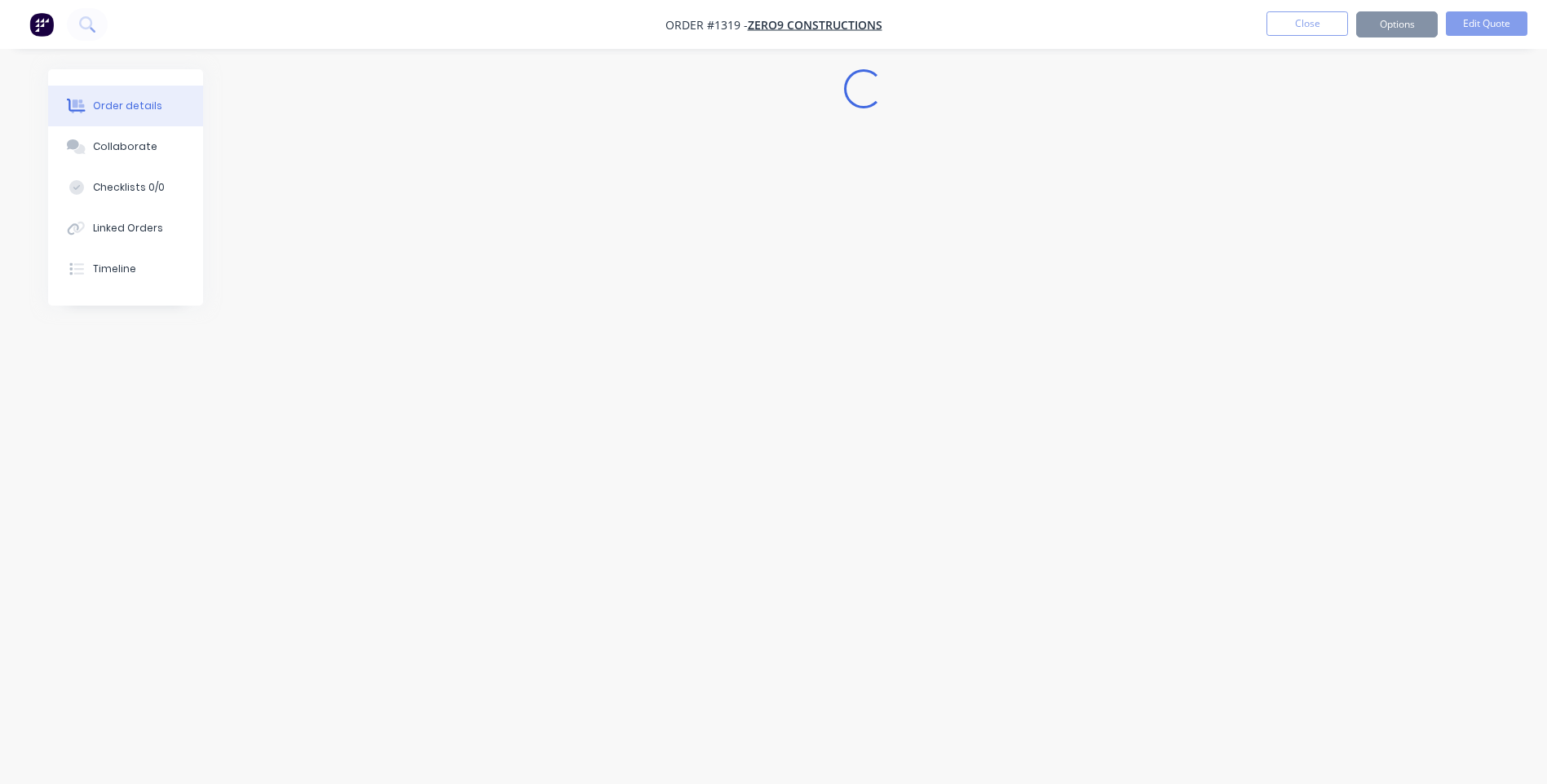
scroll to position [0, 0]
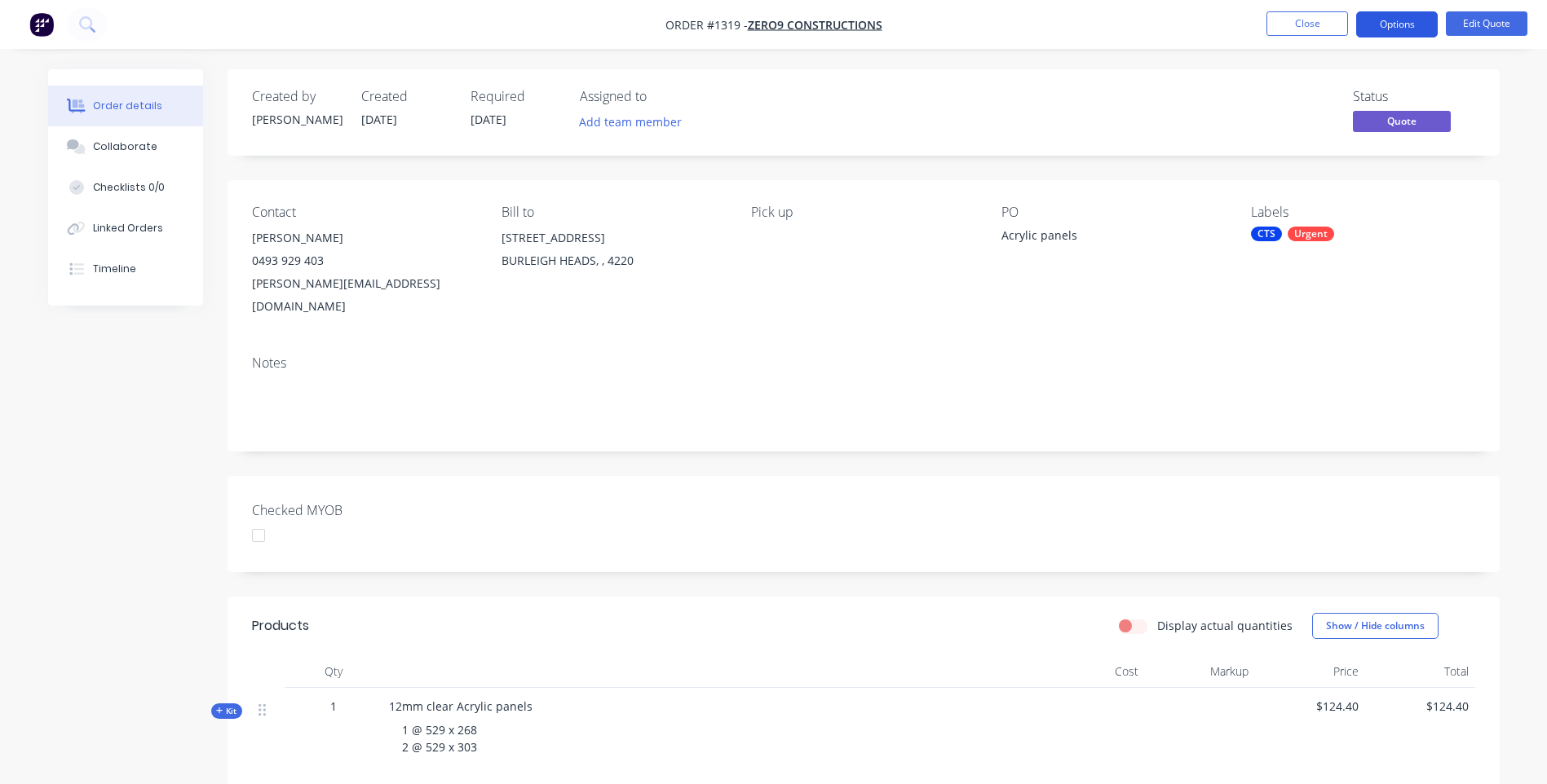
click at [1406, 33] on button "Options" at bounding box center [1396, 25] width 82 height 26
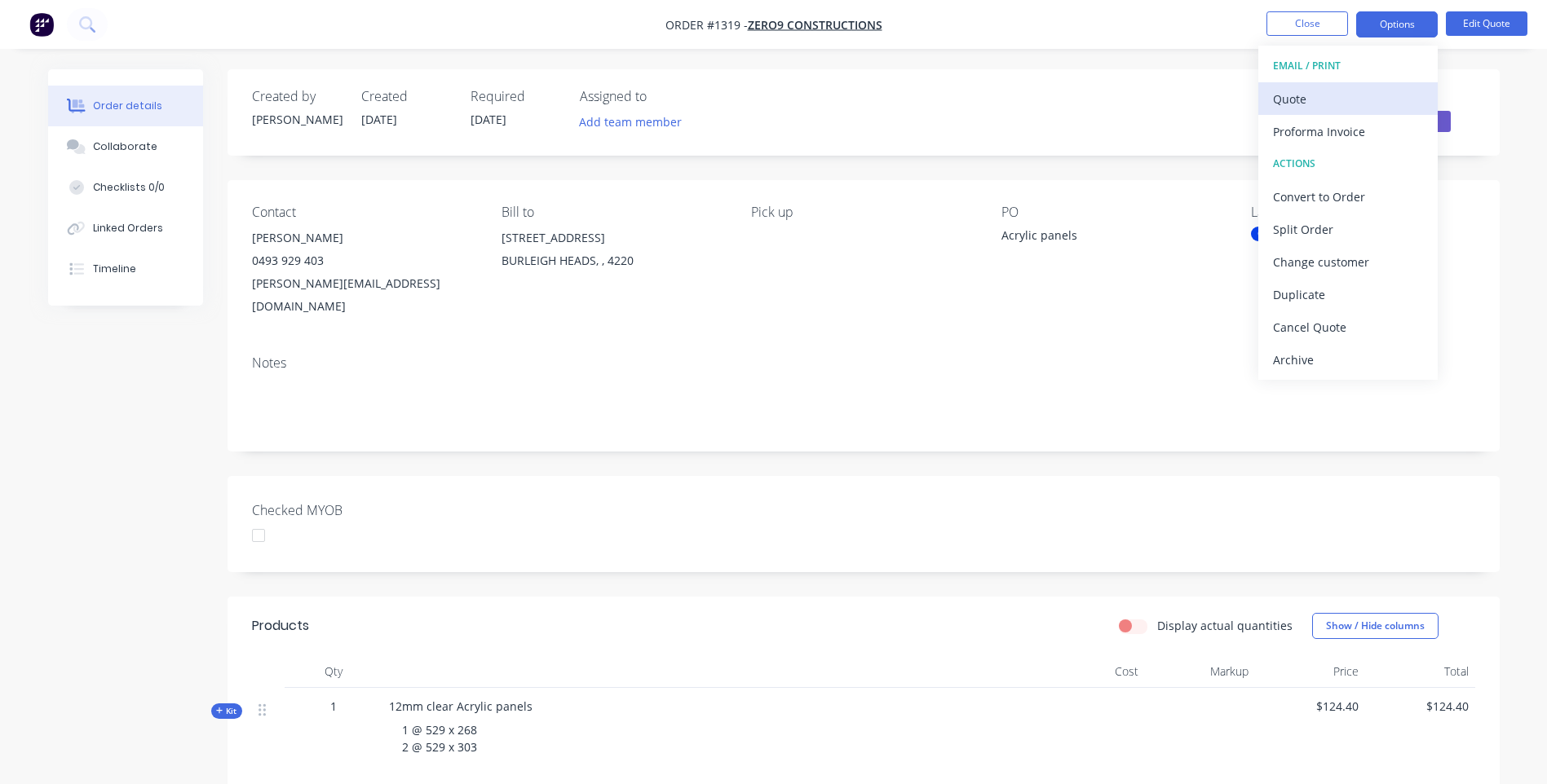
click at [1307, 95] on div "Quote" at bounding box center [1347, 98] width 150 height 24
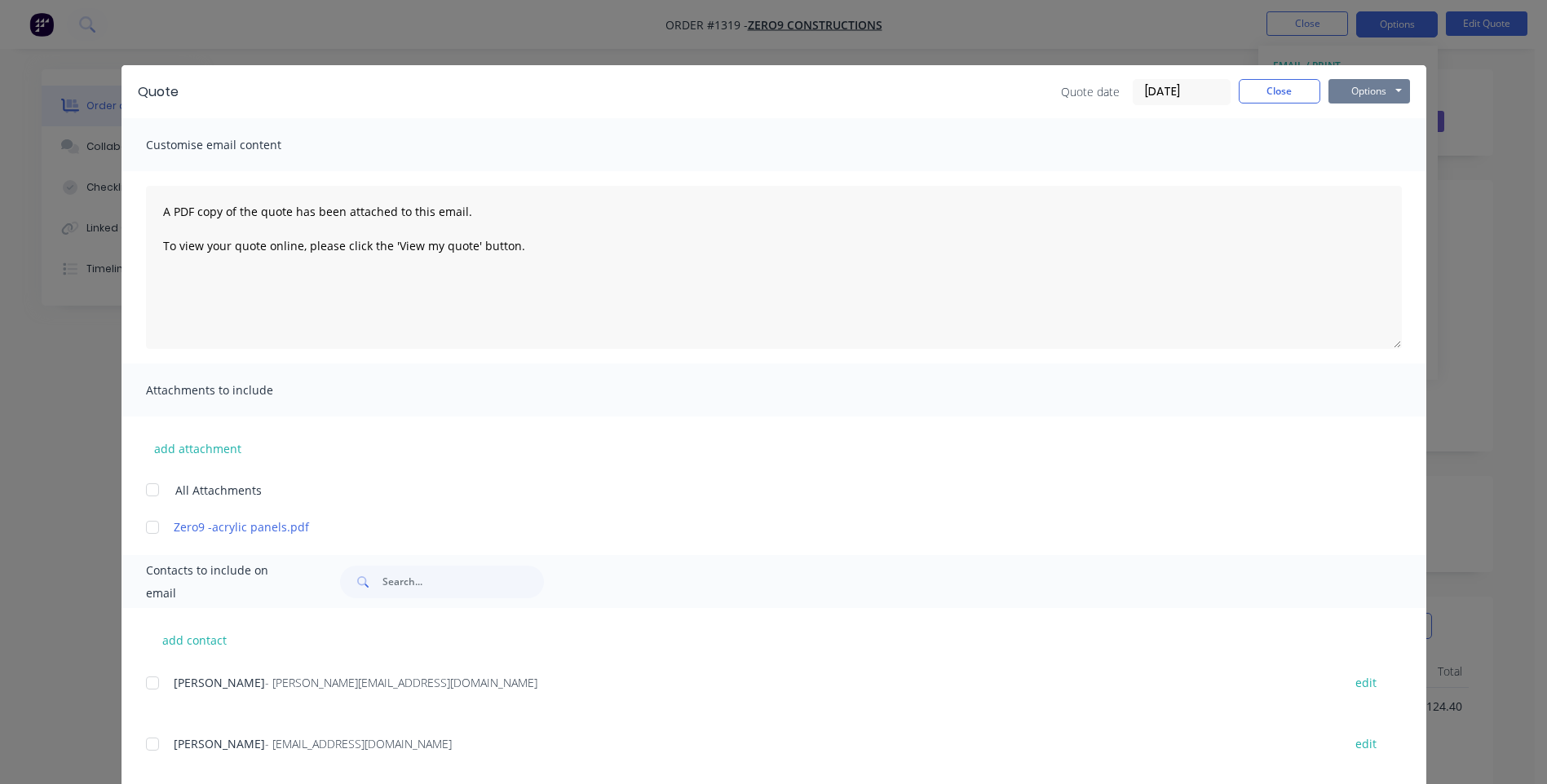
click at [1363, 92] on button "Options" at bounding box center [1369, 91] width 82 height 25
click at [1364, 175] on button "Email" at bounding box center [1380, 174] width 104 height 27
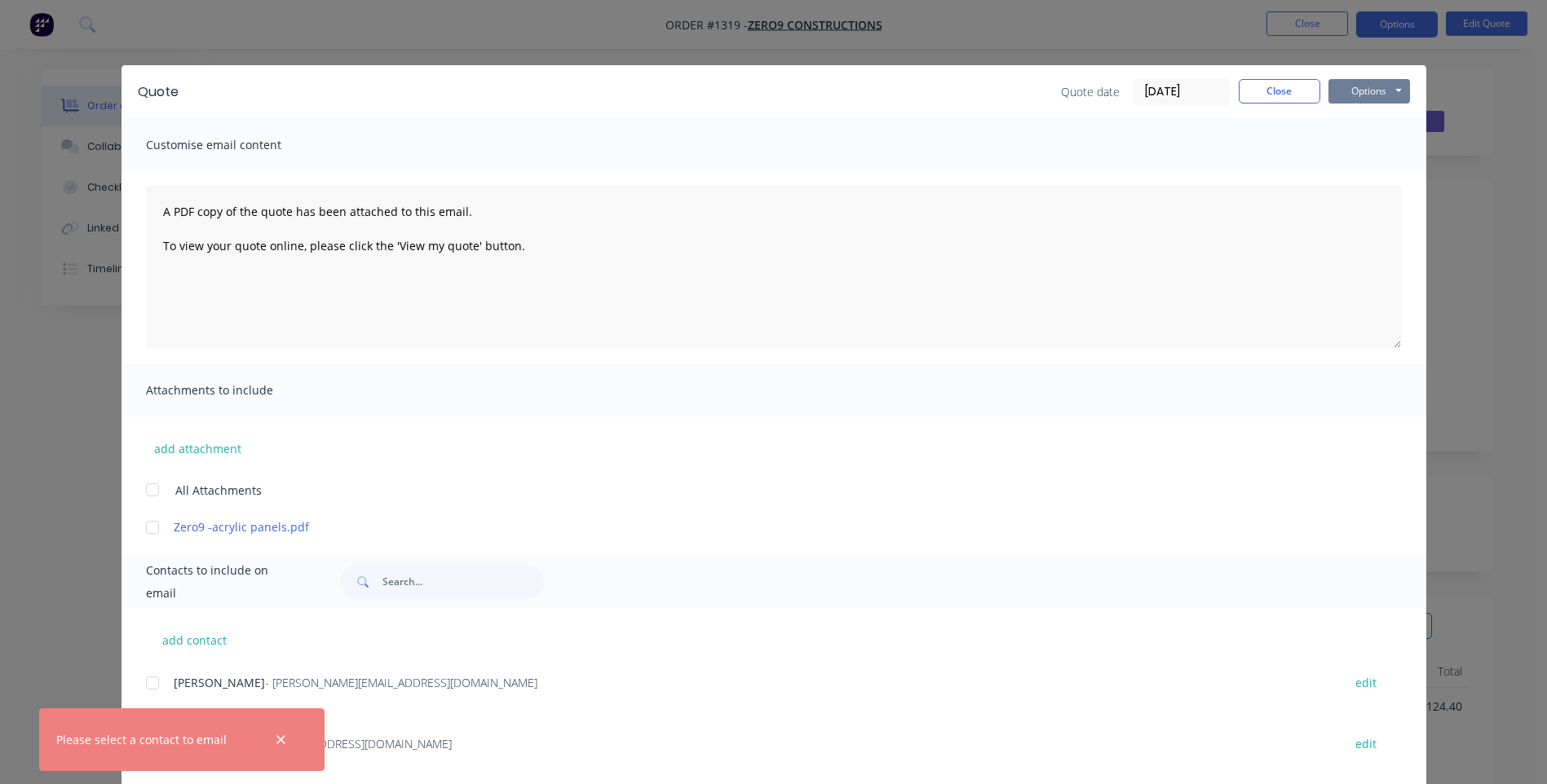
click at [1364, 93] on button "Options" at bounding box center [1369, 91] width 82 height 25
click at [1369, 120] on button "Preview" at bounding box center [1380, 120] width 104 height 27
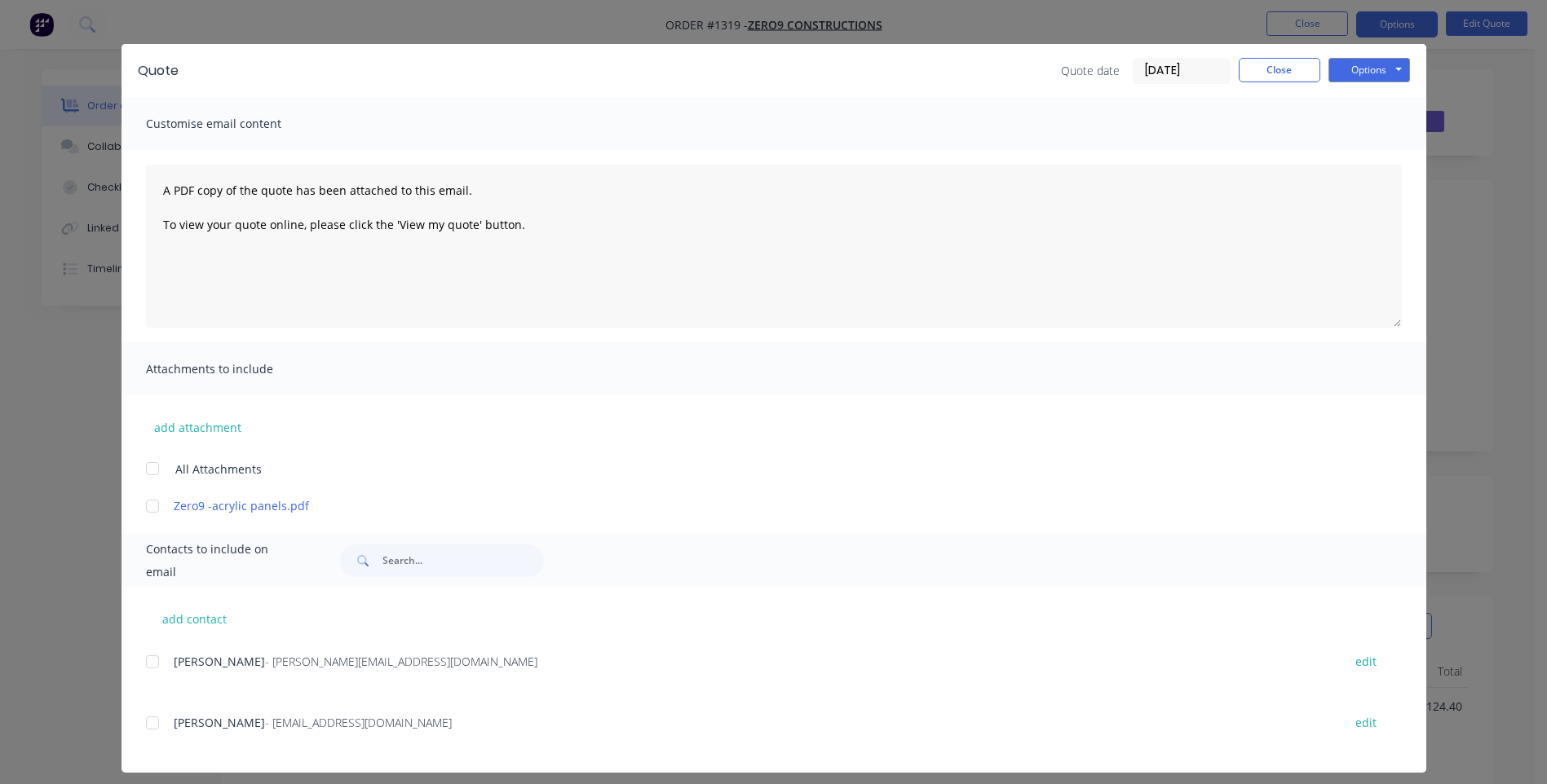
scroll to position [32, 0]
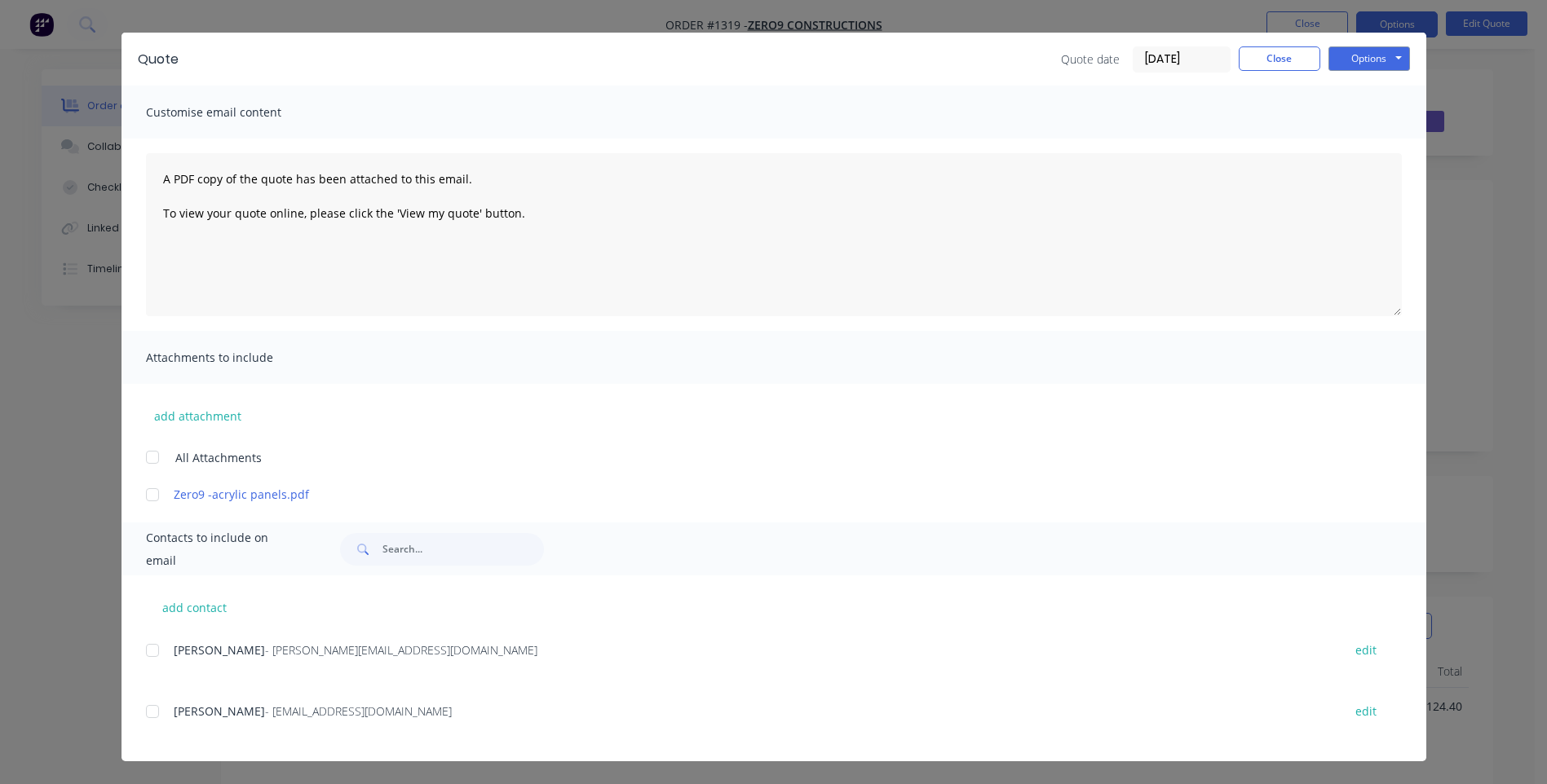
click at [558, 673] on div "DAVID VINCENT - d.vincent@zero9.com.au edit" at bounding box center [785, 659] width 1280 height 41
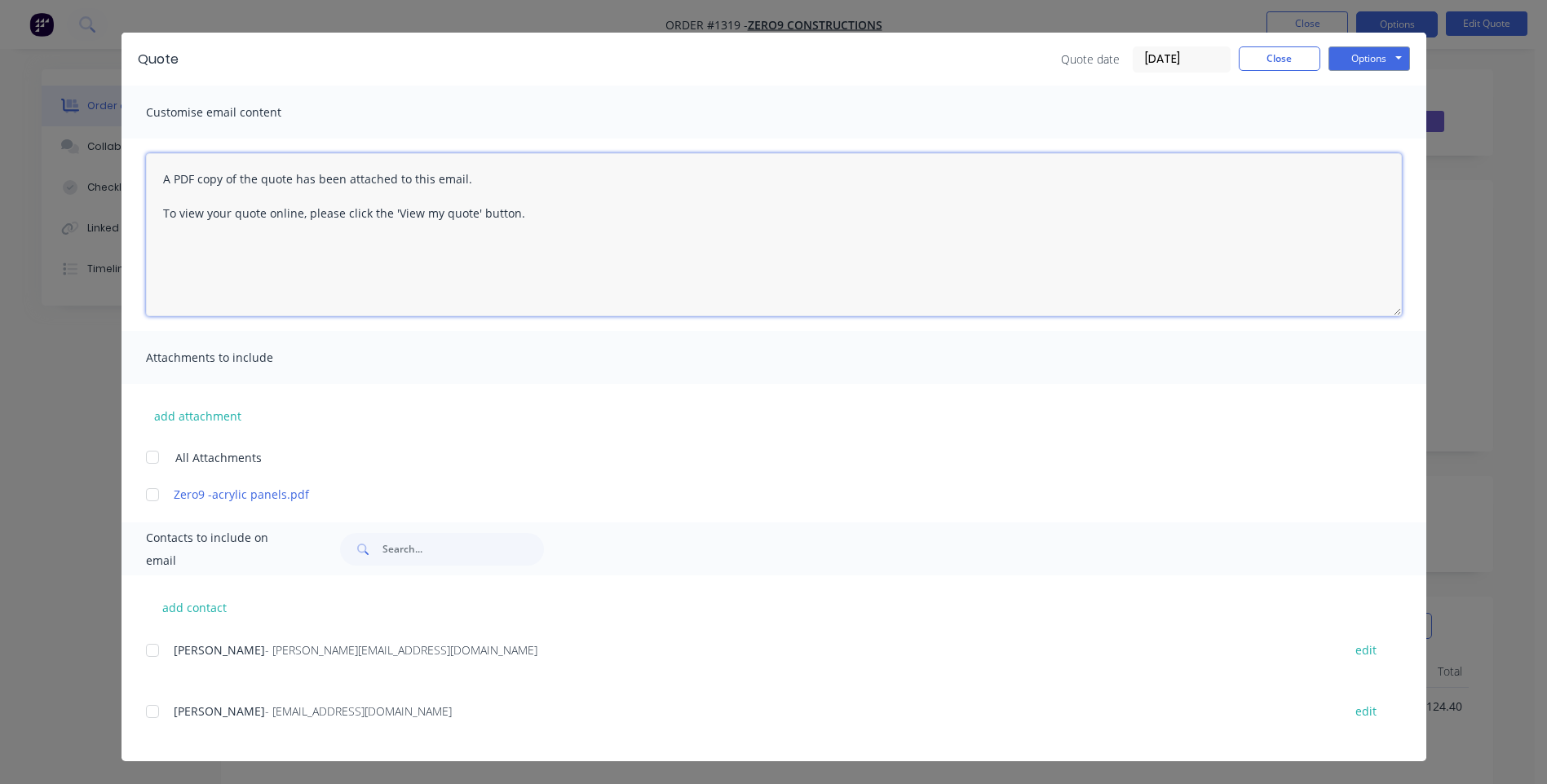
paste textarea "Hi, Please contact us if you have any questions. Regards, Darren sales@allstarp…"
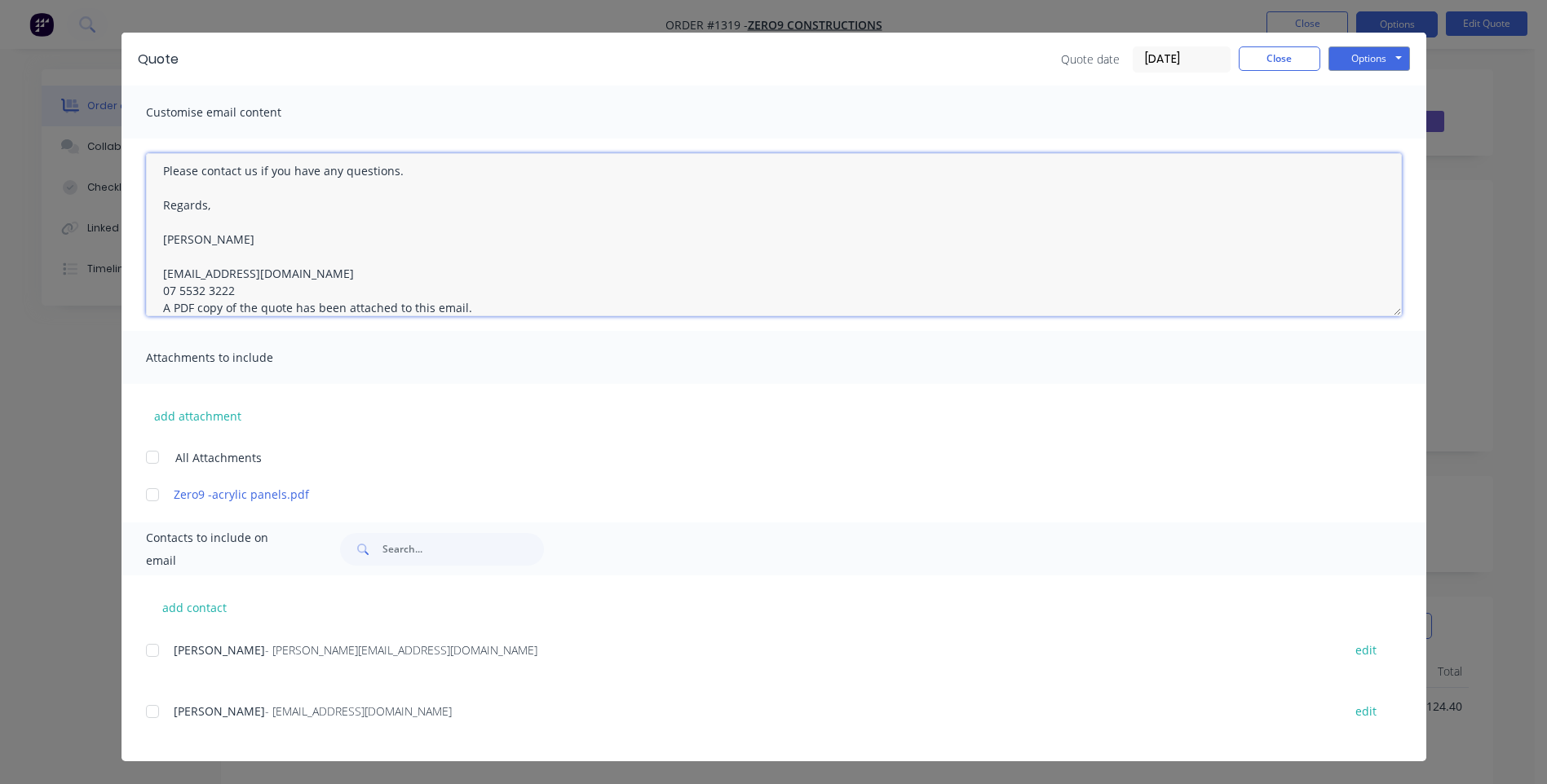
click at [236, 293] on textarea "Hi, Please contact us if you have any questions. Regards, Darren sales@allstarp…" at bounding box center [773, 235] width 1256 height 163
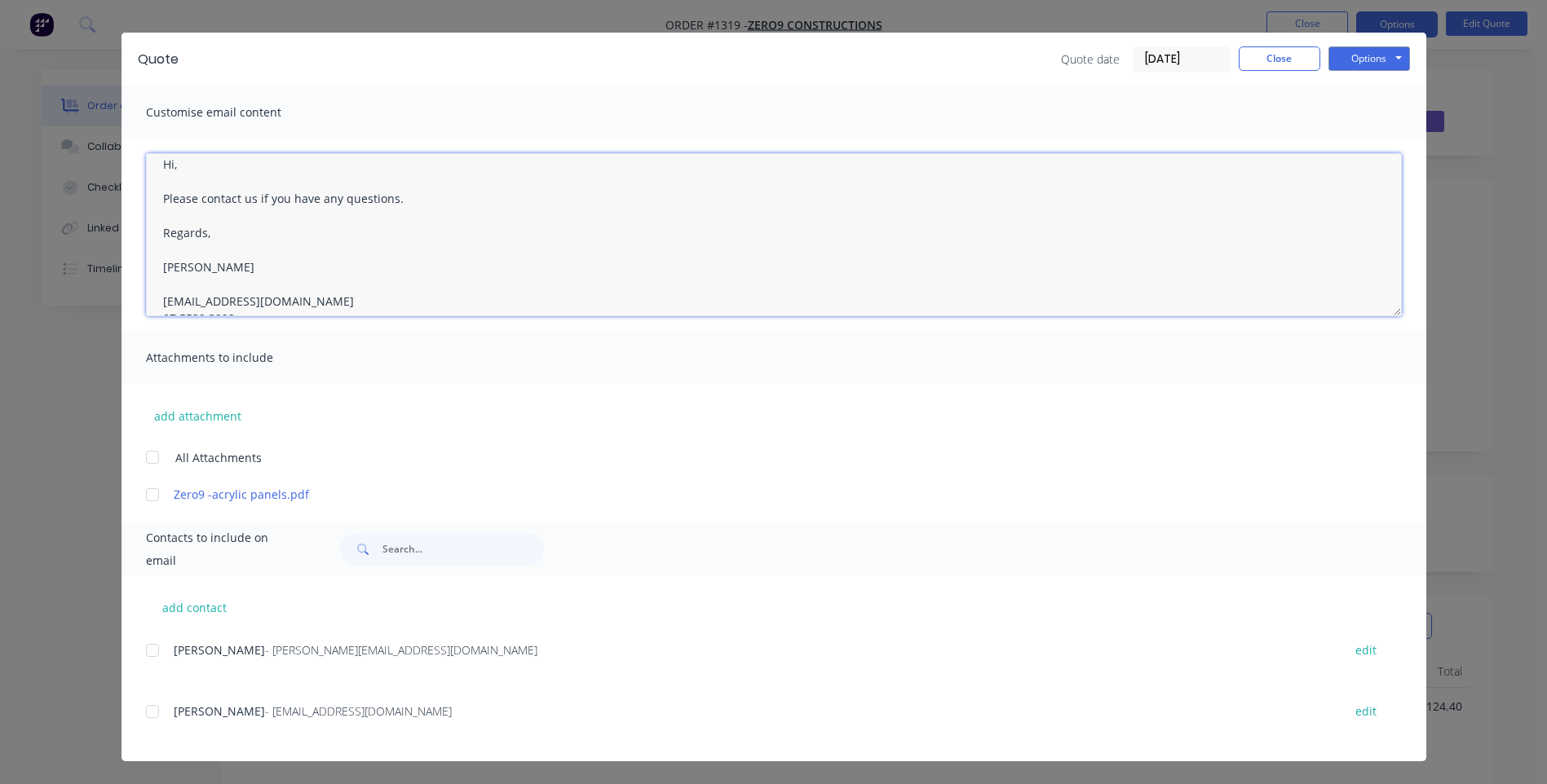
scroll to position [0, 0]
click at [179, 178] on textarea "Hi, Please contact us if you have any questions. Regards, Darren sales@allstarp…" at bounding box center [773, 235] width 1256 height 163
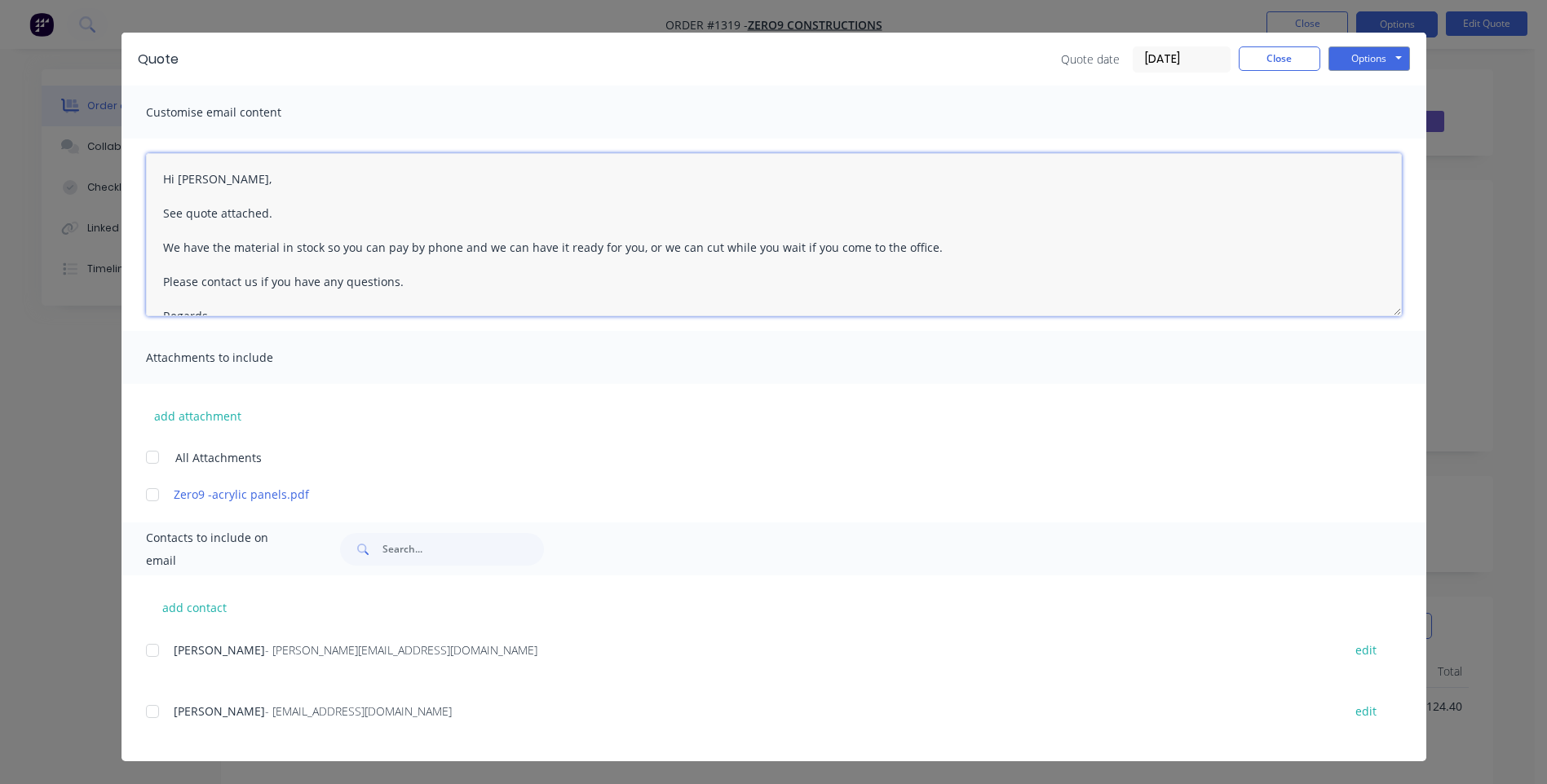
drag, startPoint x: 228, startPoint y: 219, endPoint x: 149, endPoint y: 158, distance: 99.8
click at [149, 158] on textarea "Hi David, See quote attached. We have the material in stock so you can pay by p…" at bounding box center [773, 235] width 1256 height 163
click at [140, 653] on div at bounding box center [152, 650] width 32 height 32
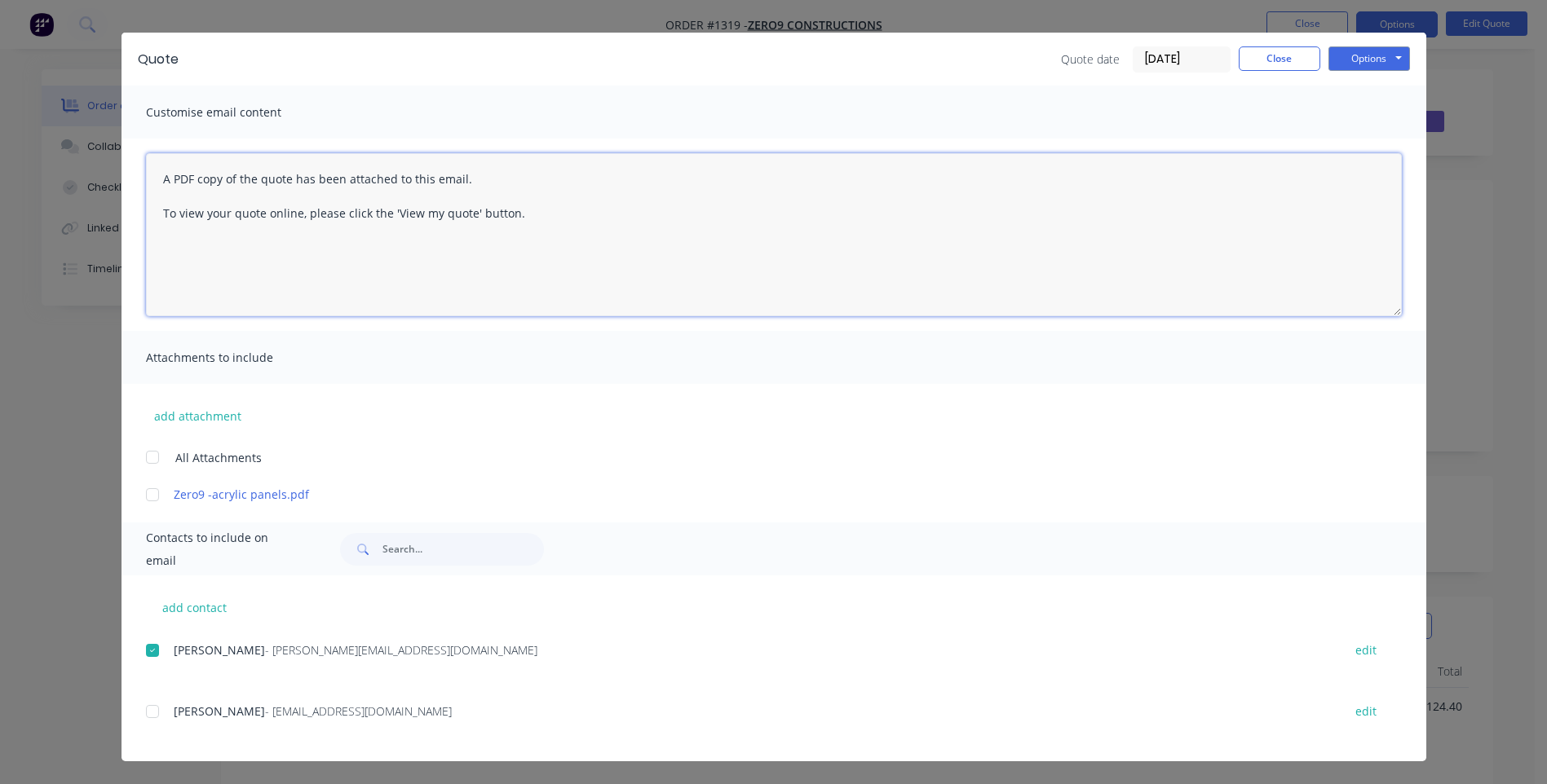
paste textarea "Hi David, See quote attached. We have the material in stock so you can pay by p…"
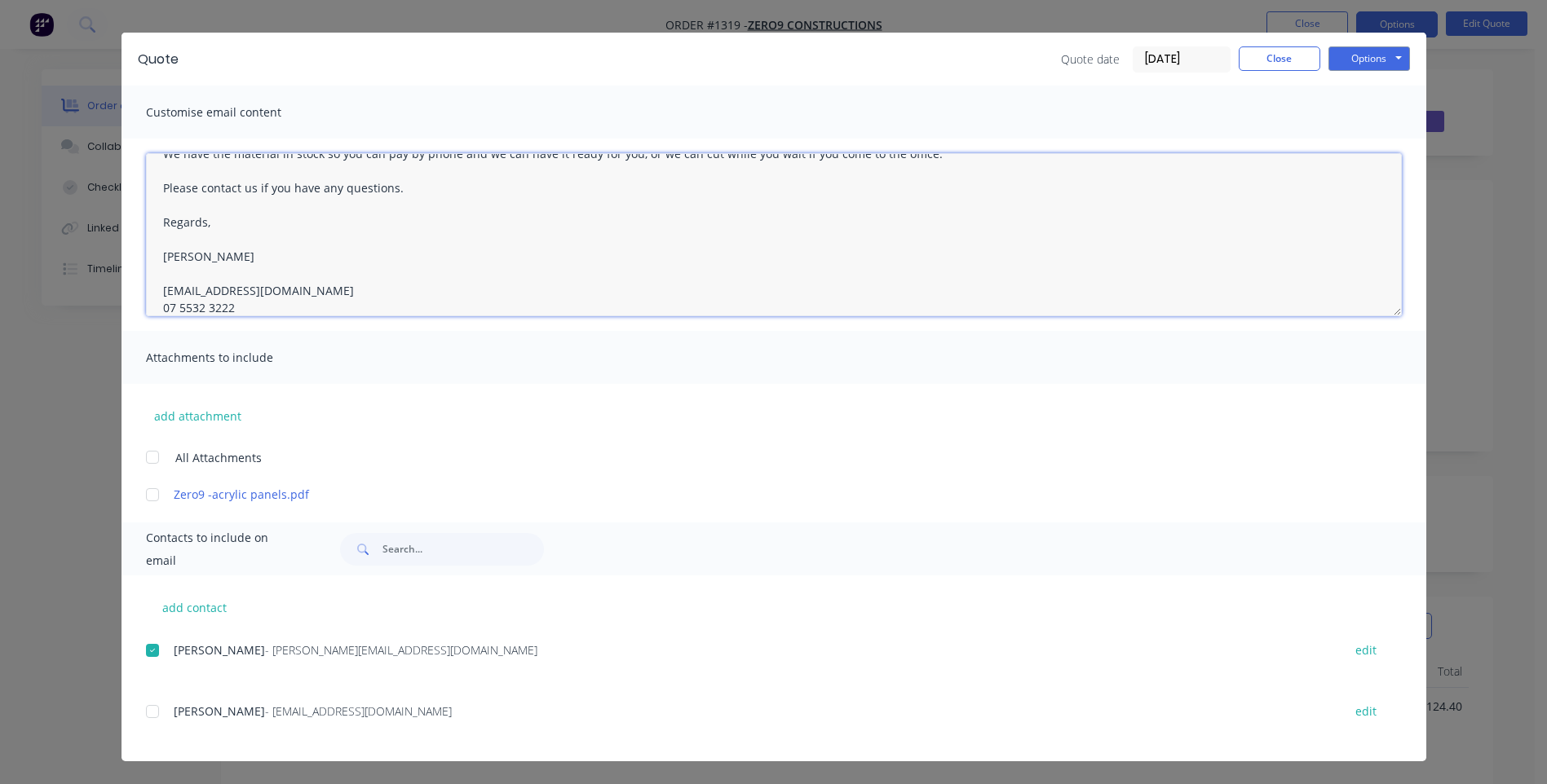
scroll to position [110, 0]
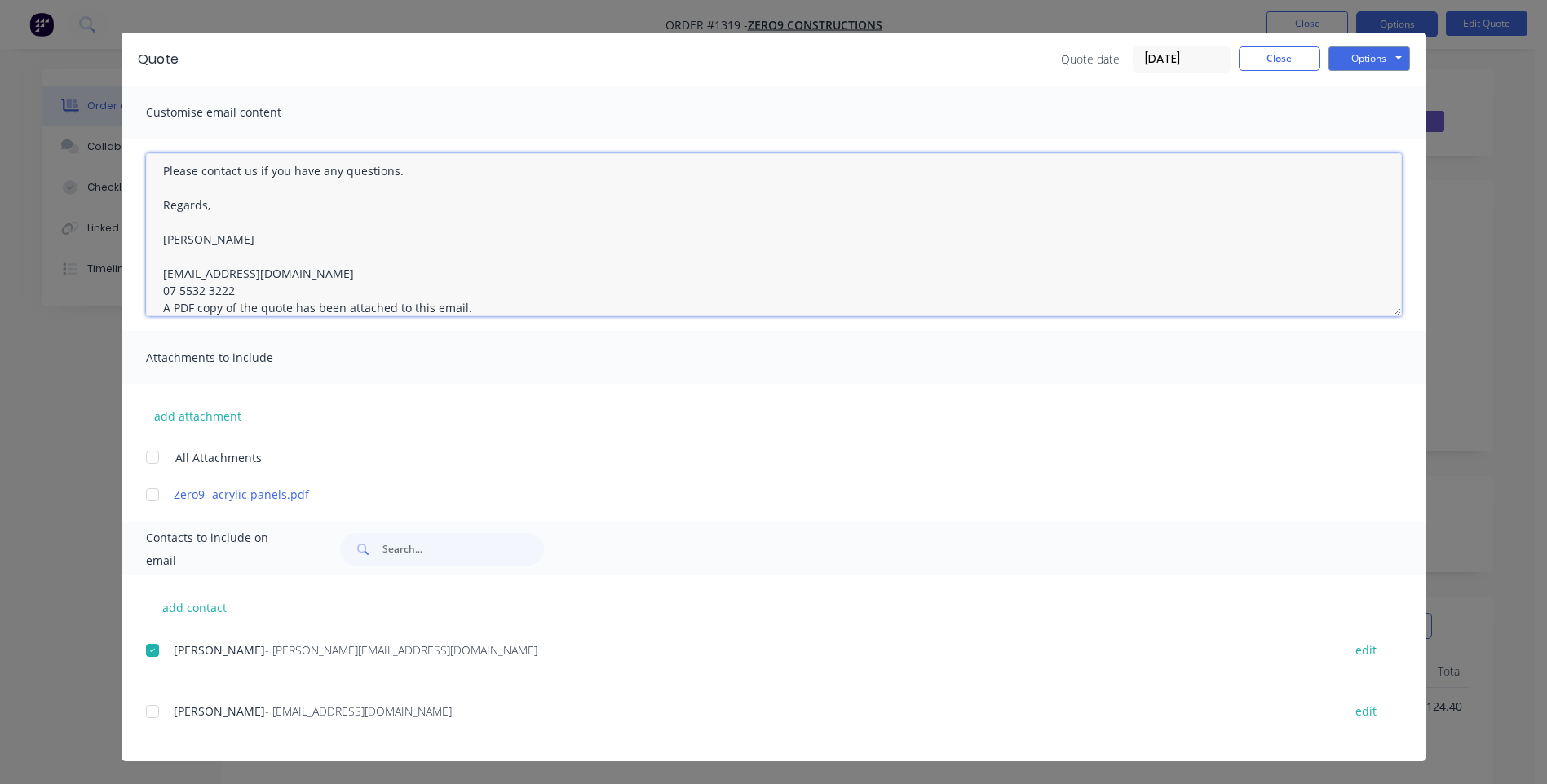
click at [229, 289] on textarea "Hi David, See quote attached. We have the material in stock so you can pay by p…" at bounding box center [773, 235] width 1256 height 163
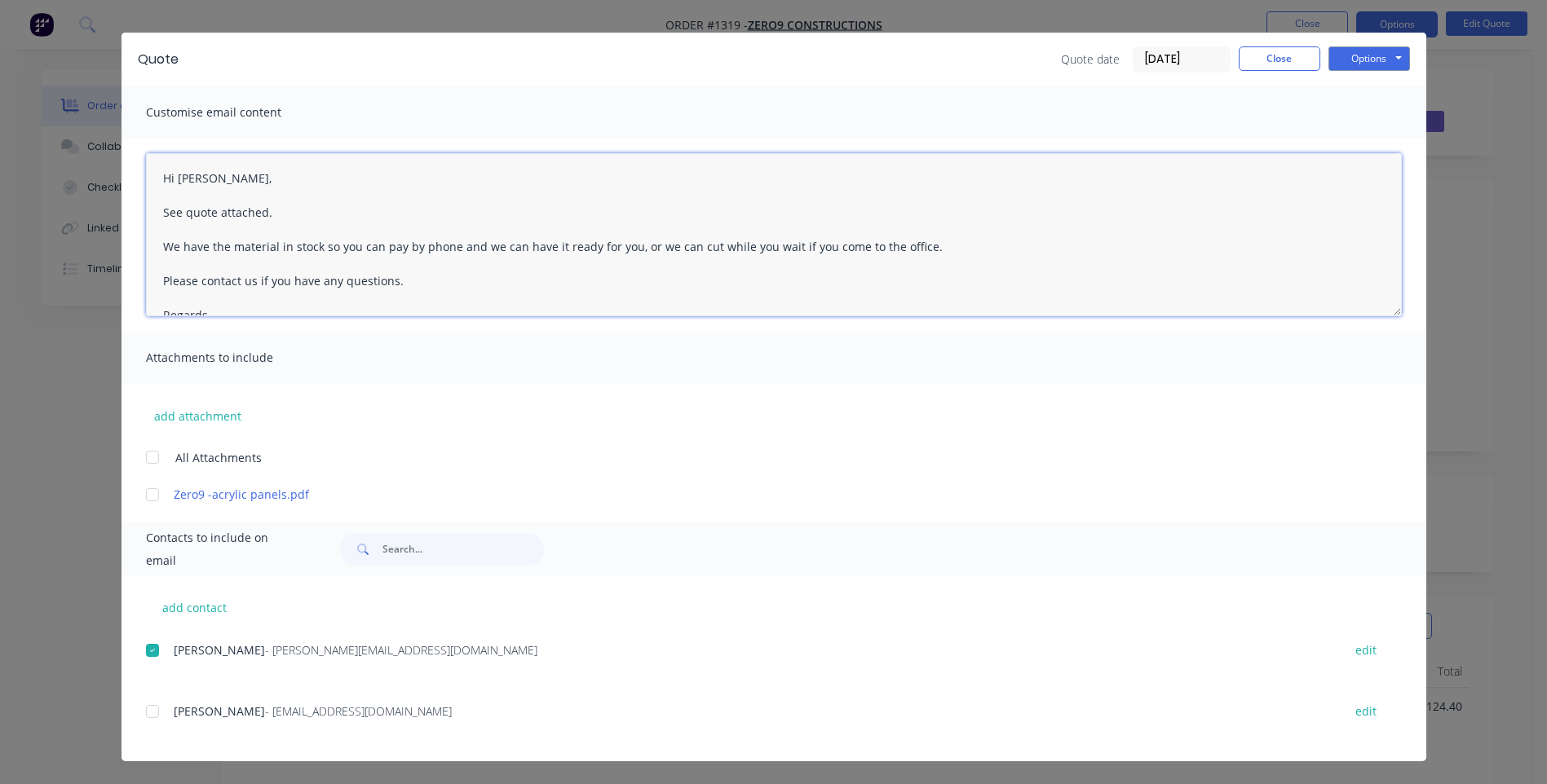
scroll to position [0, 0]
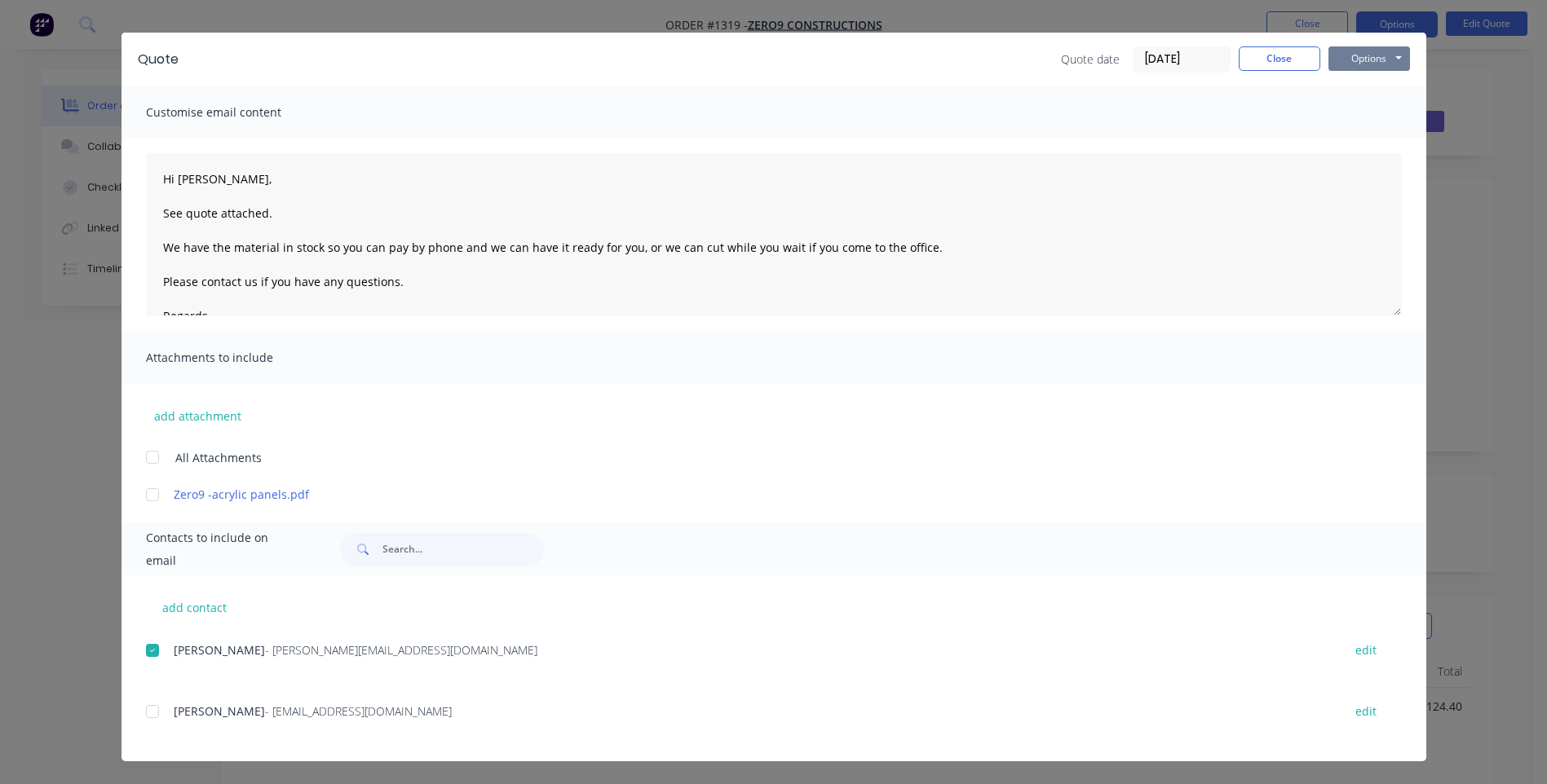
click at [1364, 65] on button "Options" at bounding box center [1369, 59] width 82 height 25
click at [1359, 142] on button "Email" at bounding box center [1380, 141] width 104 height 27
type textarea "A PDF copy of the quote has been attached to this email. To view your quote onl…"
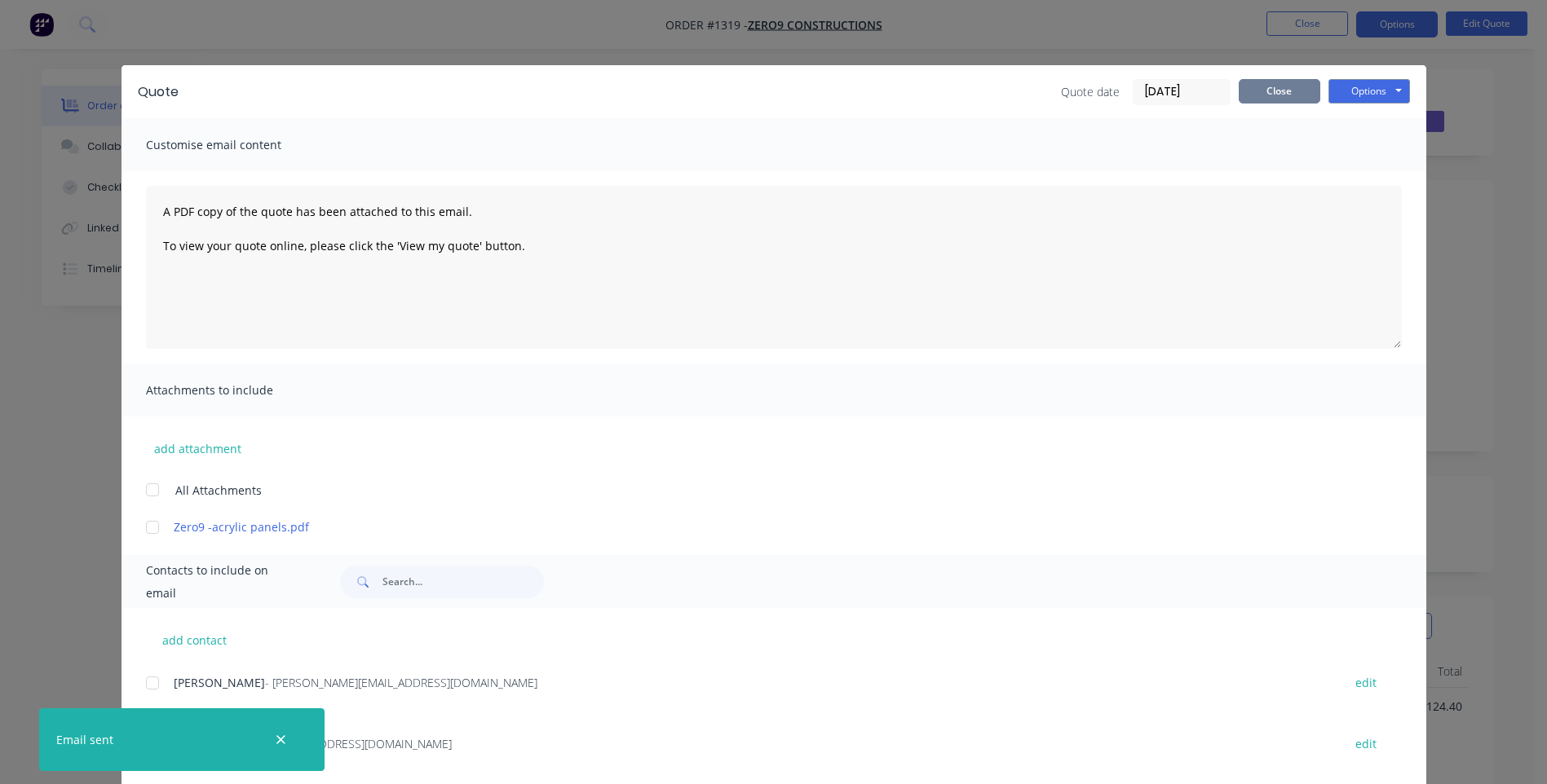
click at [1286, 96] on button "Close" at bounding box center [1278, 91] width 82 height 25
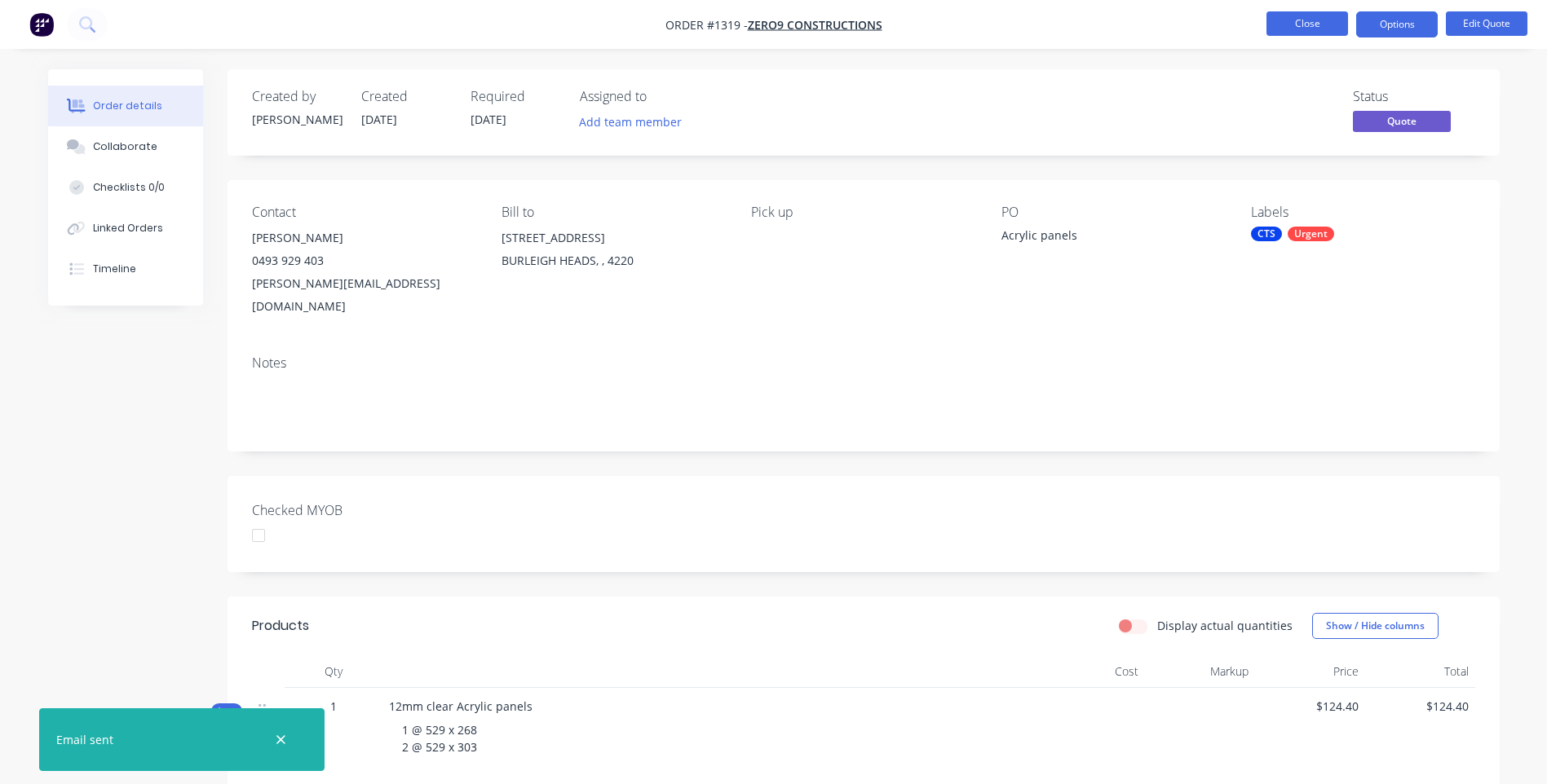
click at [1304, 23] on button "Close" at bounding box center [1307, 24] width 82 height 25
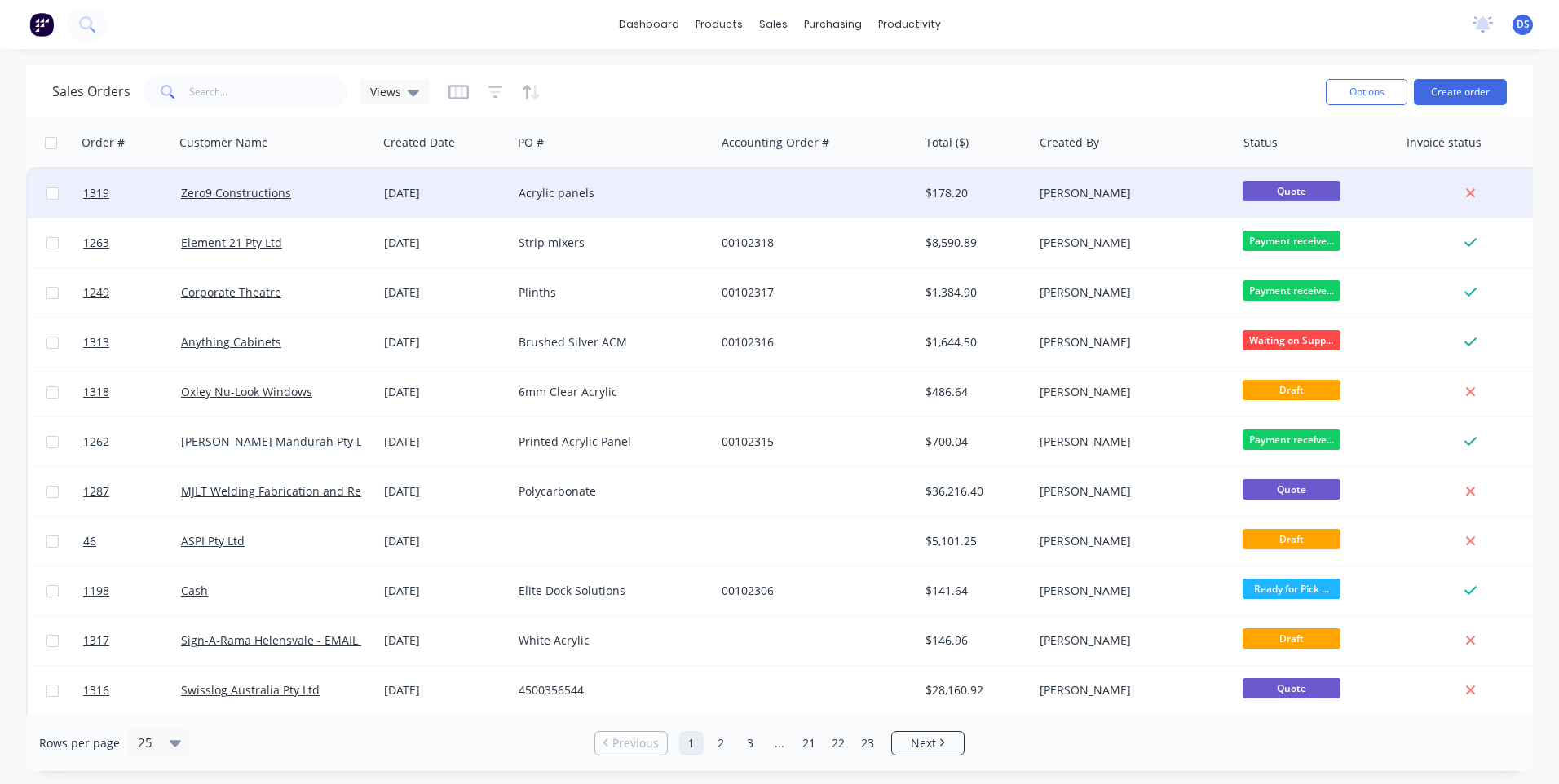
click at [557, 201] on div "Acrylic panels" at bounding box center [609, 193] width 181 height 17
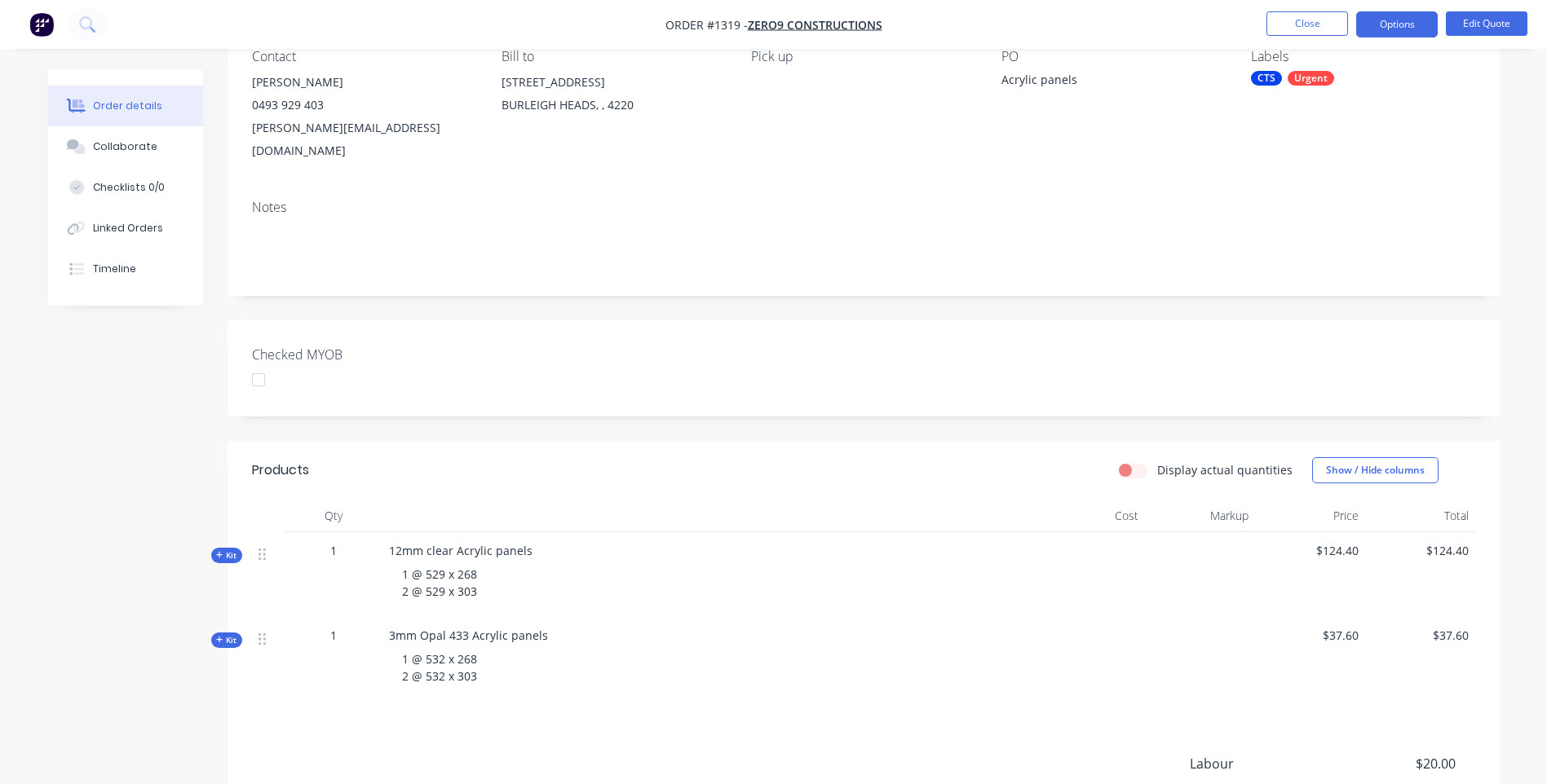
scroll to position [163, 0]
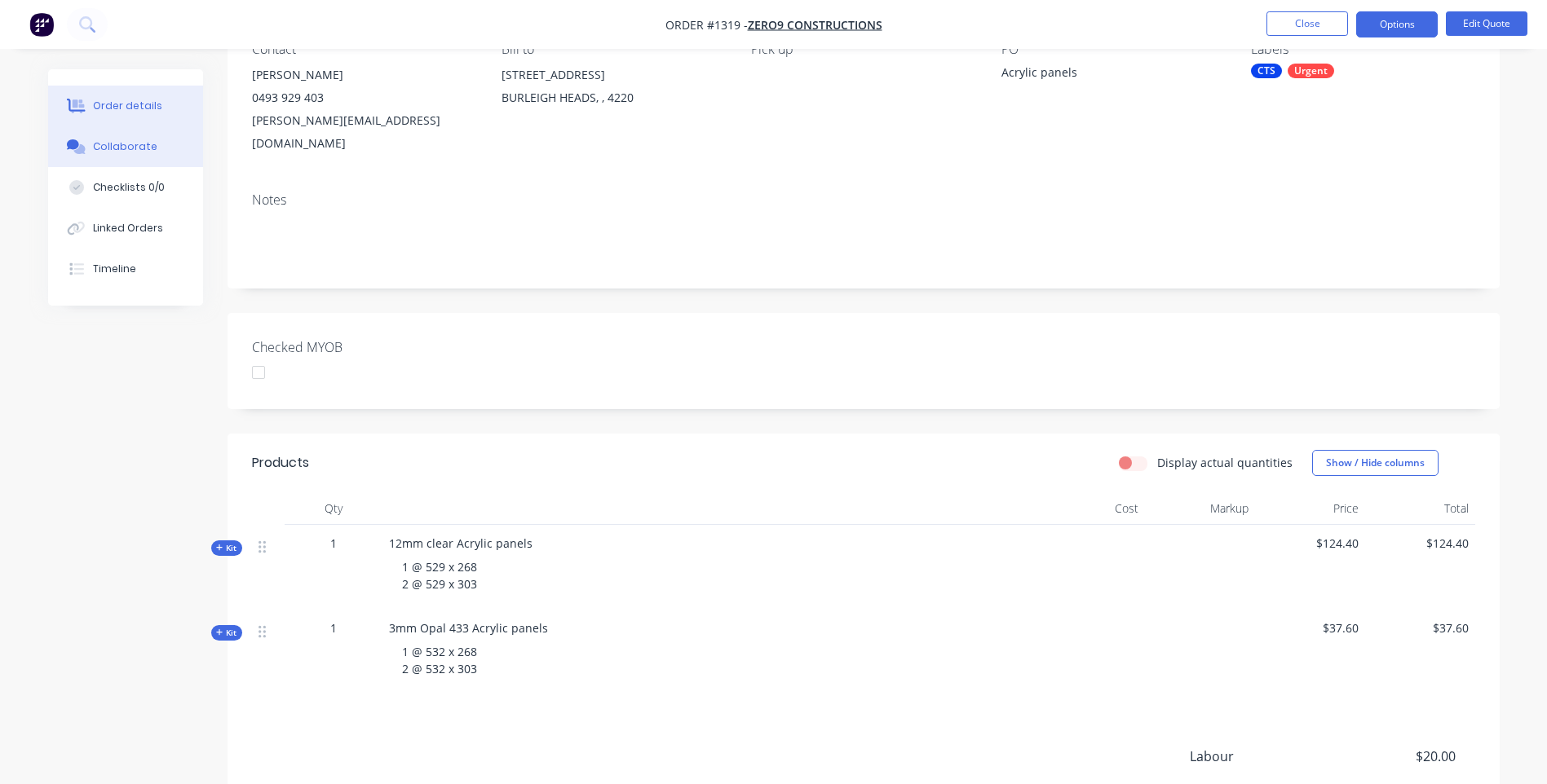
click at [113, 147] on div "Collaborate" at bounding box center [125, 146] width 64 height 15
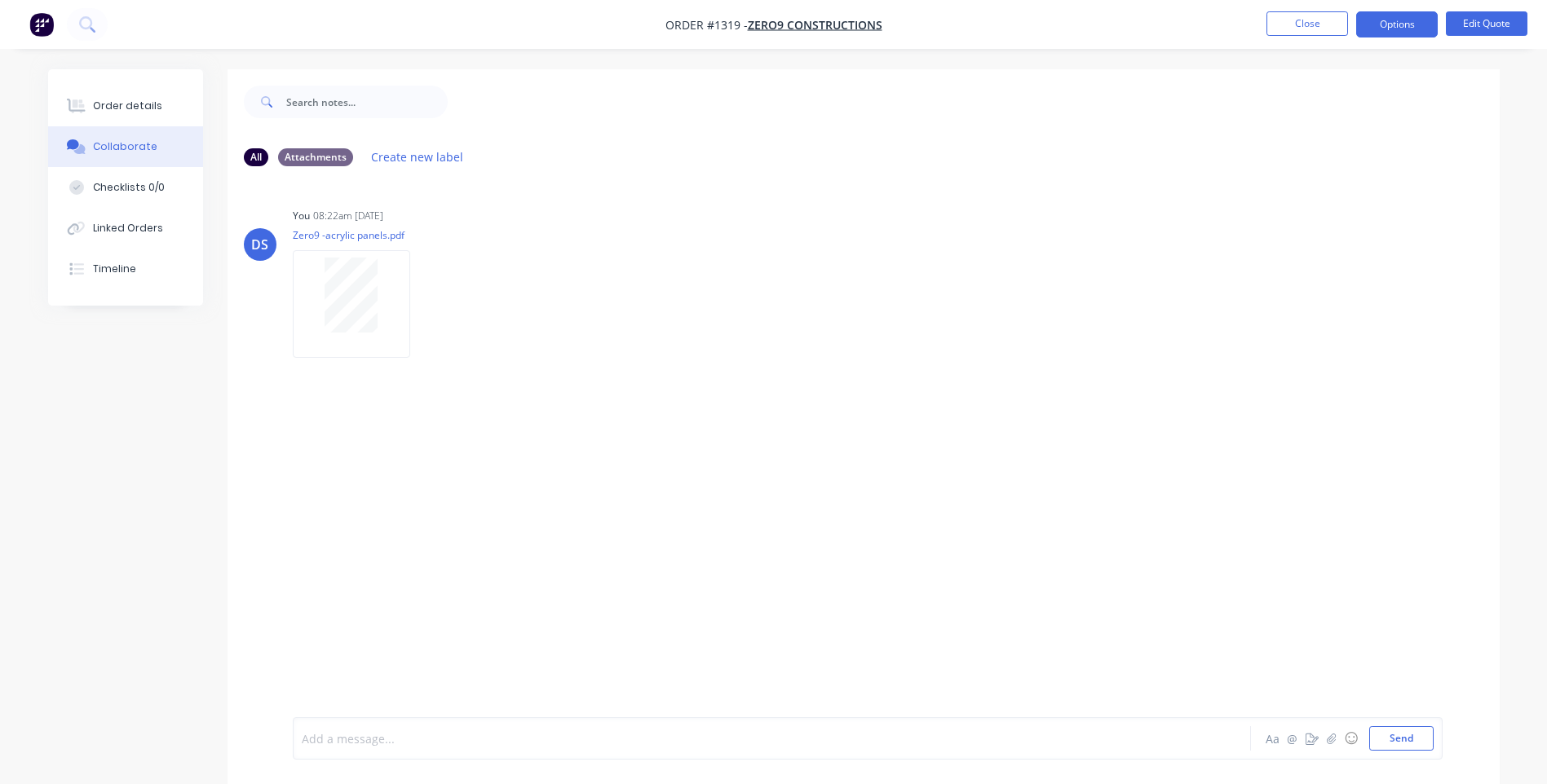
click at [371, 745] on div at bounding box center [727, 739] width 848 height 18
click at [1405, 739] on button "Send" at bounding box center [1400, 738] width 64 height 25
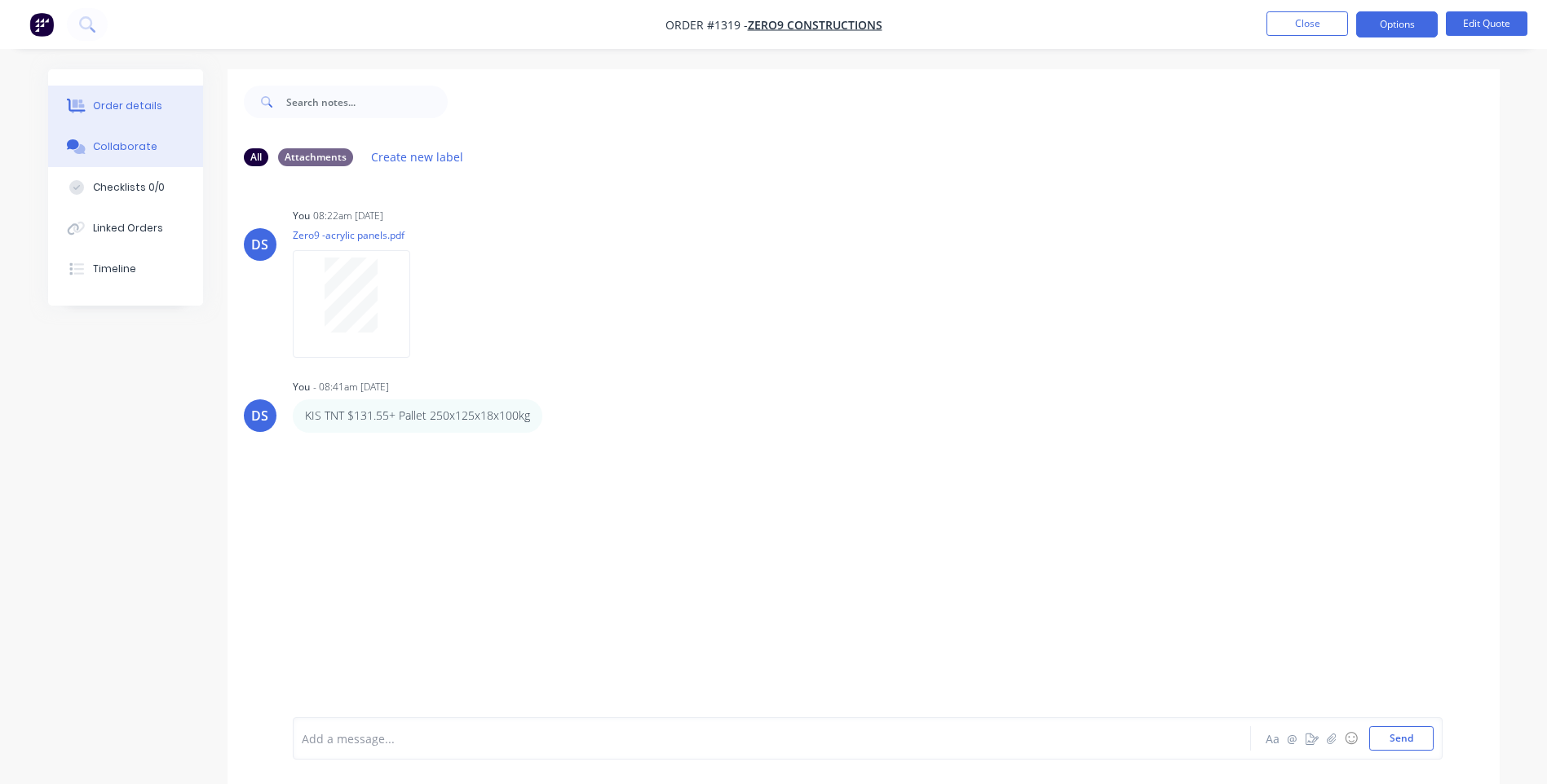
click at [132, 104] on div "Order details" at bounding box center [127, 105] width 69 height 15
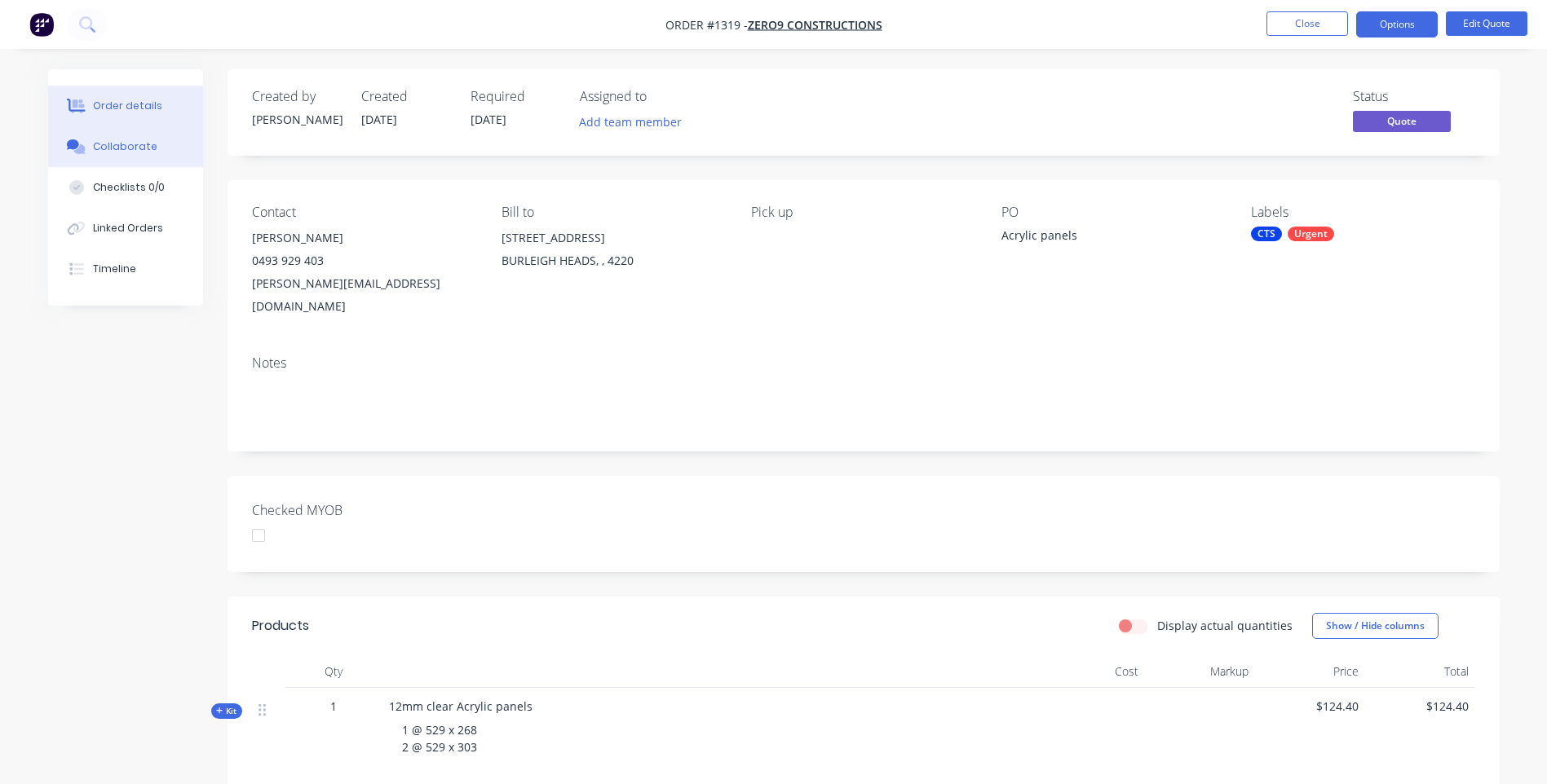
click at [134, 151] on div "Collaborate" at bounding box center [125, 146] width 64 height 15
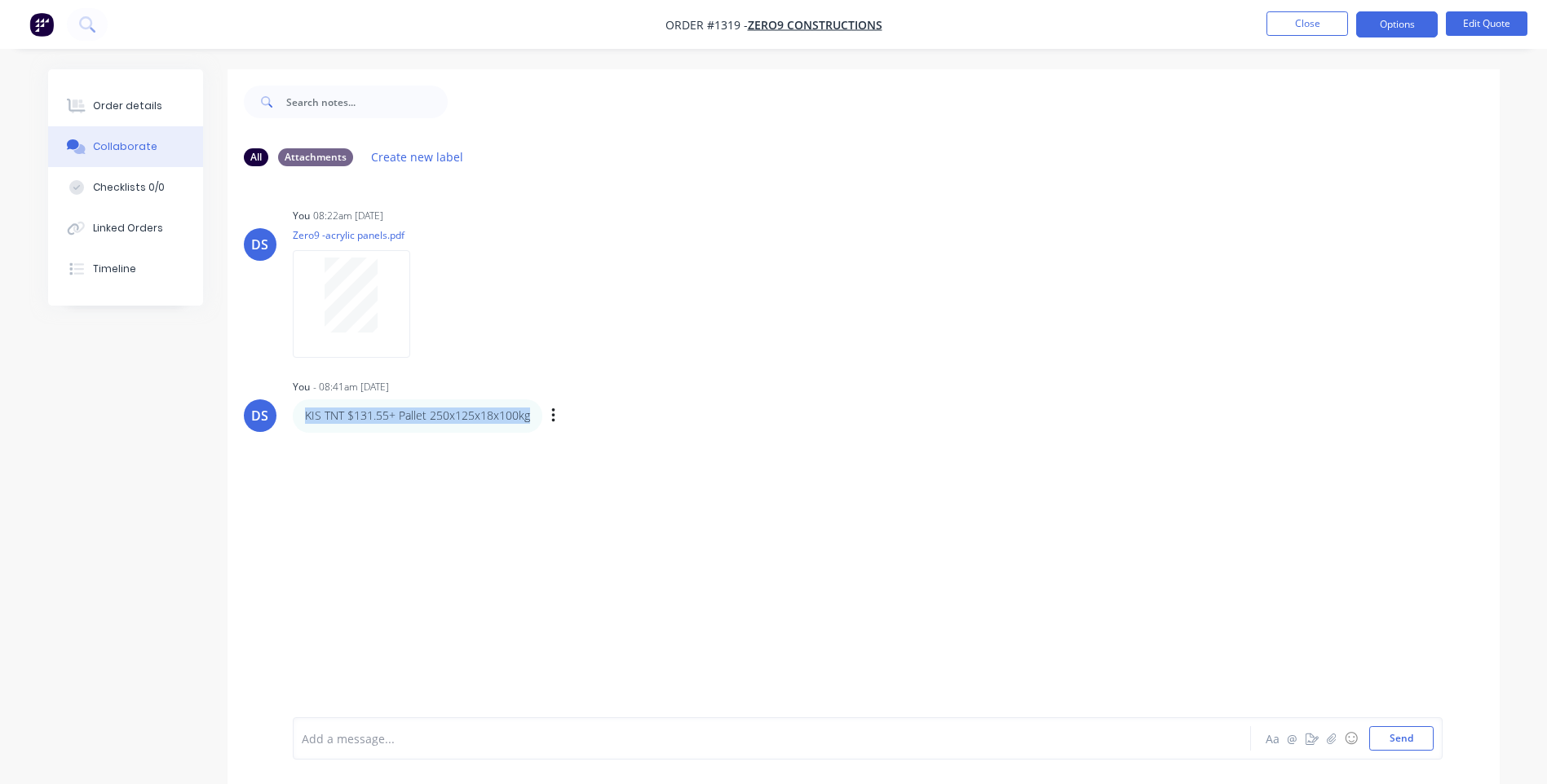
drag, startPoint x: 532, startPoint y: 416, endPoint x: 297, endPoint y: 417, distance: 235.0
click at [297, 417] on div "KIS TNT $131.55+ Pallet 250x125x18x100kg" at bounding box center [418, 415] width 249 height 32
drag, startPoint x: 297, startPoint y: 417, endPoint x: 314, endPoint y: 420, distance: 17.3
copy p "KIS TNT $131.55+ Pallet 250x125x18x100kg"
click at [553, 415] on icon "button" at bounding box center [553, 416] width 4 height 15
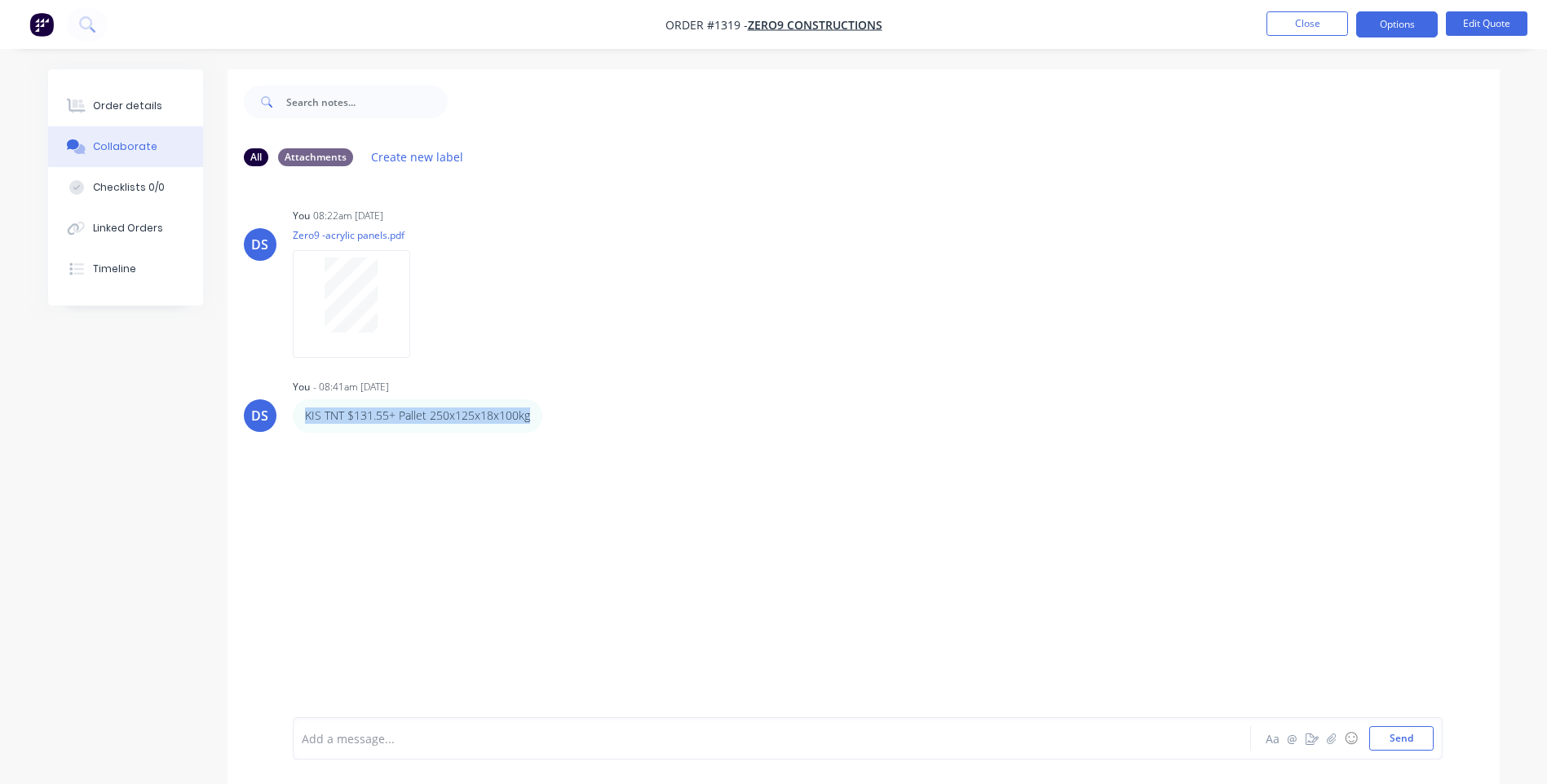
click at [0, 0] on button "Delete" at bounding box center [0, 0] width 0 height 0
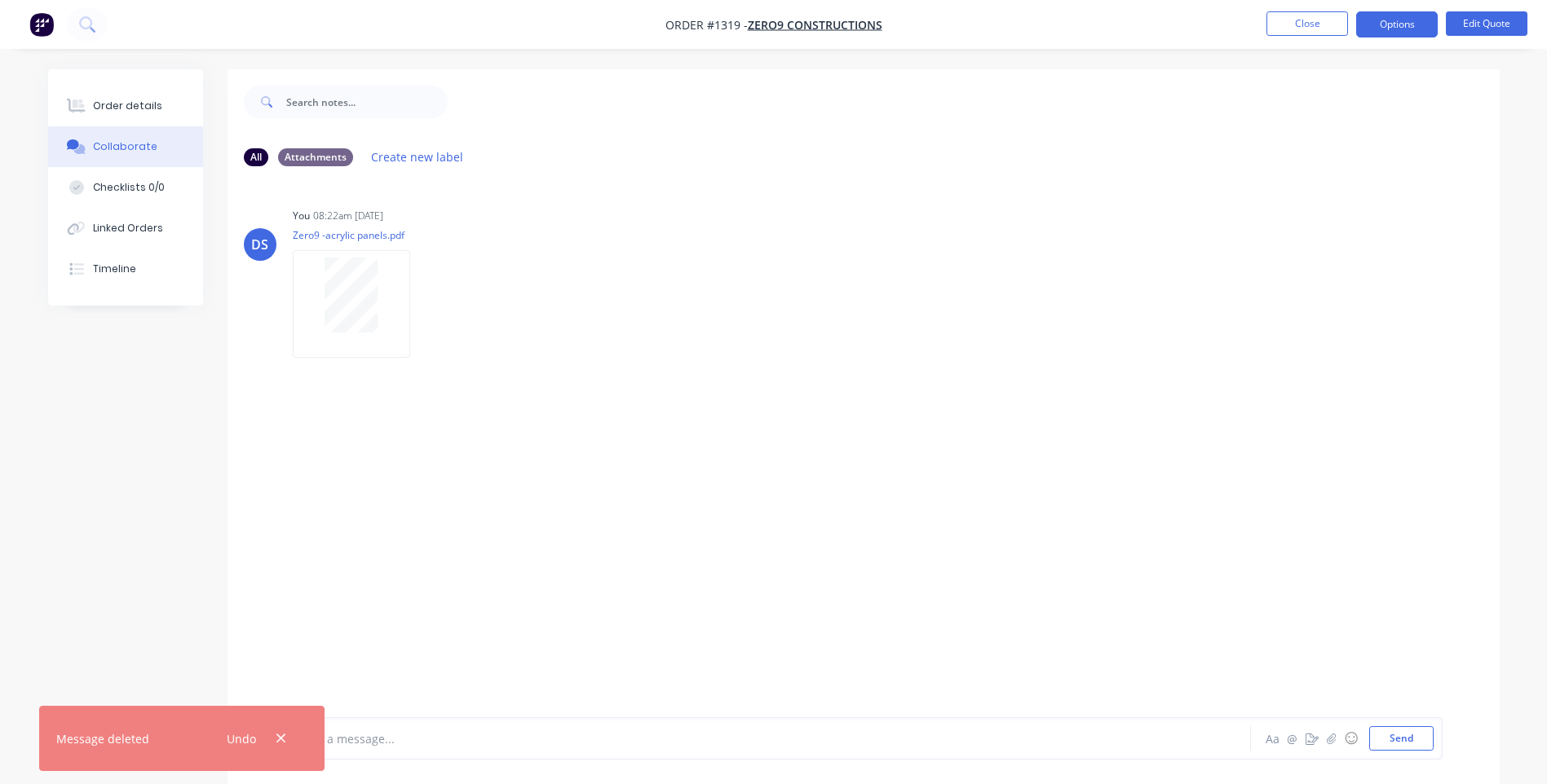
click at [283, 738] on icon "button" at bounding box center [281, 738] width 11 height 15
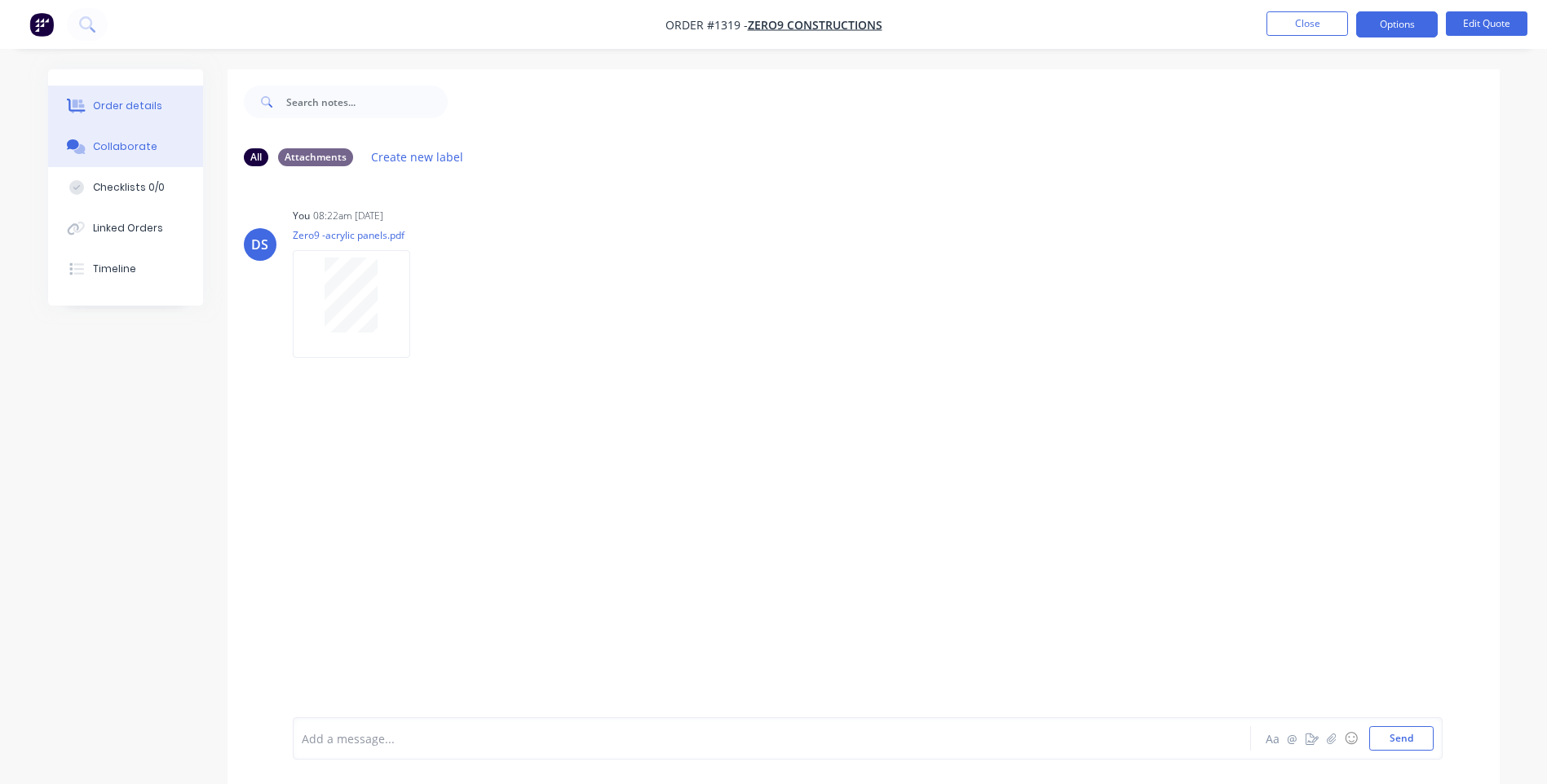
click at [138, 107] on div "Order details" at bounding box center [127, 105] width 69 height 15
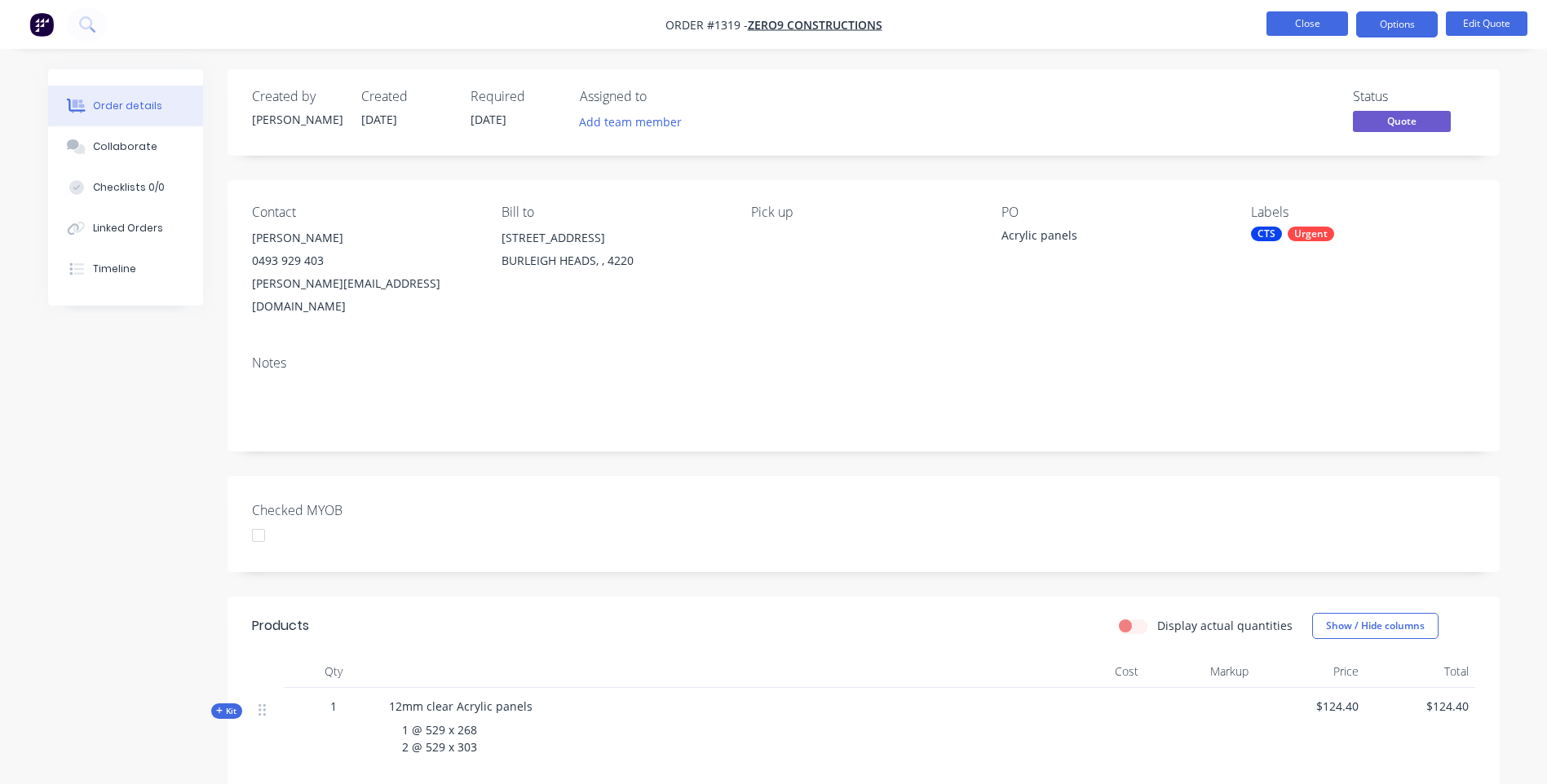
click at [1298, 29] on button "Close" at bounding box center [1307, 24] width 82 height 25
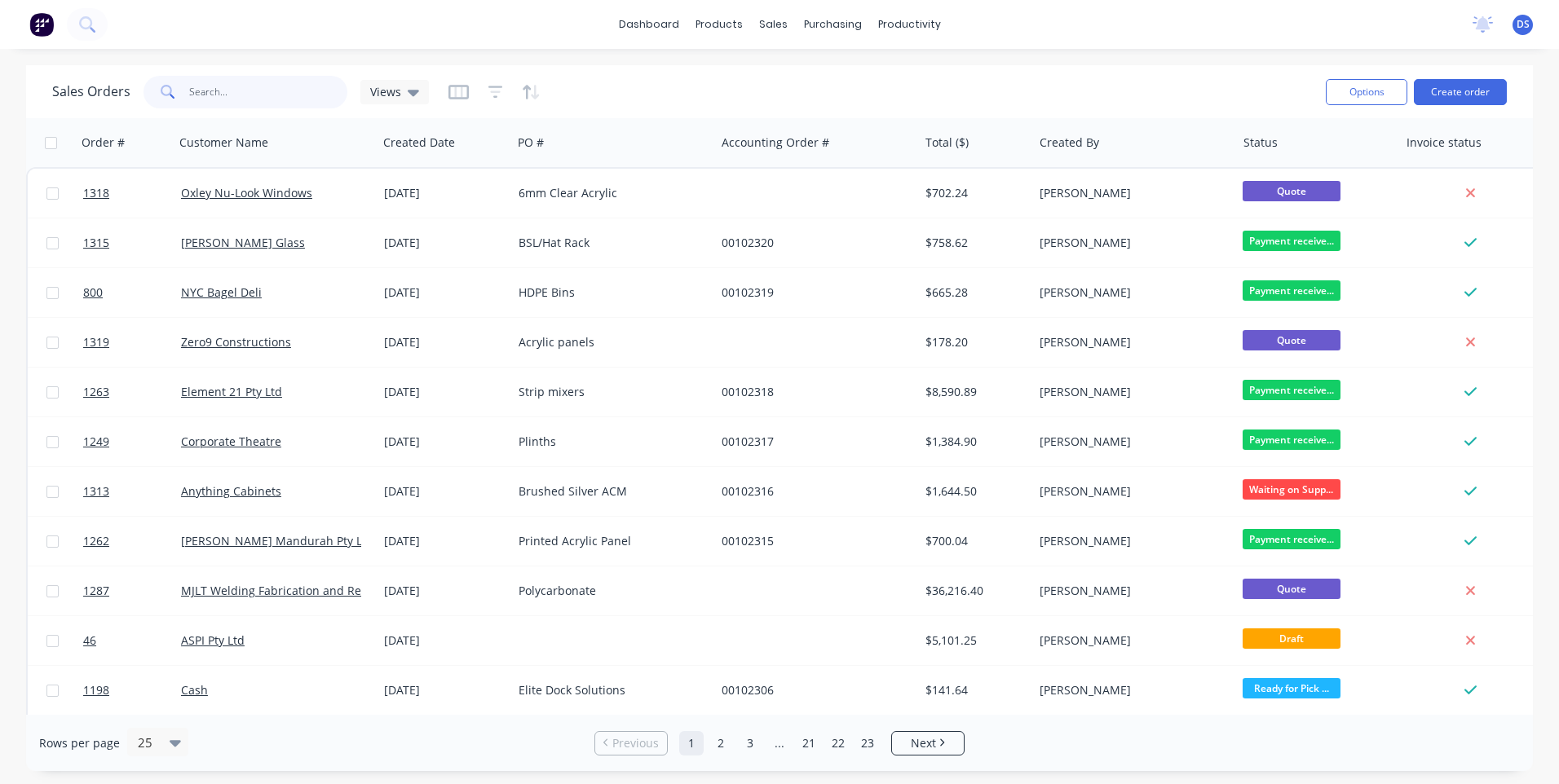
click at [261, 95] on input "text" at bounding box center [268, 91] width 159 height 32
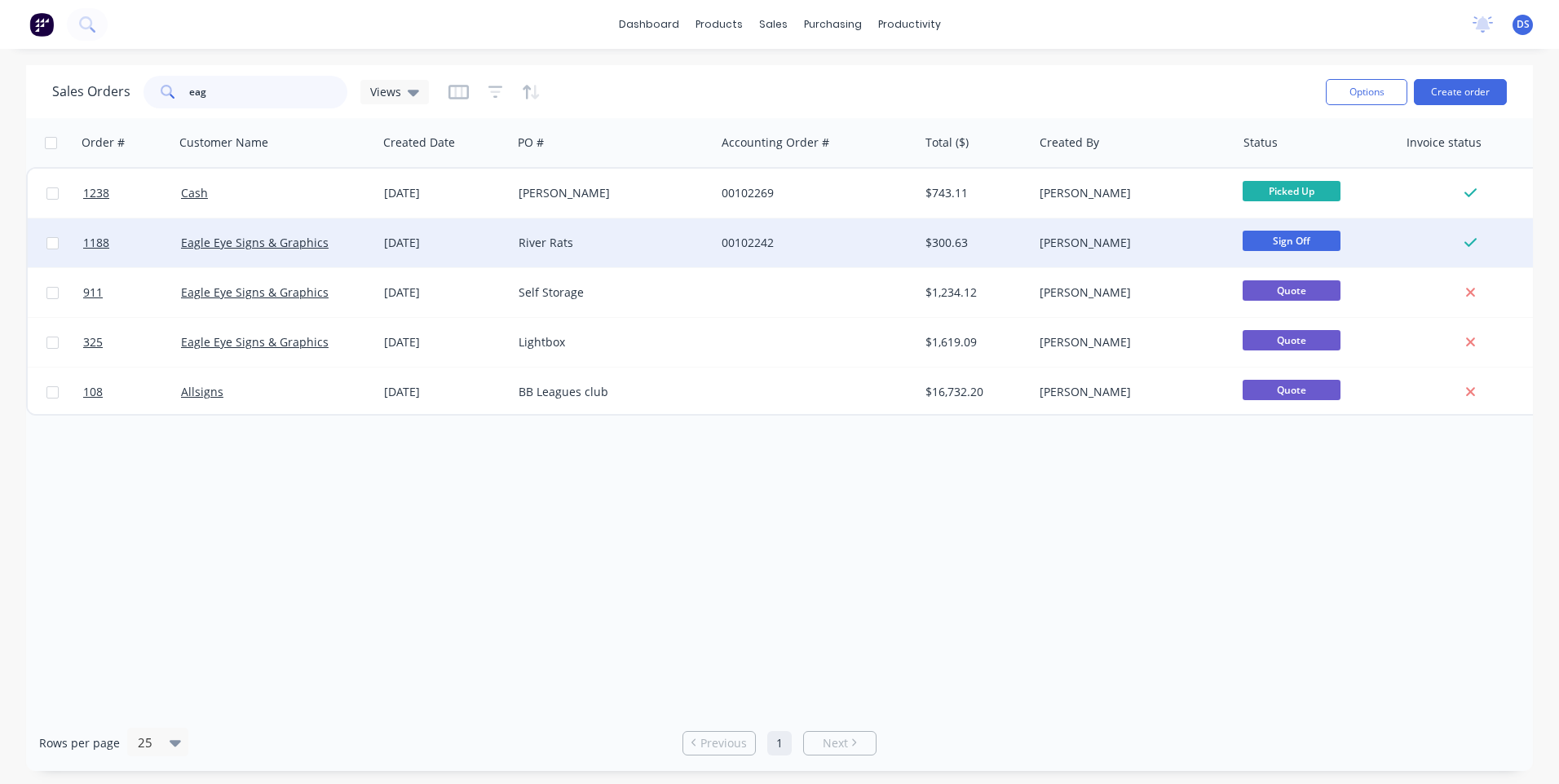
type input "eag"
click at [413, 246] on div "[DATE]" at bounding box center [445, 243] width 121 height 17
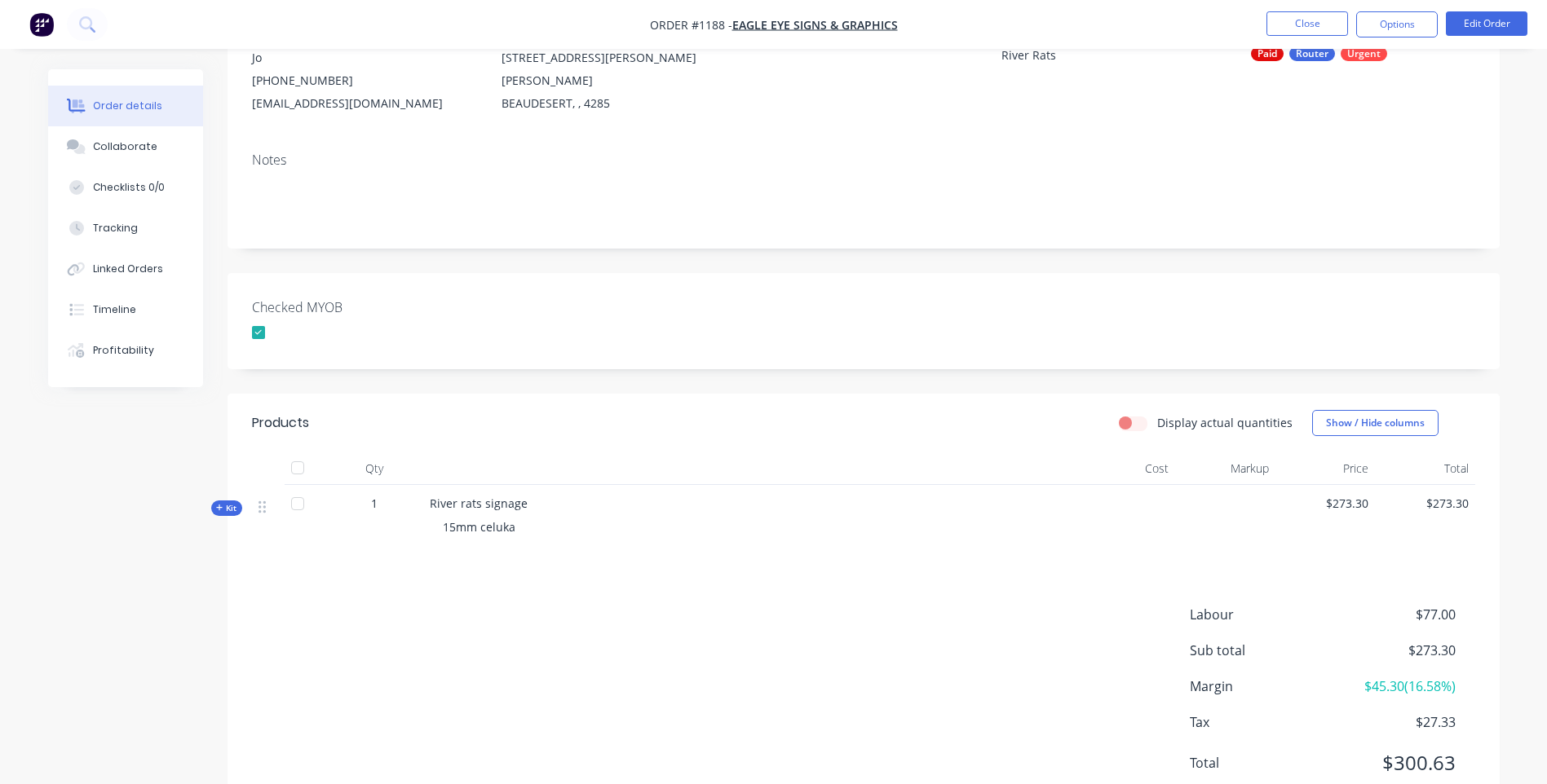
scroll to position [239, 0]
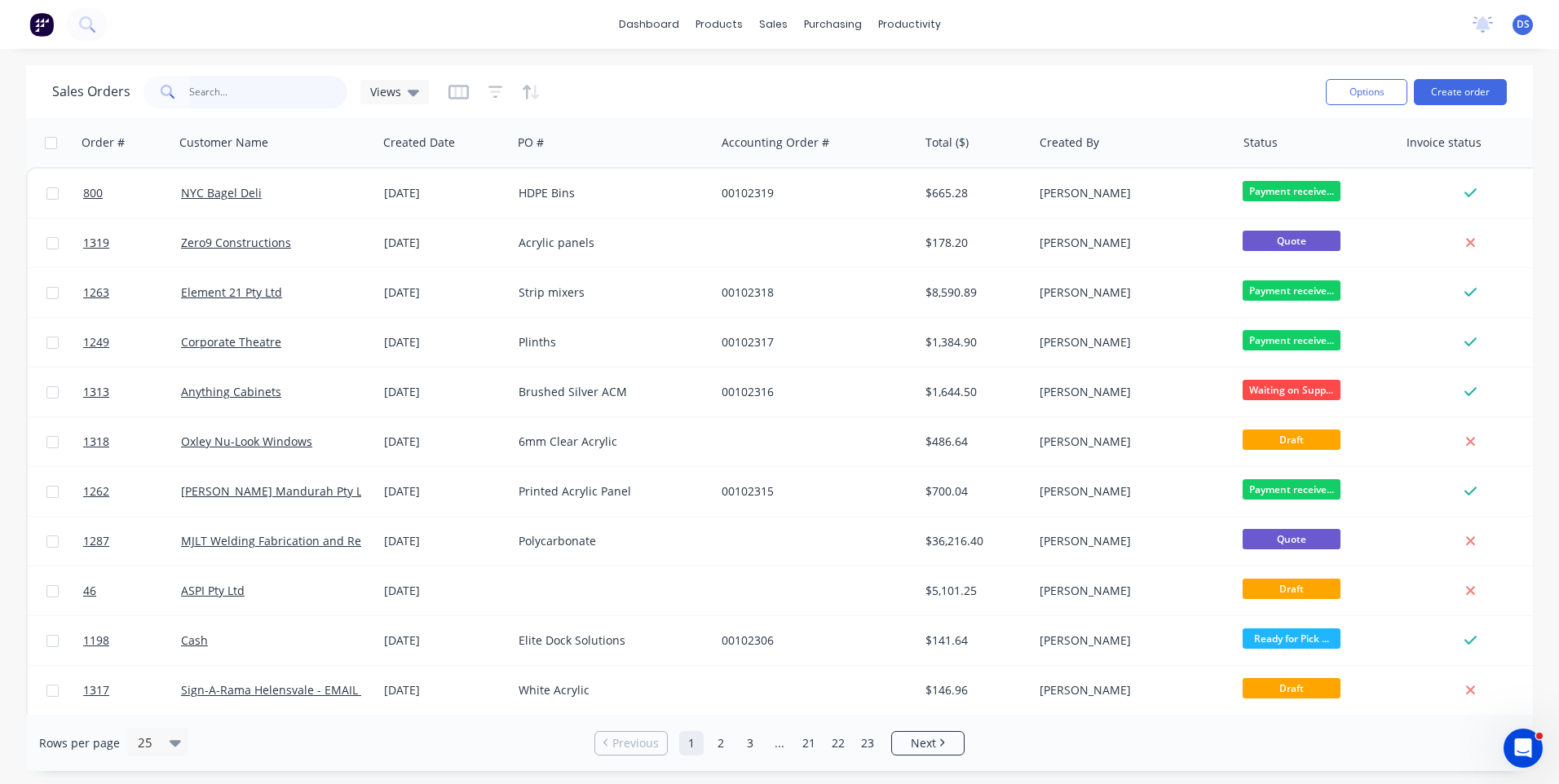
click at [193, 86] on input "text" at bounding box center [268, 91] width 159 height 32
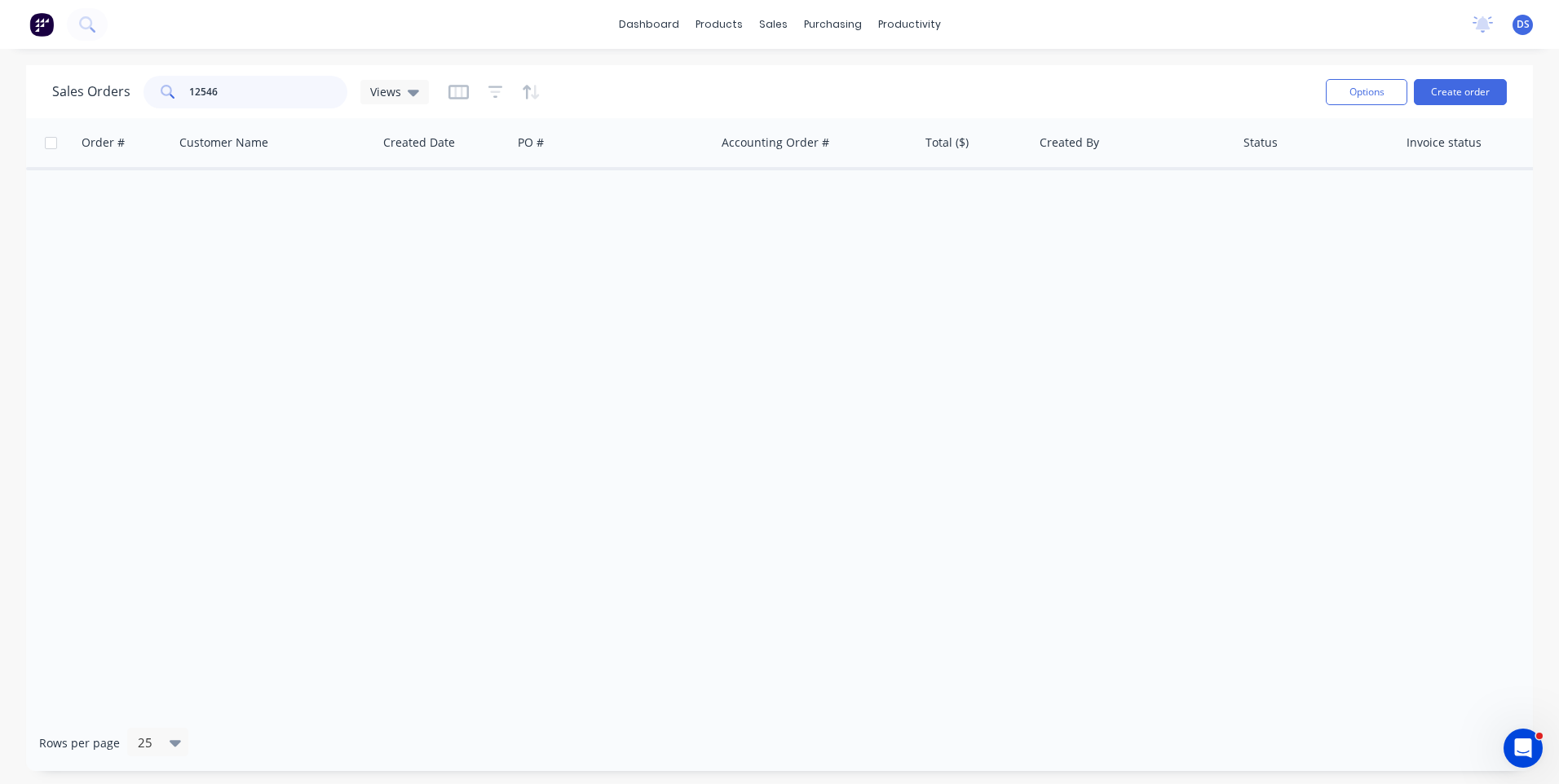
drag, startPoint x: 247, startPoint y: 87, endPoint x: 182, endPoint y: 68, distance: 67.7
click at [178, 77] on div "12546" at bounding box center [246, 91] width 204 height 32
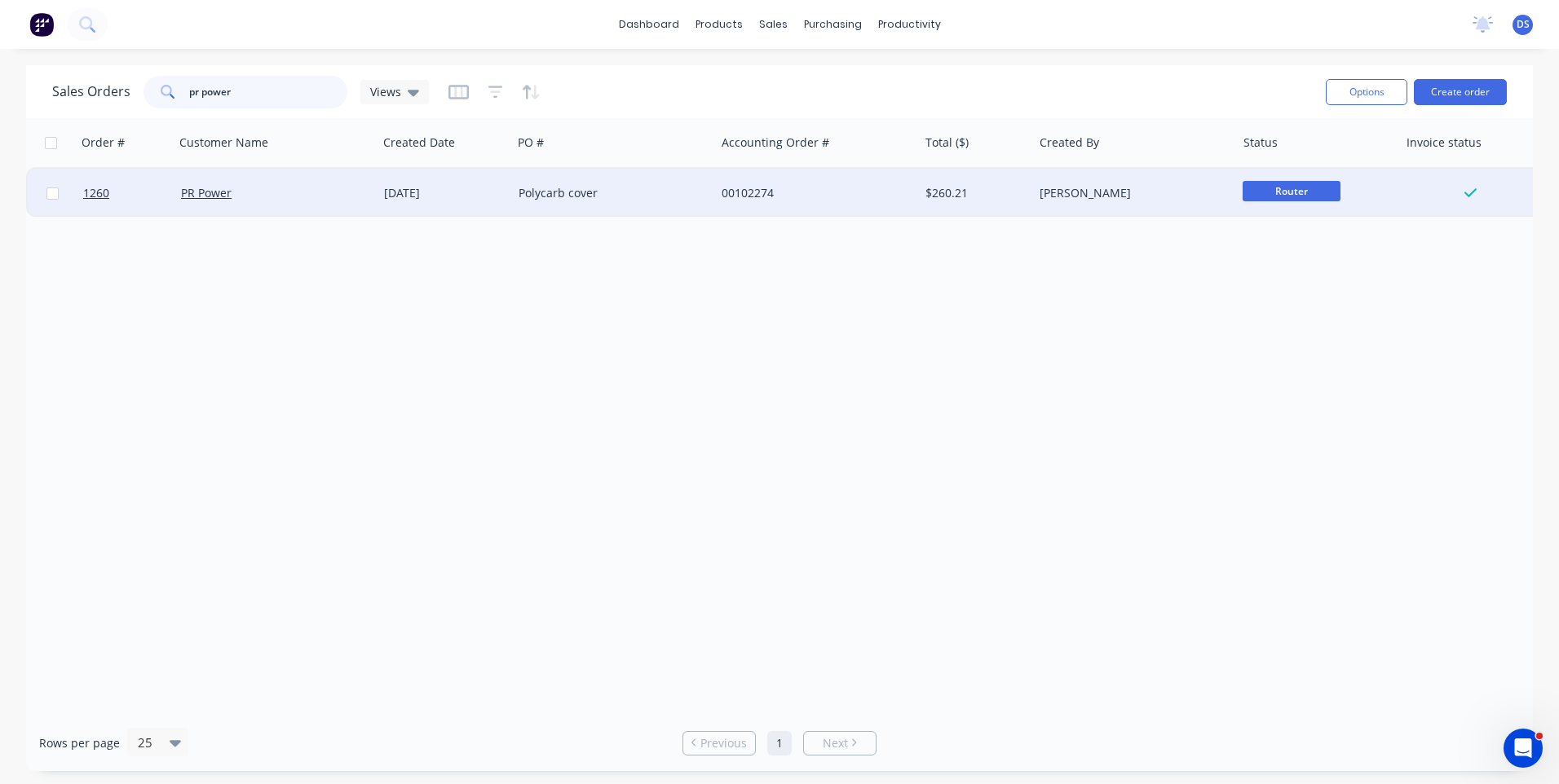
type input "pr power"
click at [560, 191] on div "Polycarb cover" at bounding box center [609, 193] width 181 height 17
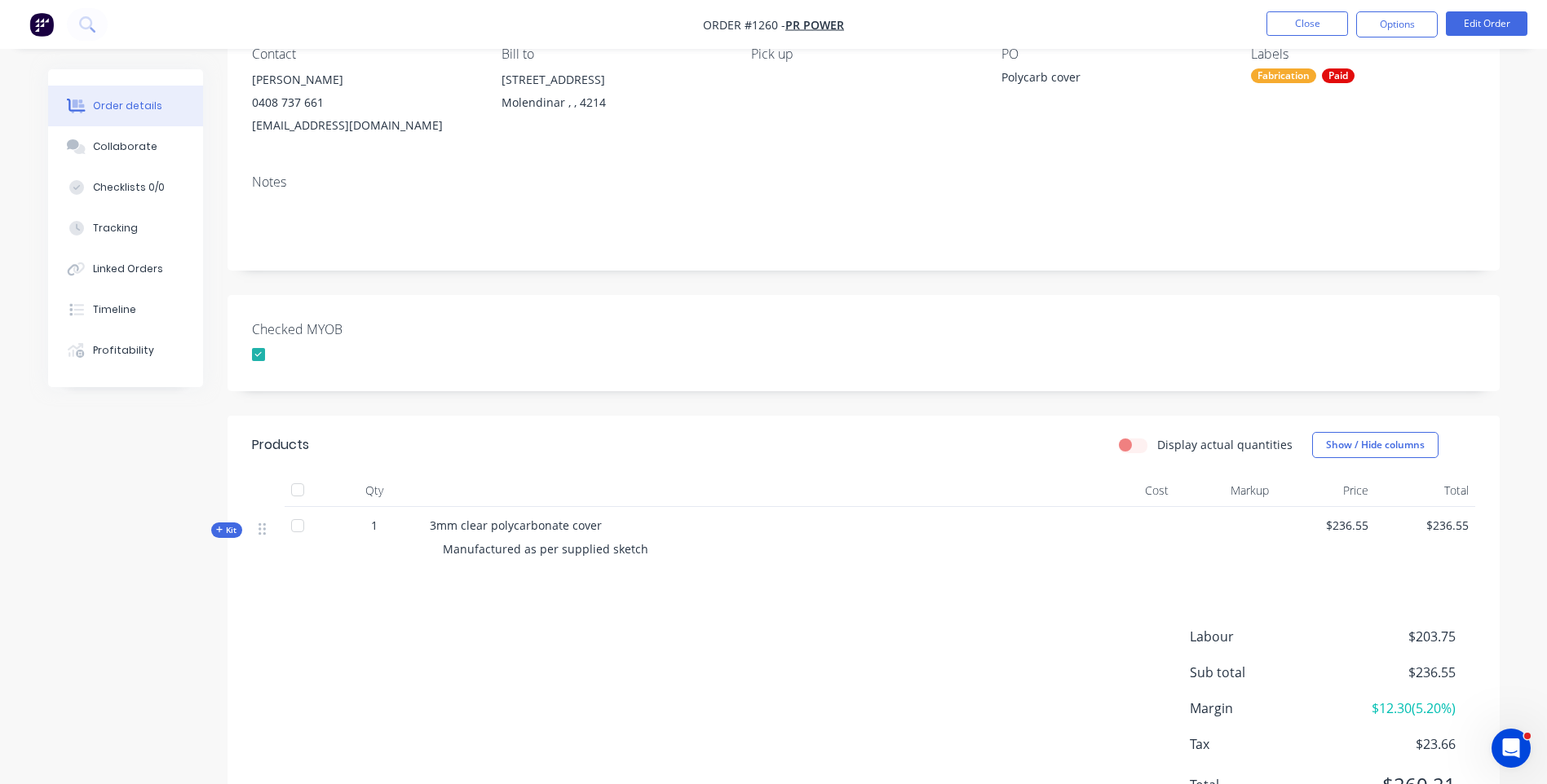
scroll to position [239, 0]
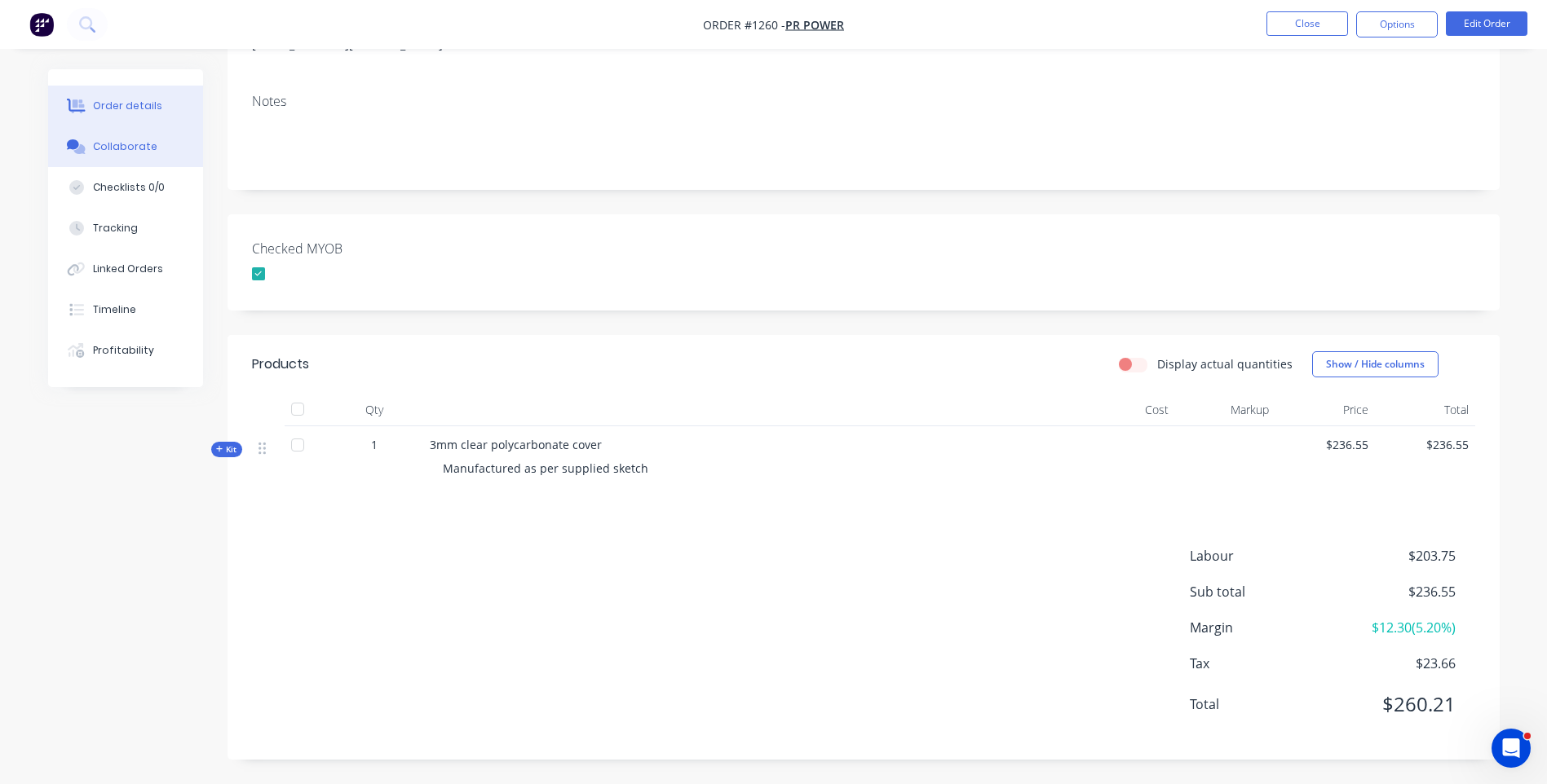
click at [104, 146] on div "Collaborate" at bounding box center [125, 146] width 64 height 15
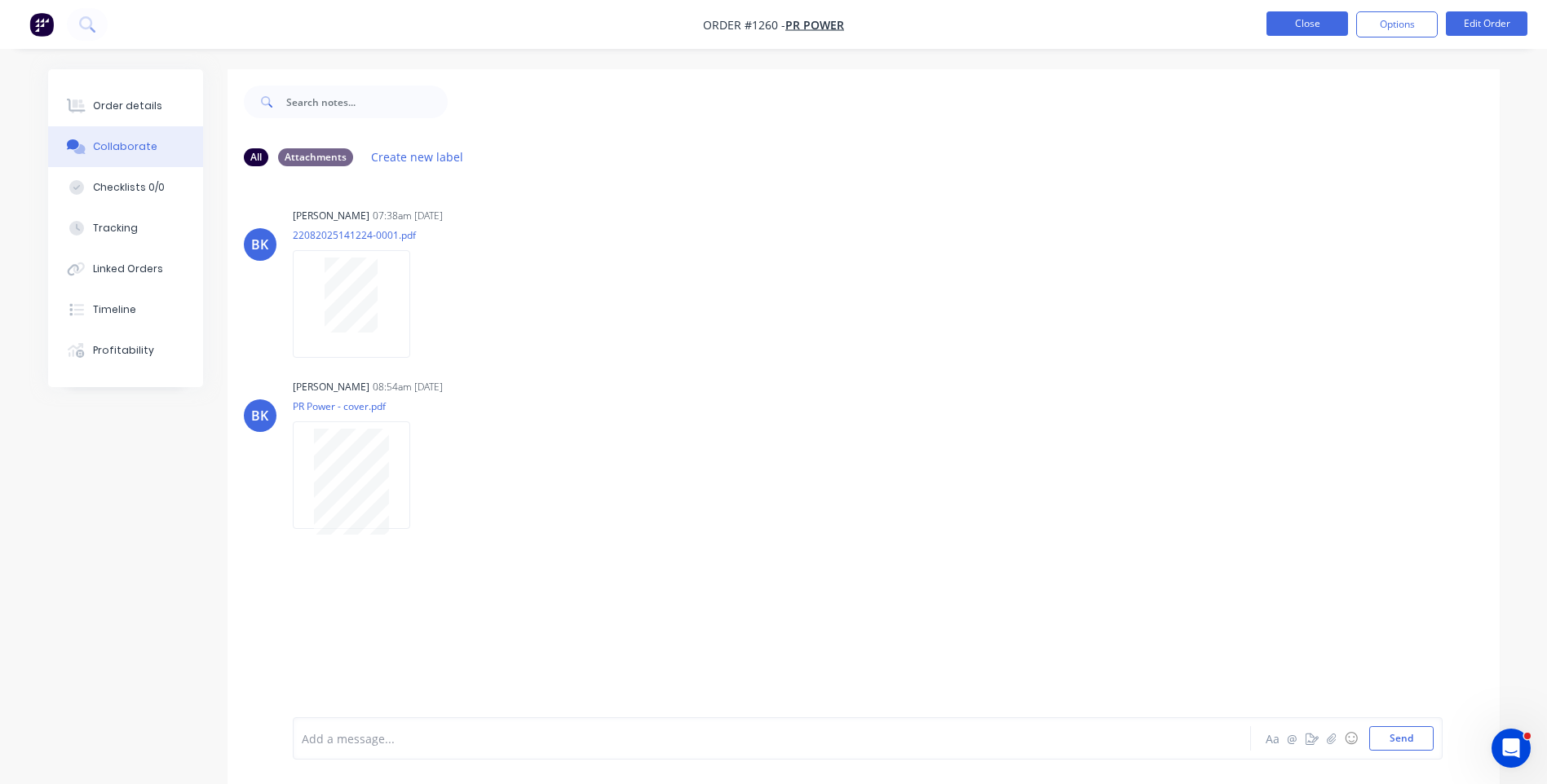
click at [1295, 26] on button "Close" at bounding box center [1307, 24] width 82 height 25
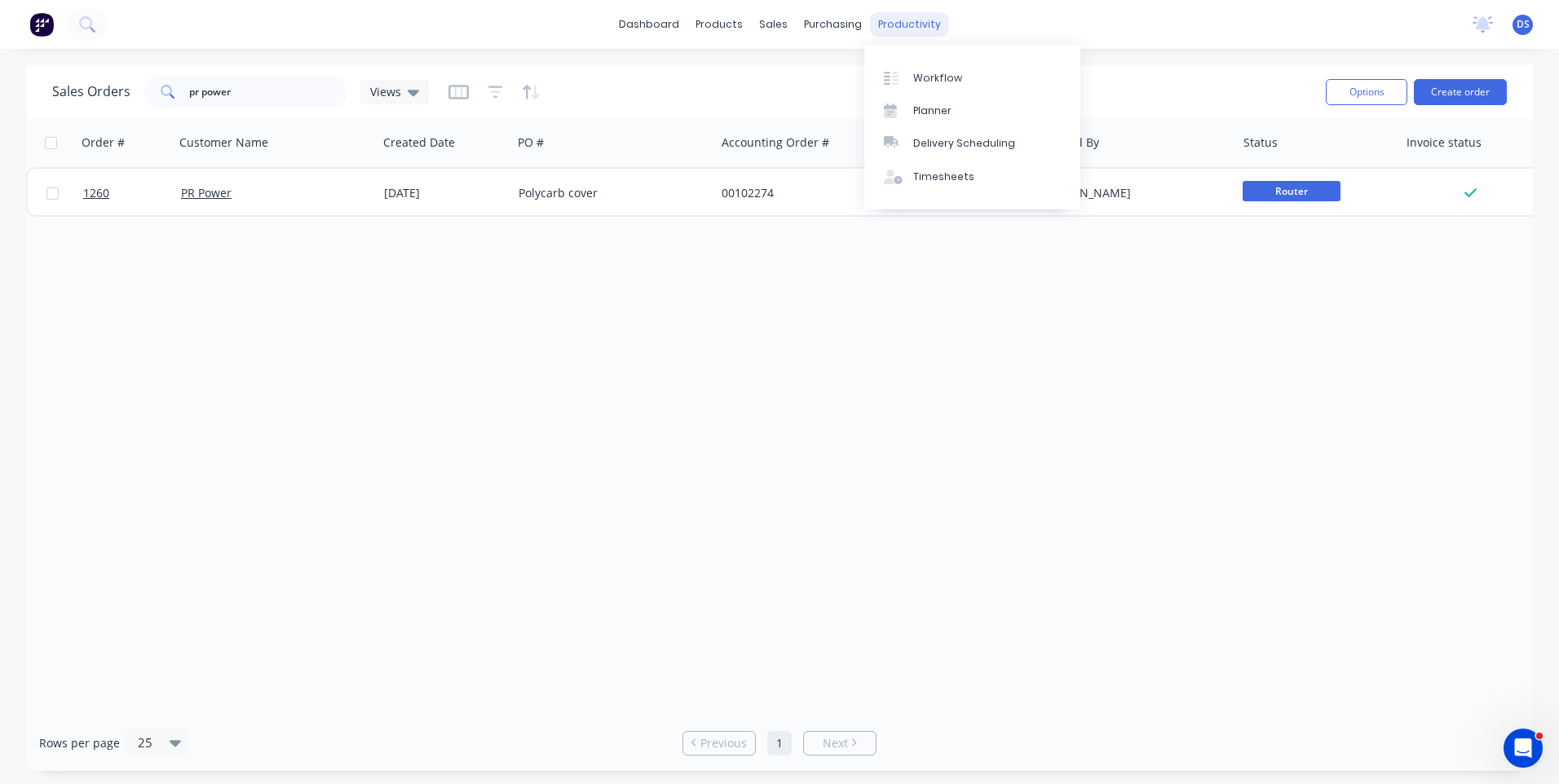
click at [888, 29] on div "productivity" at bounding box center [909, 25] width 79 height 25
click at [895, 27] on div "productivity" at bounding box center [909, 25] width 79 height 25
drag, startPoint x: 232, startPoint y: 96, endPoint x: 149, endPoint y: 96, distance: 83.0
click at [149, 96] on div "pr power" at bounding box center [246, 91] width 204 height 32
click at [926, 80] on div "Workflow" at bounding box center [938, 78] width 49 height 15
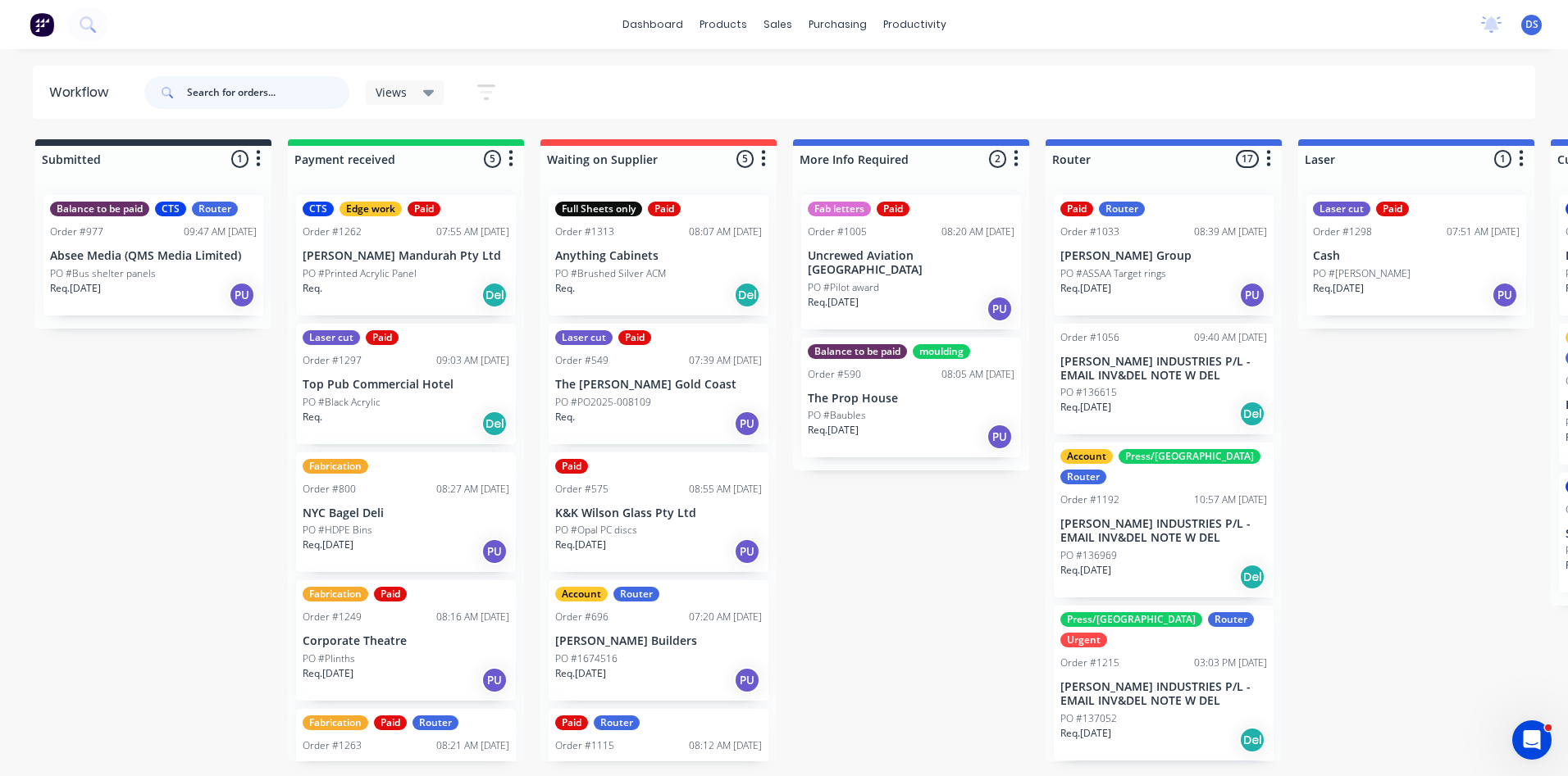
click at [276, 100] on input "text" at bounding box center [268, 92] width 162 height 33
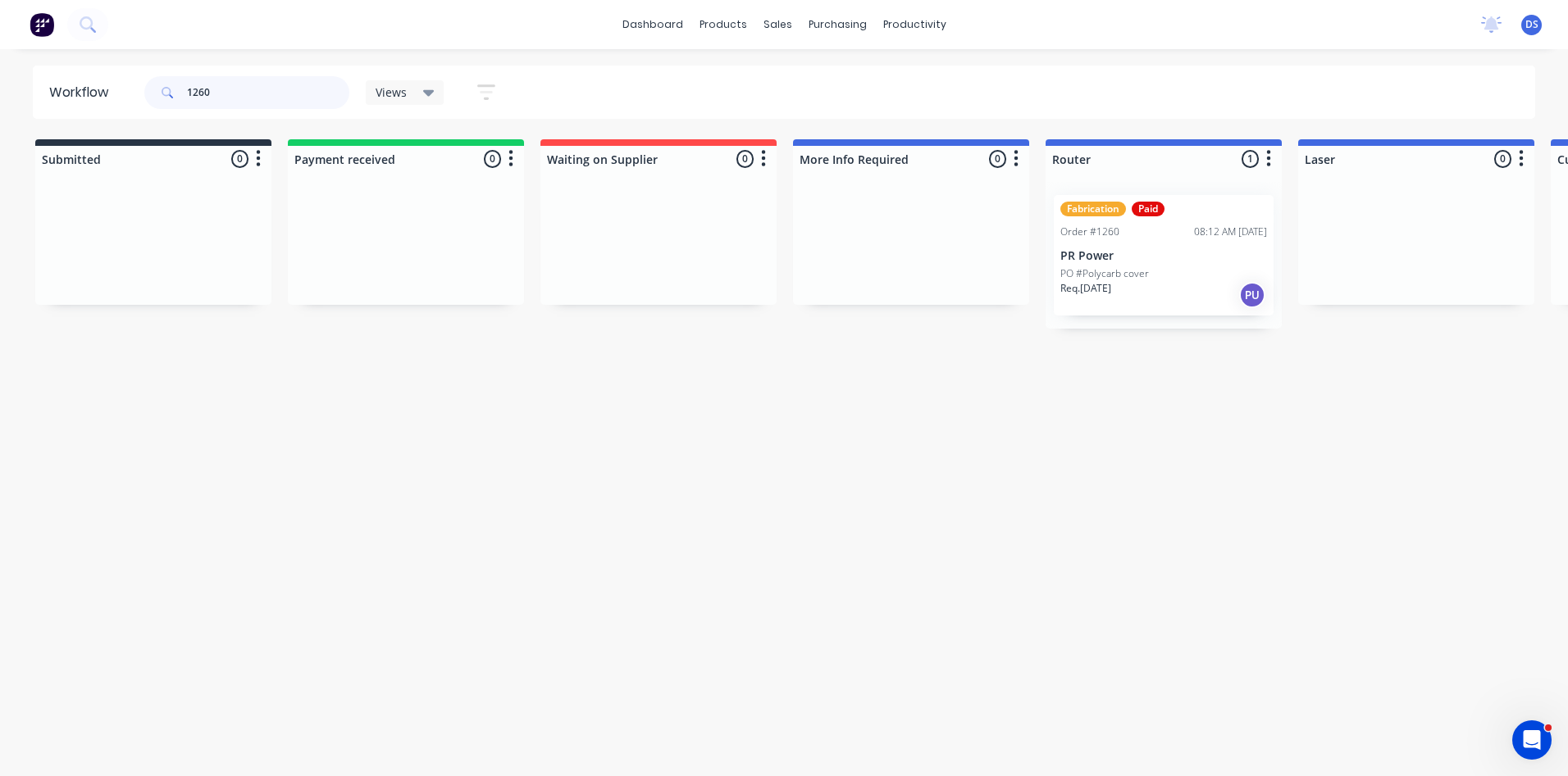
type input "1260"
click at [1183, 265] on div "Fabrication Paid Order #1260 08:12 AM 25/08/25 PR Power PO #Polycarb cover Req.…" at bounding box center [1163, 255] width 220 height 121
